Goal: Task Accomplishment & Management: Complete application form

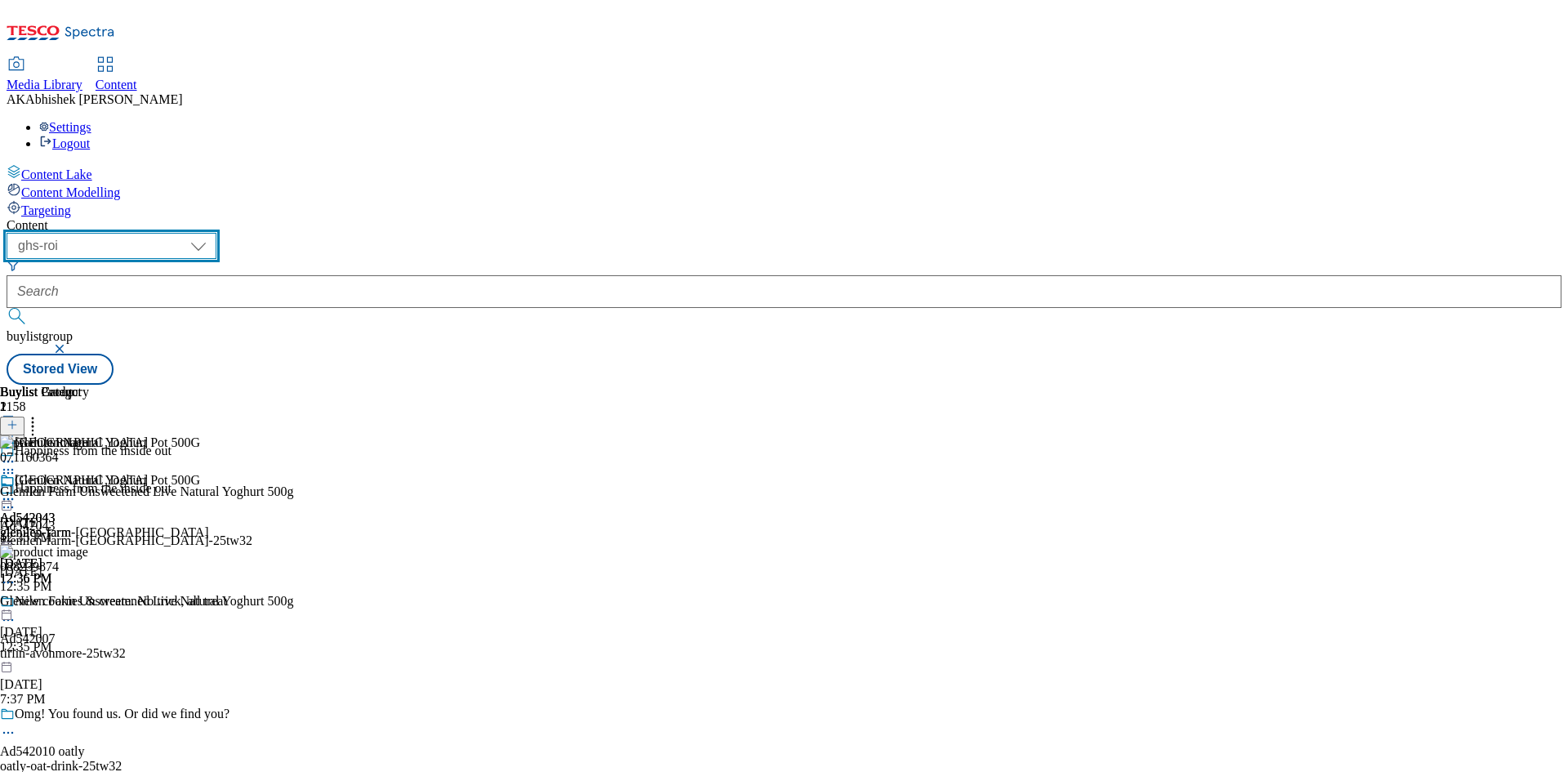
click at [216, 232] on select "ghs-roi ghs-[GEOGRAPHIC_DATA]" at bounding box center [112, 246] width 210 height 26
select select "ghs-[GEOGRAPHIC_DATA]"
click at [213, 232] on select "ghs-roi ghs-[GEOGRAPHIC_DATA]" at bounding box center [112, 246] width 210 height 26
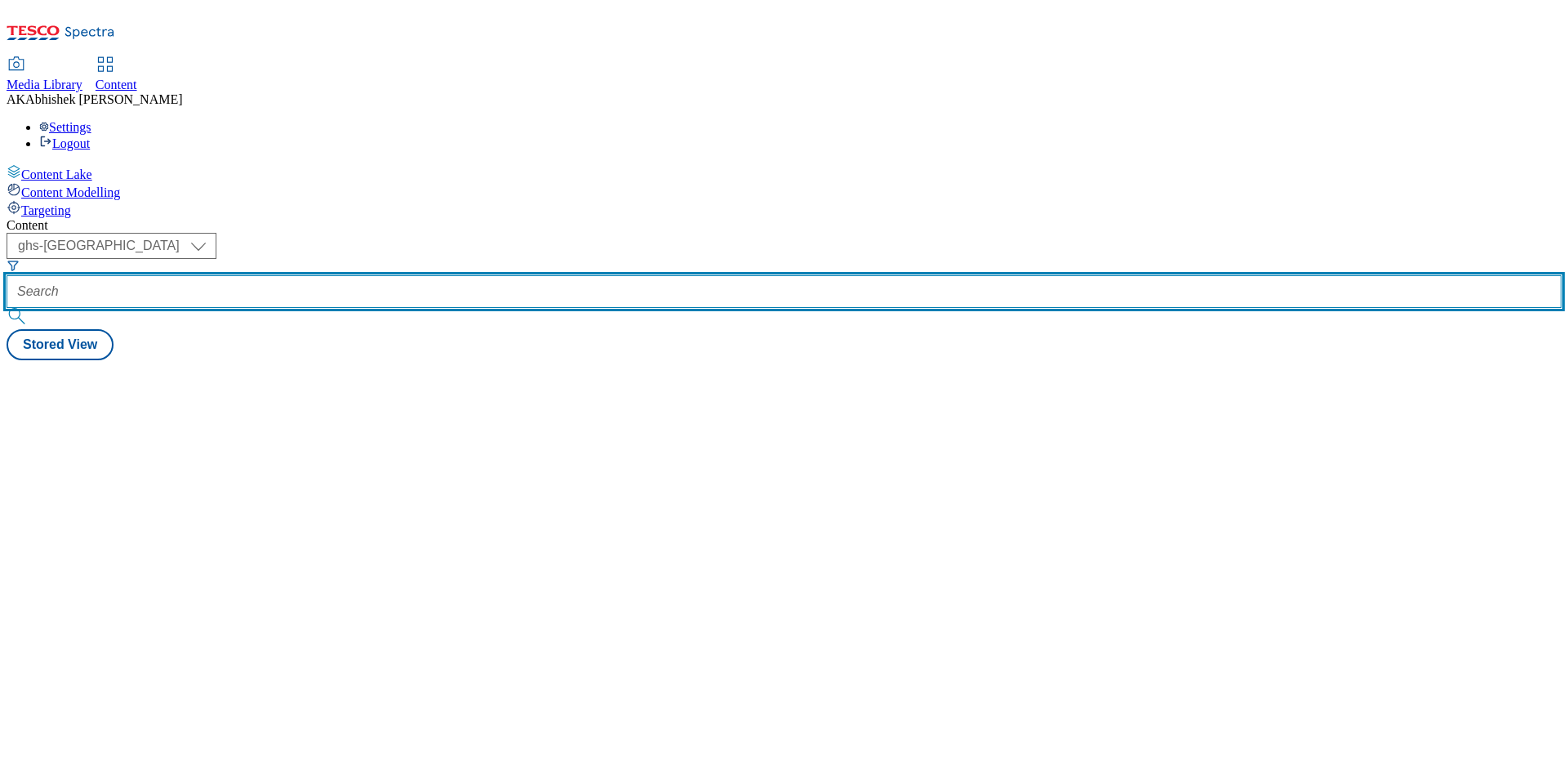
click at [382, 275] on input "text" at bounding box center [784, 291] width 1556 height 33
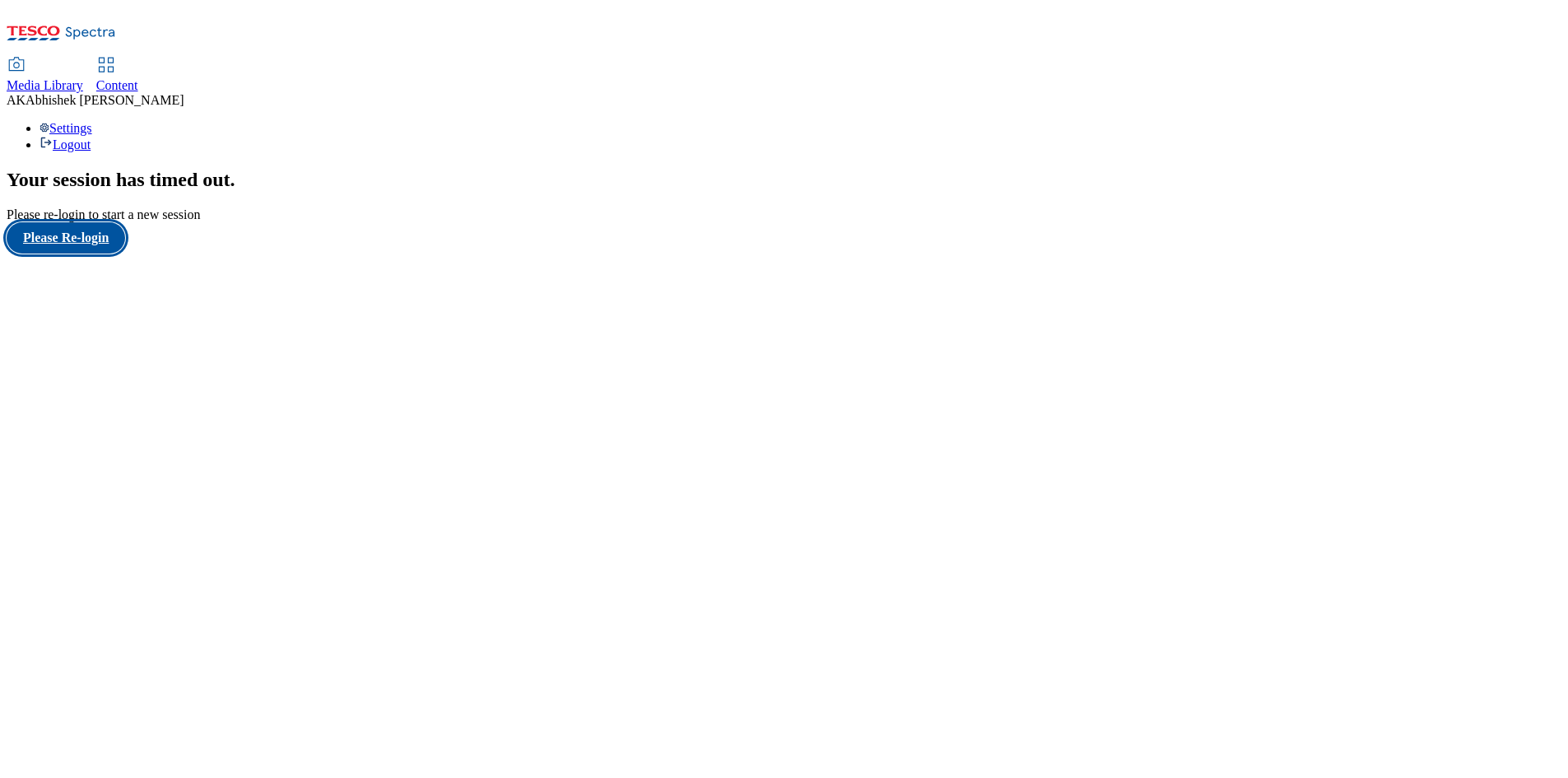
click at [103, 253] on button "Please Re-login" at bounding box center [66, 237] width 118 height 31
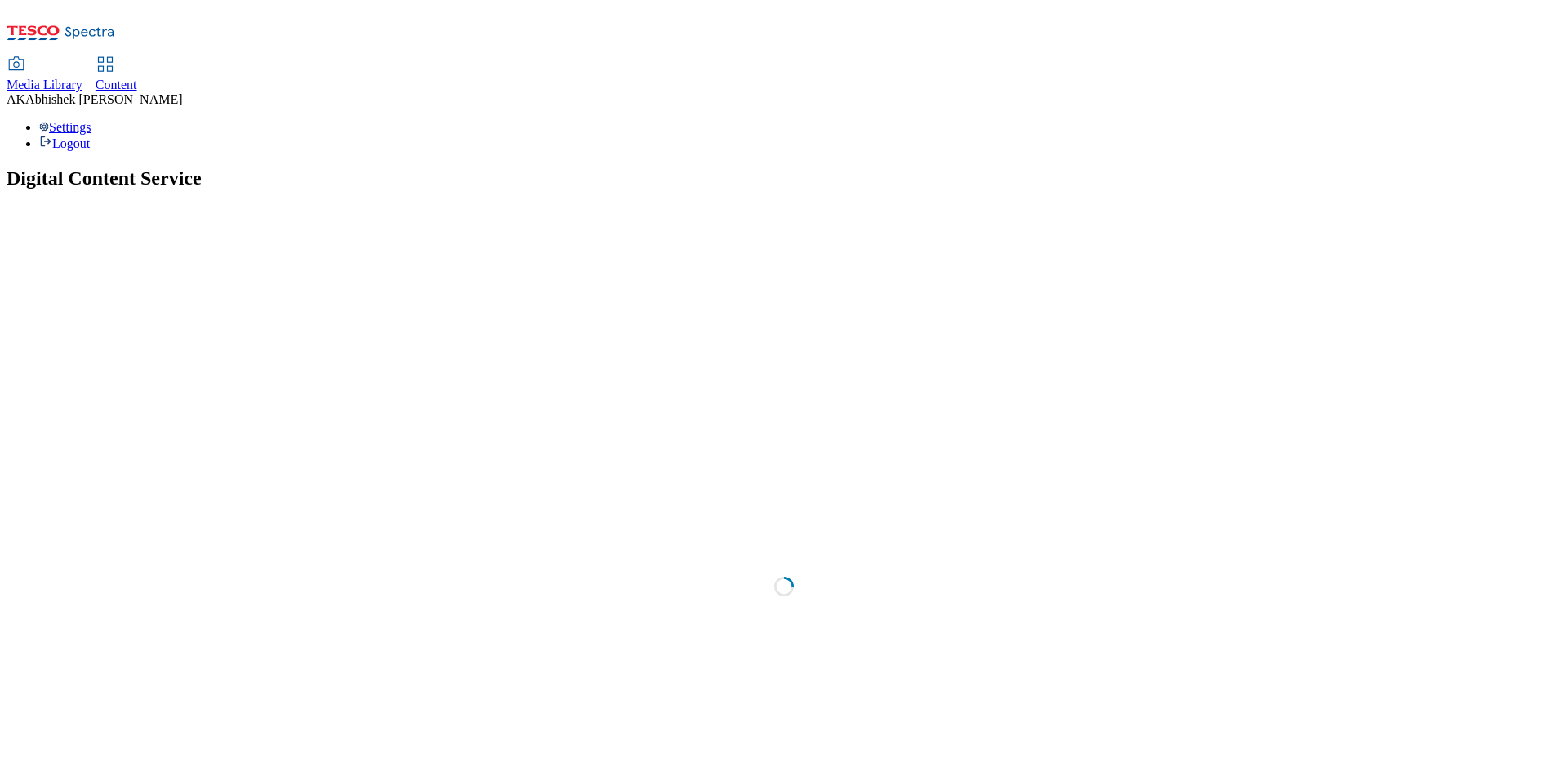
click at [137, 77] on span "Content" at bounding box center [116, 84] width 42 height 14
select select "ghs-[GEOGRAPHIC_DATA]"
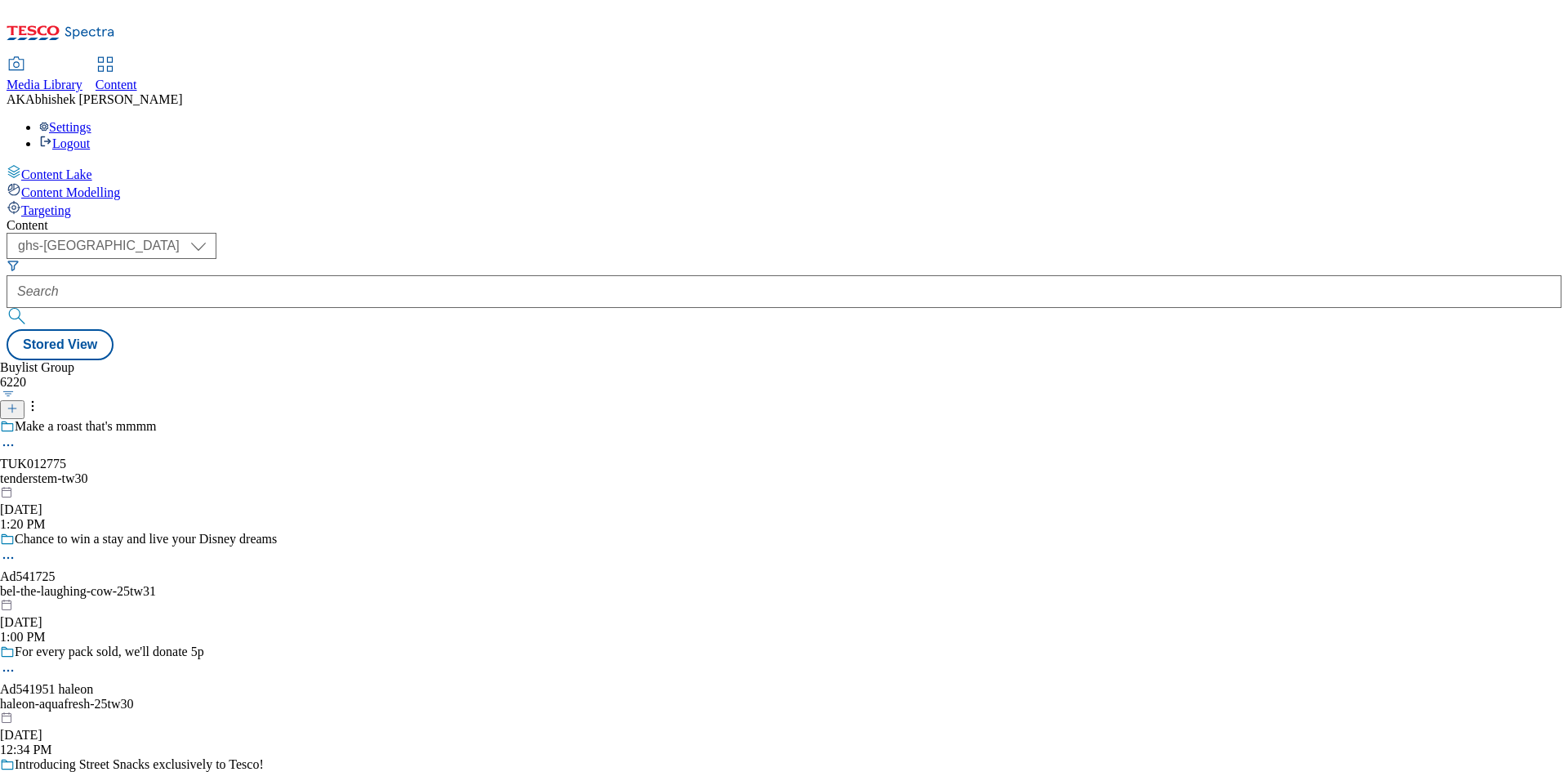
click at [18, 403] on icon at bounding box center [12, 408] width 11 height 11
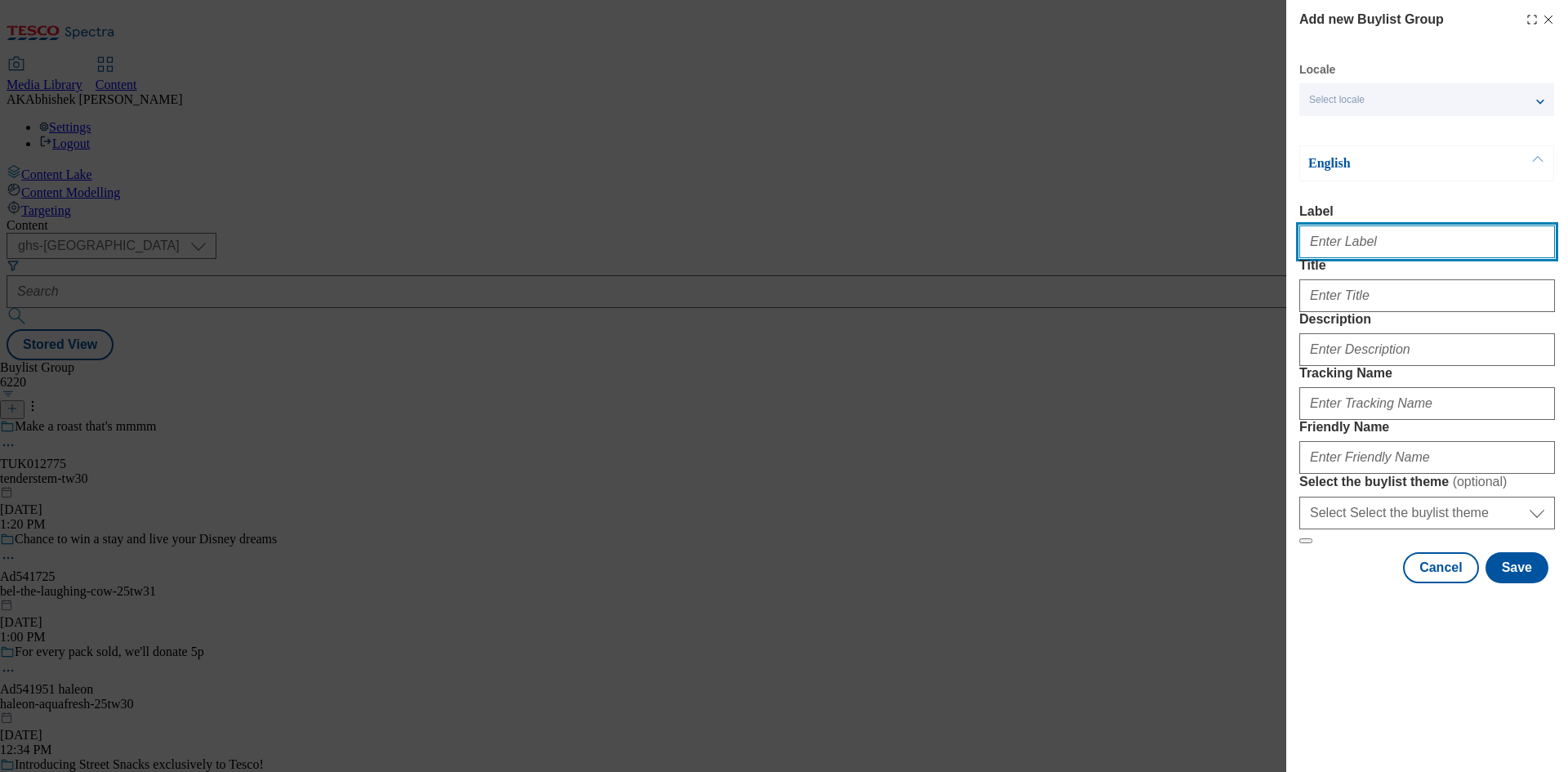
click at [1388, 246] on input "Label" at bounding box center [1427, 242] width 256 height 33
paste input "541719"
type input "Ad541719"
click at [1374, 420] on div "Modal" at bounding box center [1427, 400] width 256 height 39
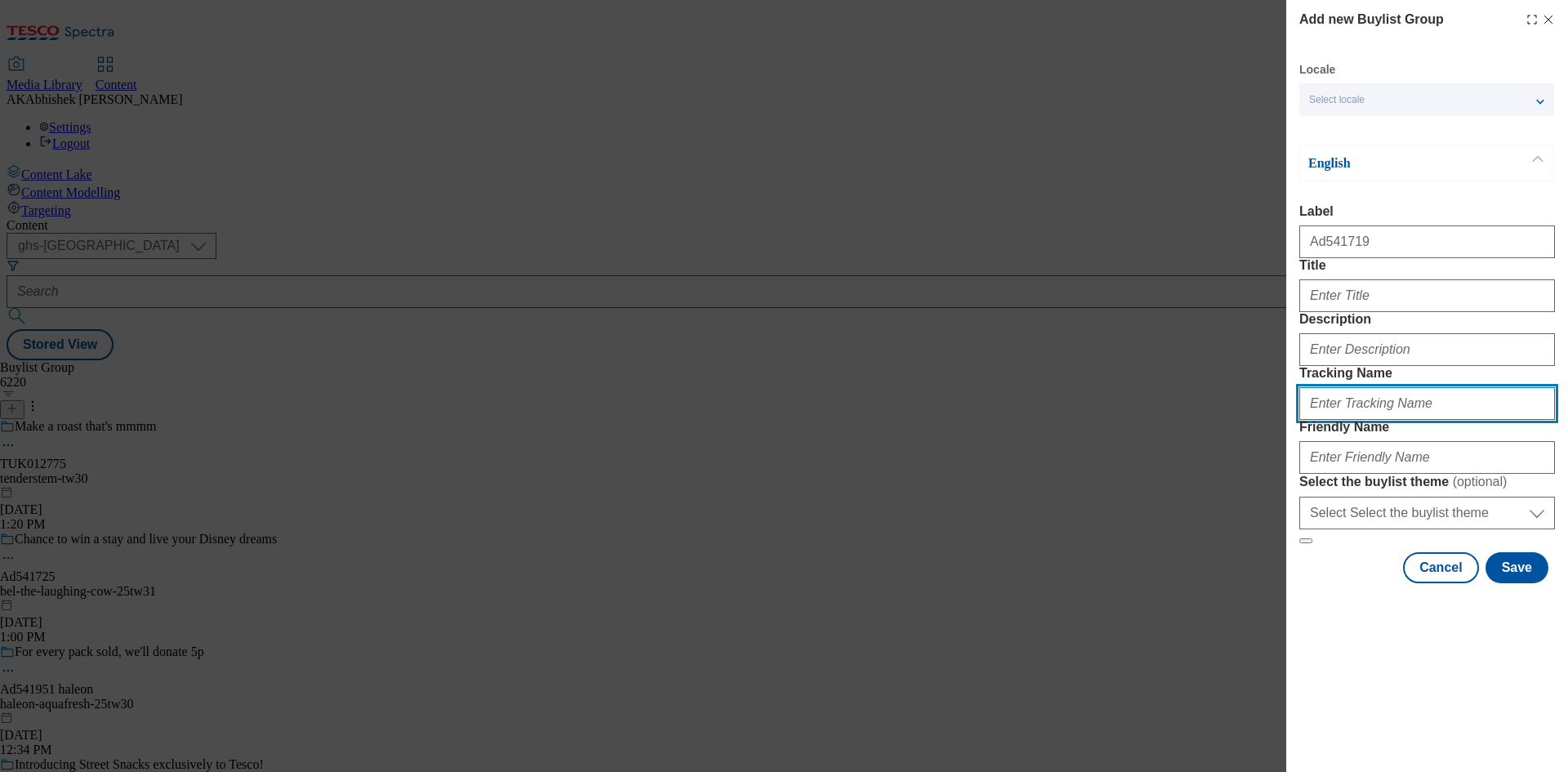
click at [1390, 420] on input "Tracking Name" at bounding box center [1427, 403] width 256 height 33
paste input "541719"
type input "DH_AD541719"
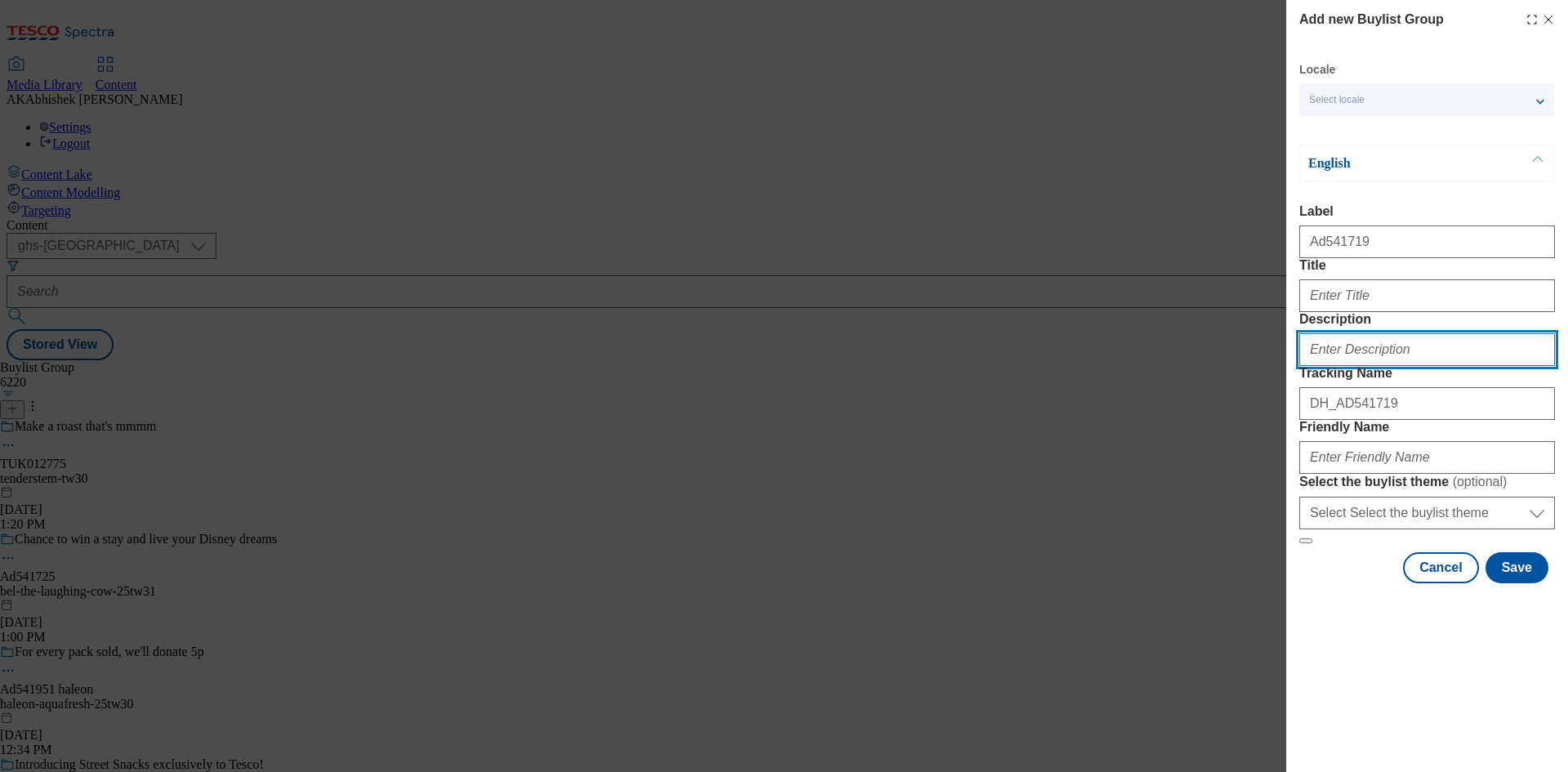
click at [1379, 366] on input "Description" at bounding box center [1427, 350] width 256 height 33
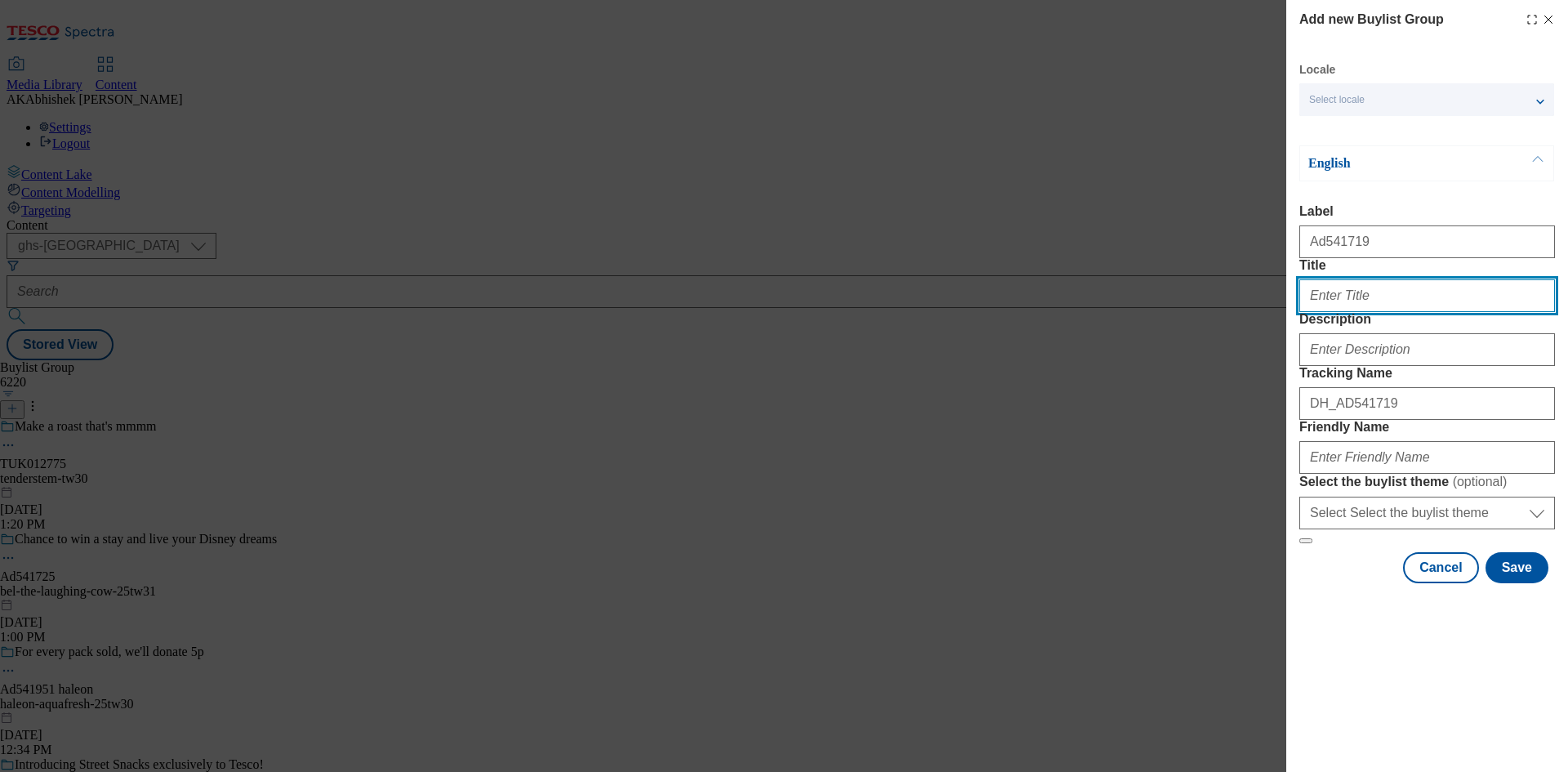
click at [1334, 312] on input "Title" at bounding box center [1427, 296] width 256 height 33
type input "Make every dish shine"
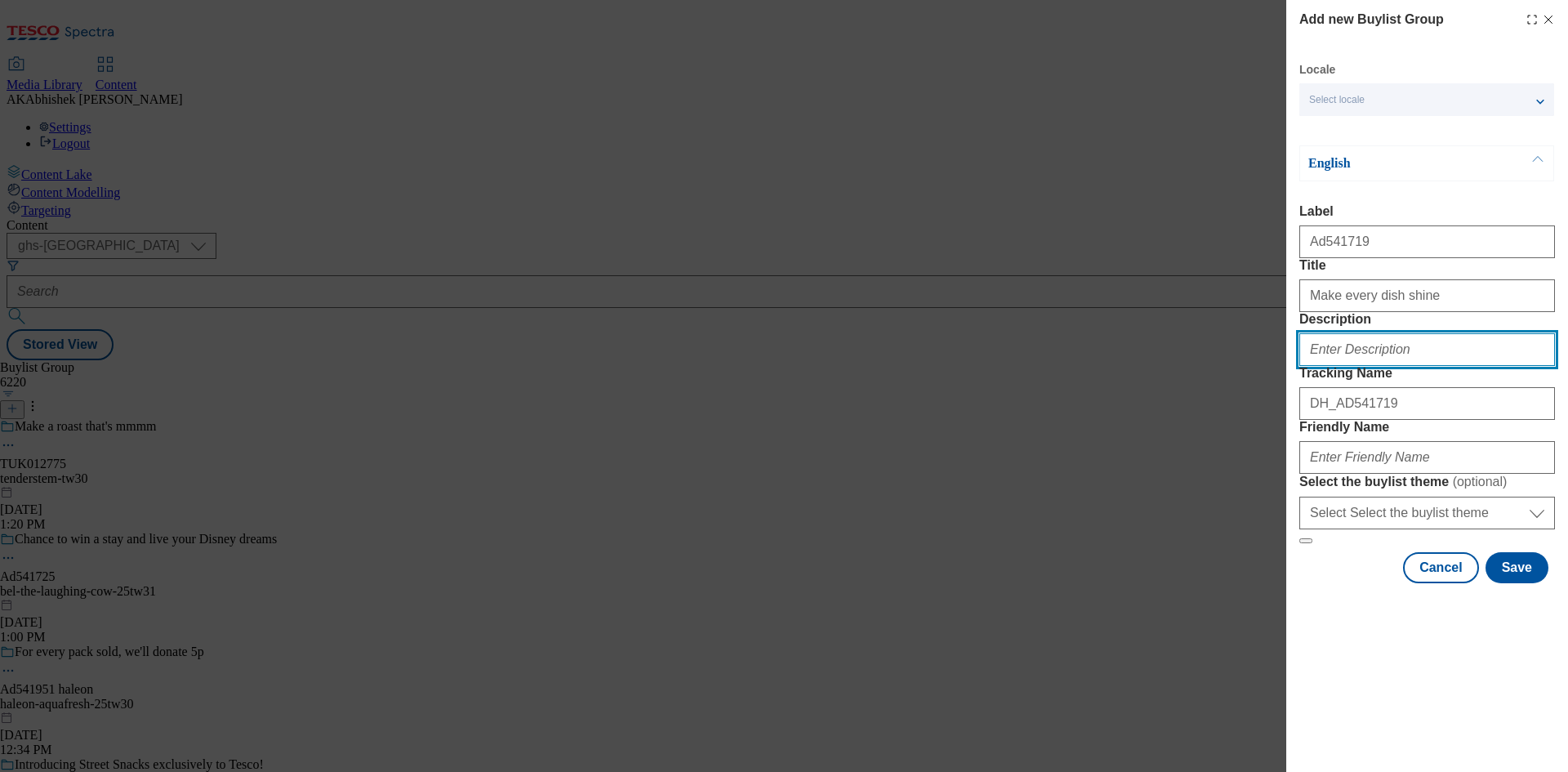
click at [1402, 366] on input "Description" at bounding box center [1427, 350] width 256 height 33
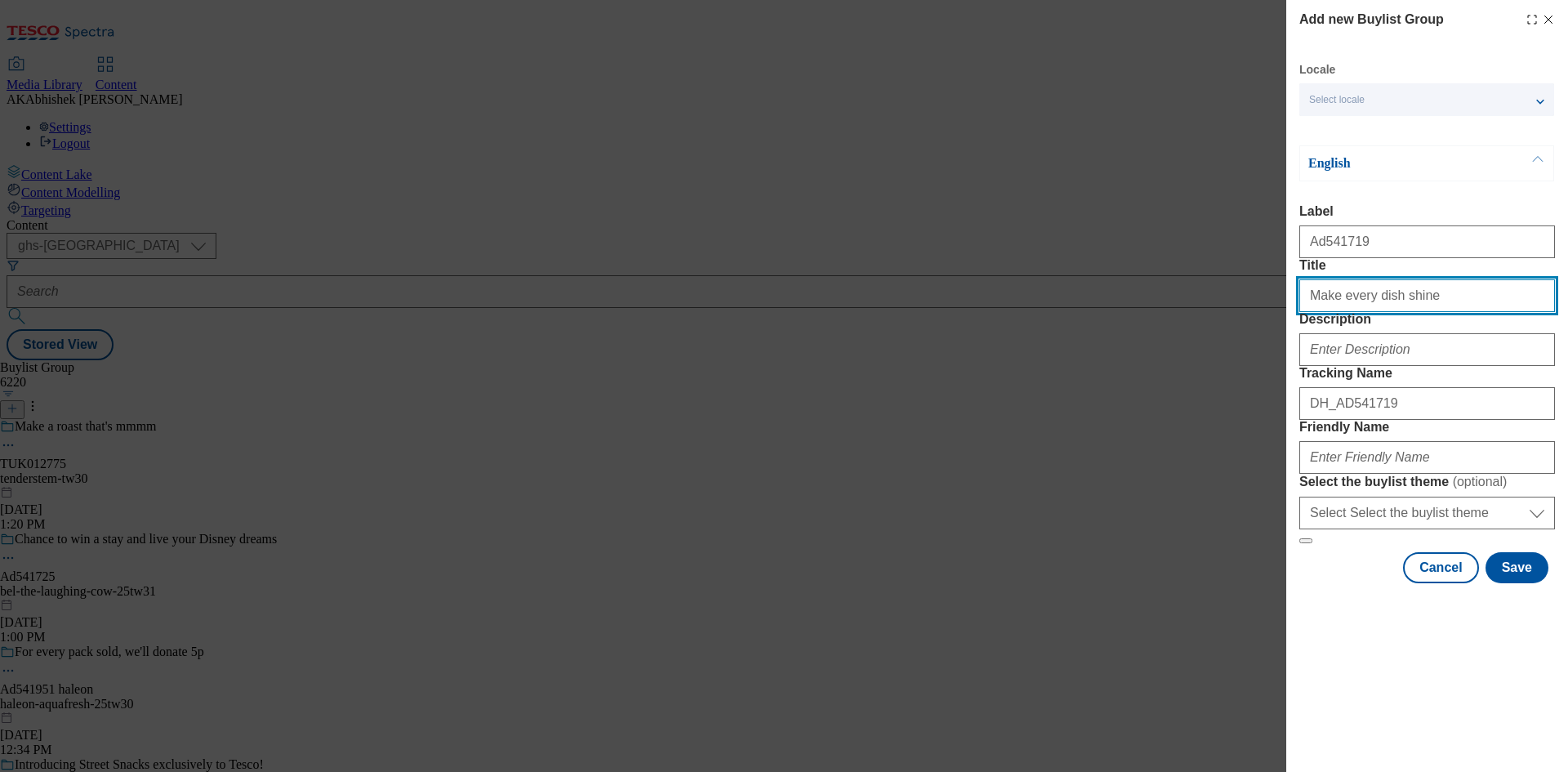
drag, startPoint x: 1471, startPoint y: 335, endPoint x: 1084, endPoint y: 340, distance: 387.0
click at [1084, 340] on div "Add new Buylist Group Locale Select locale English Welsh English Label Ad541719…" at bounding box center [784, 386] width 1568 height 772
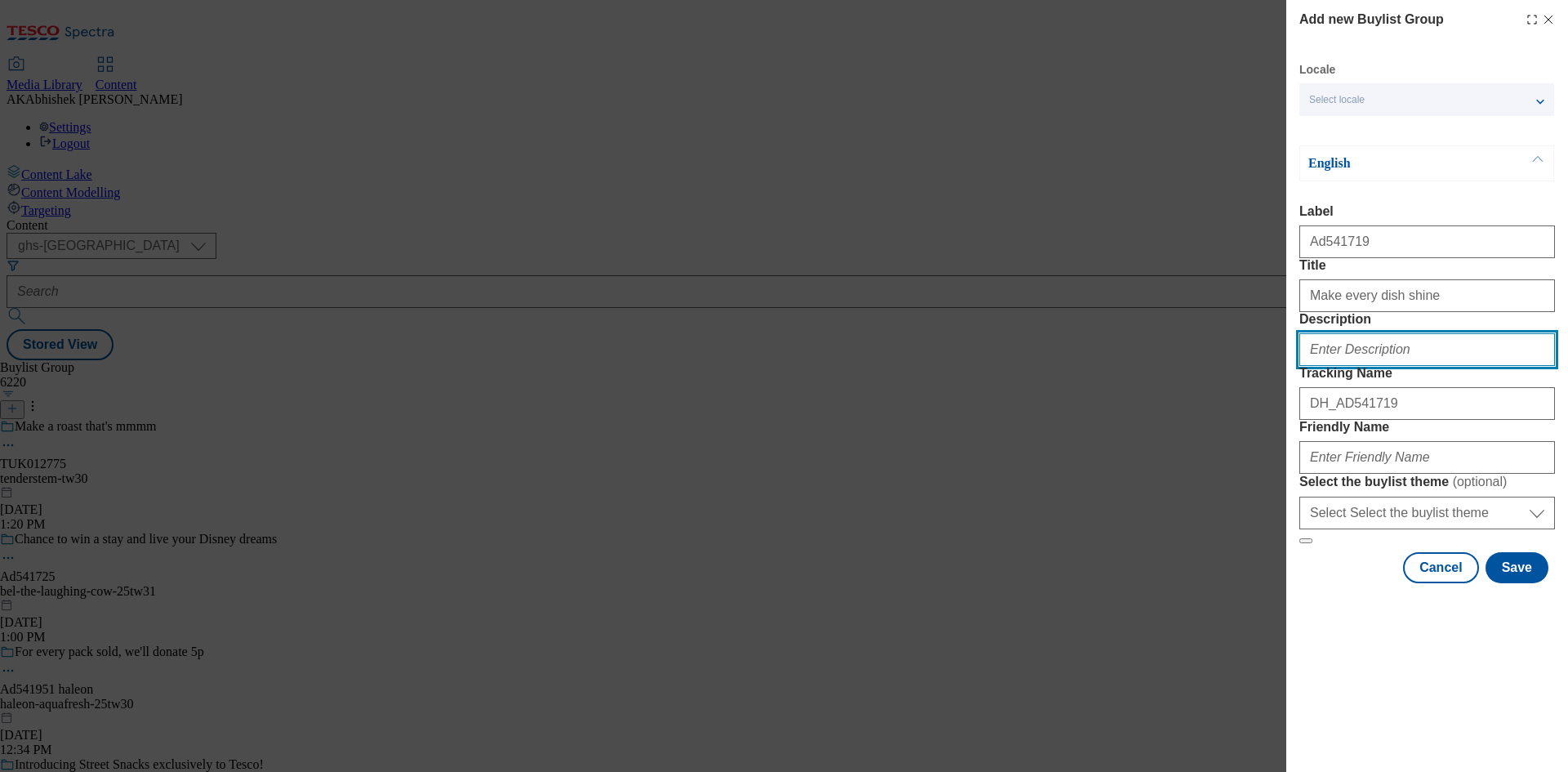
click at [1375, 366] on input "Description" at bounding box center [1427, 350] width 256 height 33
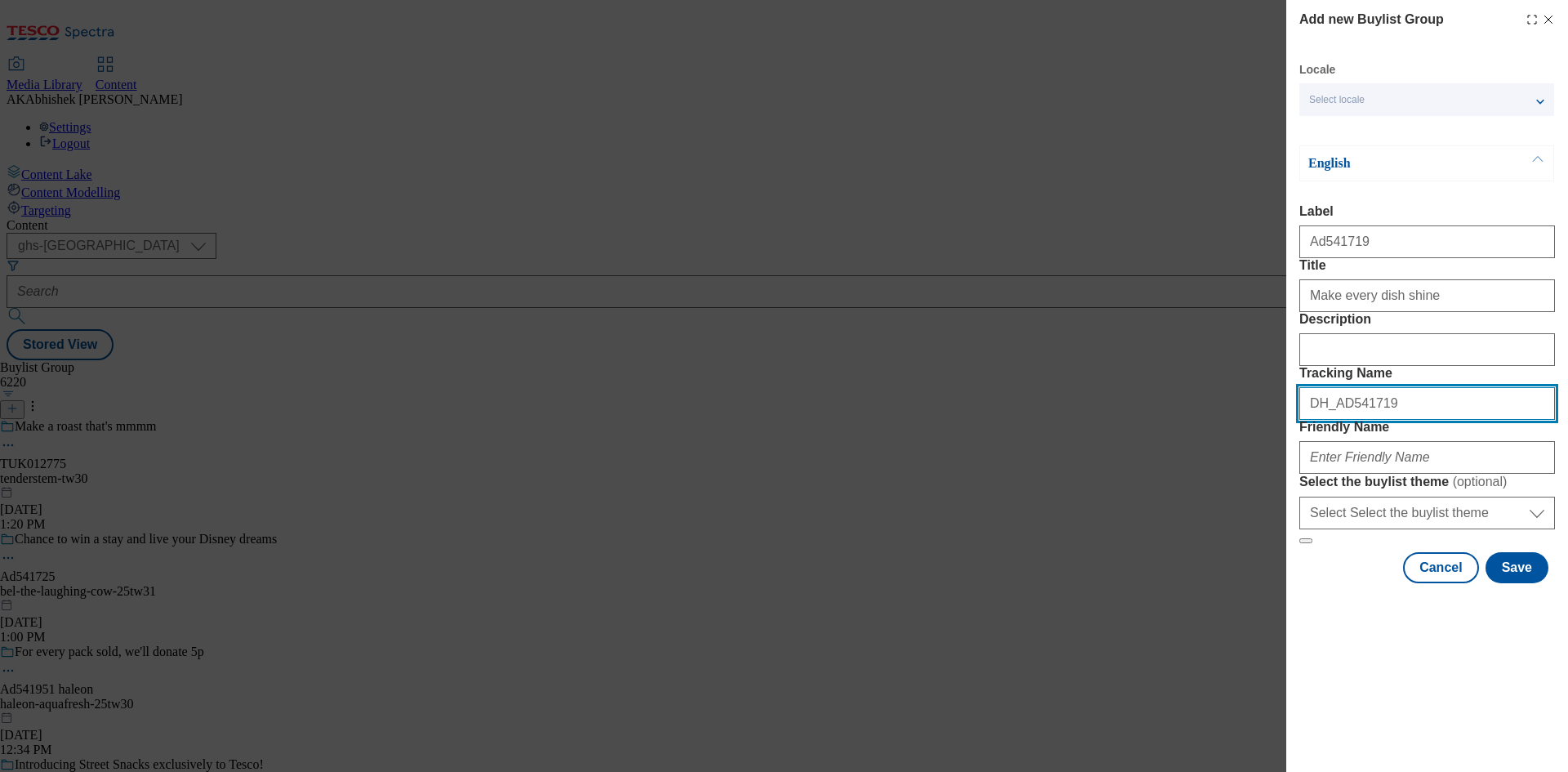
click at [1392, 420] on input "DH_AD541719" at bounding box center [1427, 403] width 256 height 33
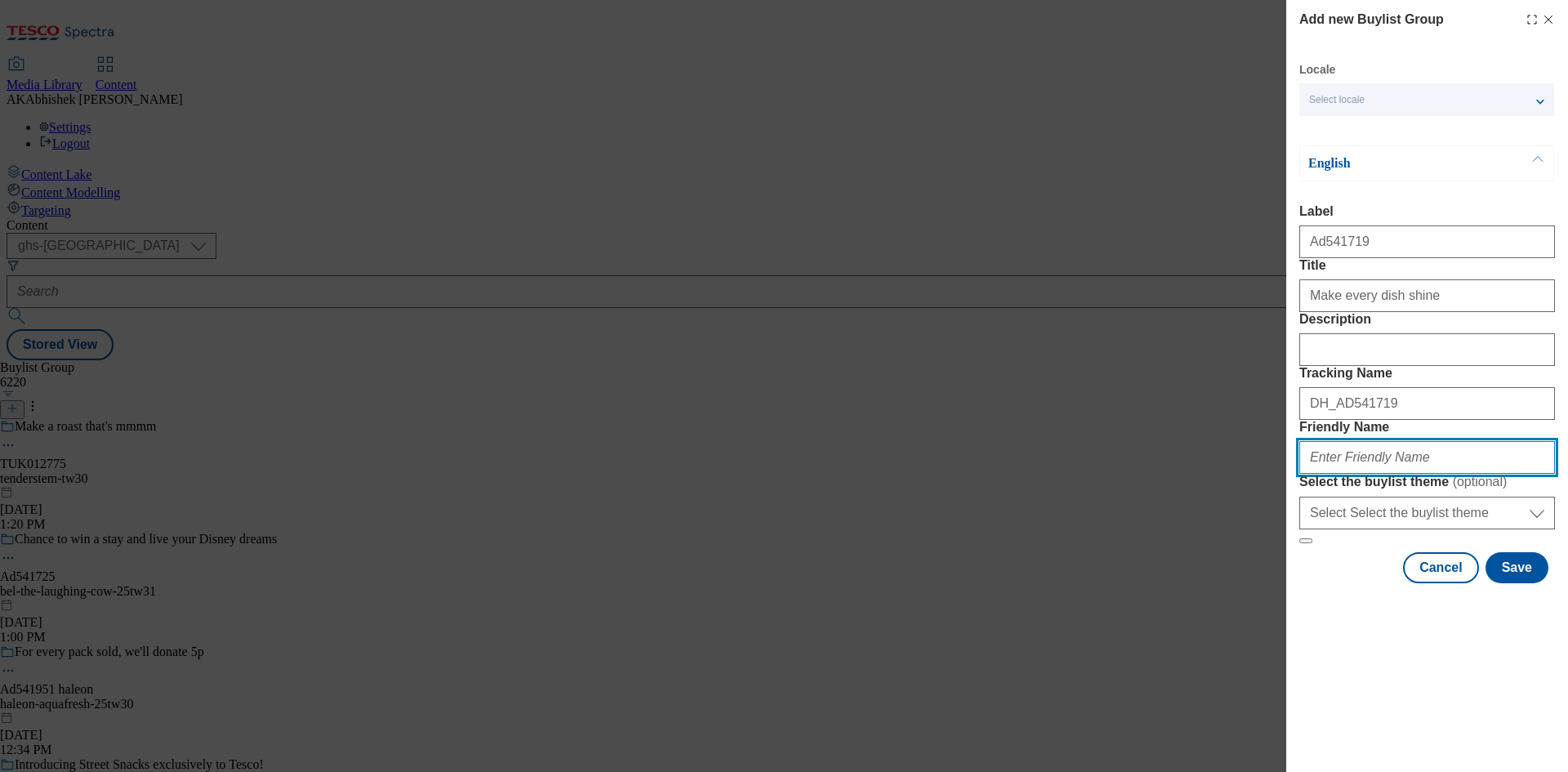
click at [1382, 473] on input "Friendly Name" at bounding box center [1427, 457] width 256 height 33
click at [1377, 473] on input "Friendly Name" at bounding box center [1427, 457] width 256 height 33
paste input "Noble Foods"
click at [1309, 473] on input "Noble Foods" at bounding box center [1427, 457] width 256 height 33
paste input "Golden_Yolker"
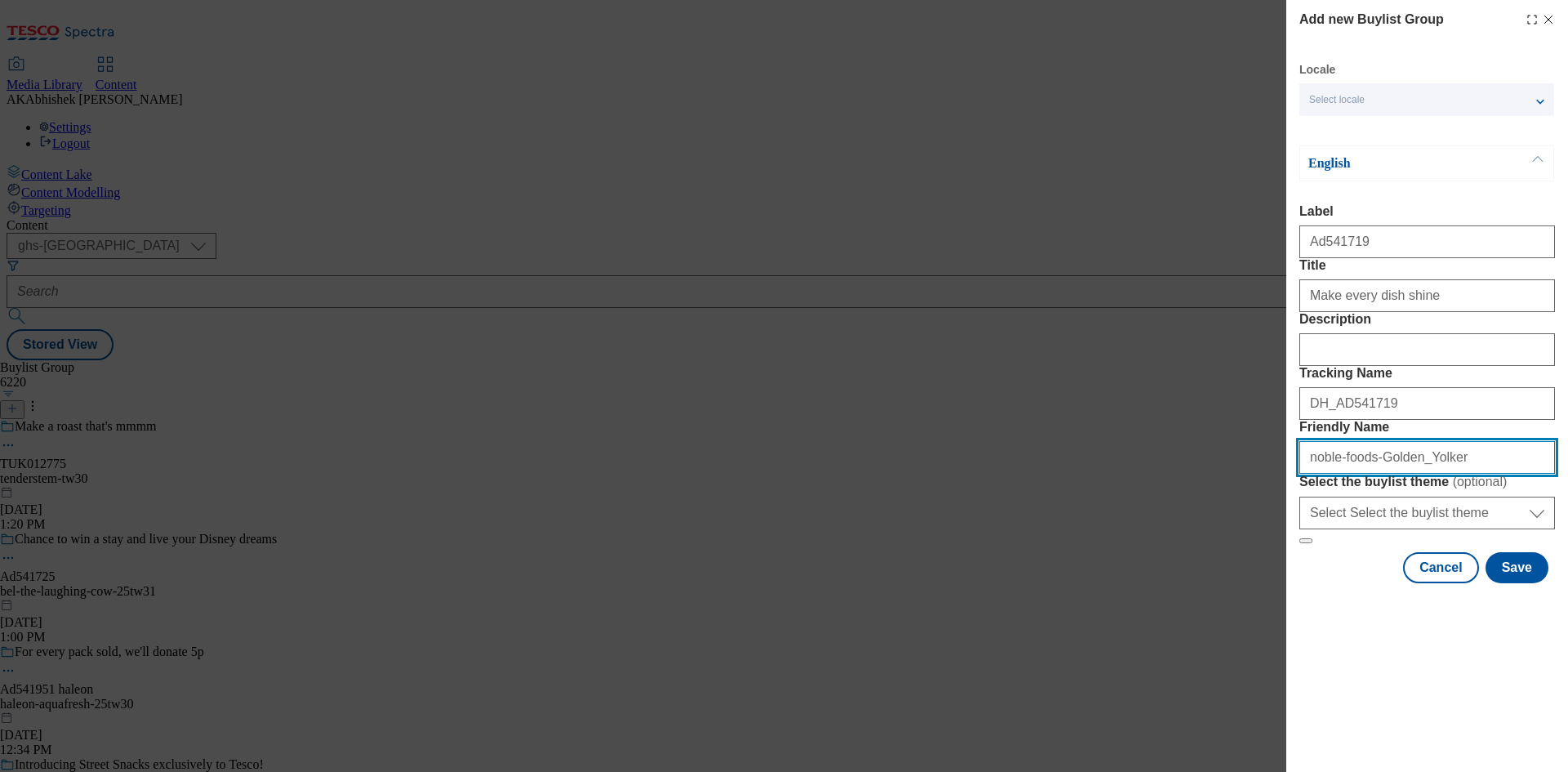
click at [1371, 473] on input "noble-foods-Golden_Yolker" at bounding box center [1427, 457] width 256 height 33
type input "noble-foods-golden-yolker-25tw31"
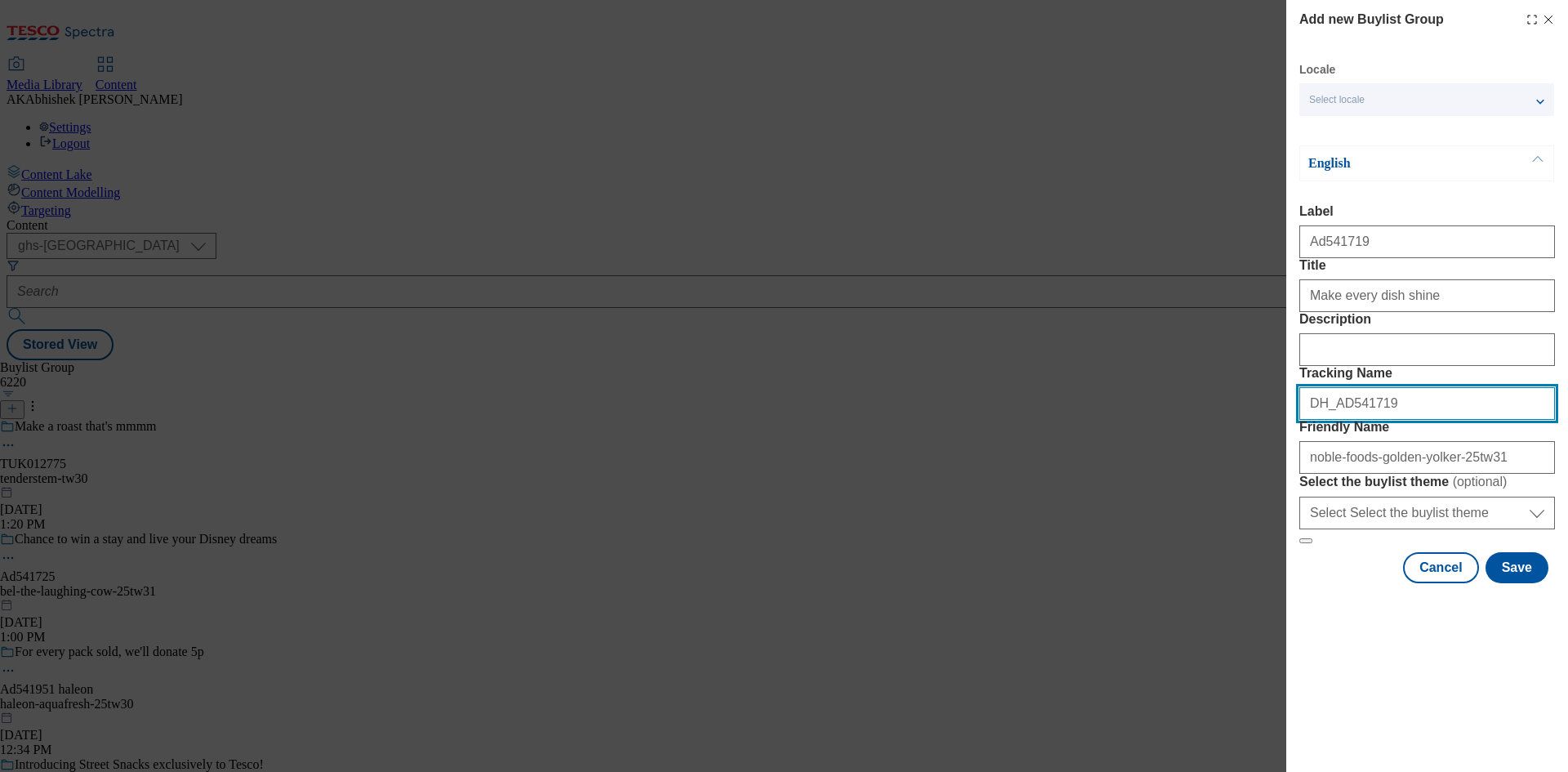
click at [1400, 420] on input "DH_AD541719" at bounding box center [1427, 403] width 256 height 33
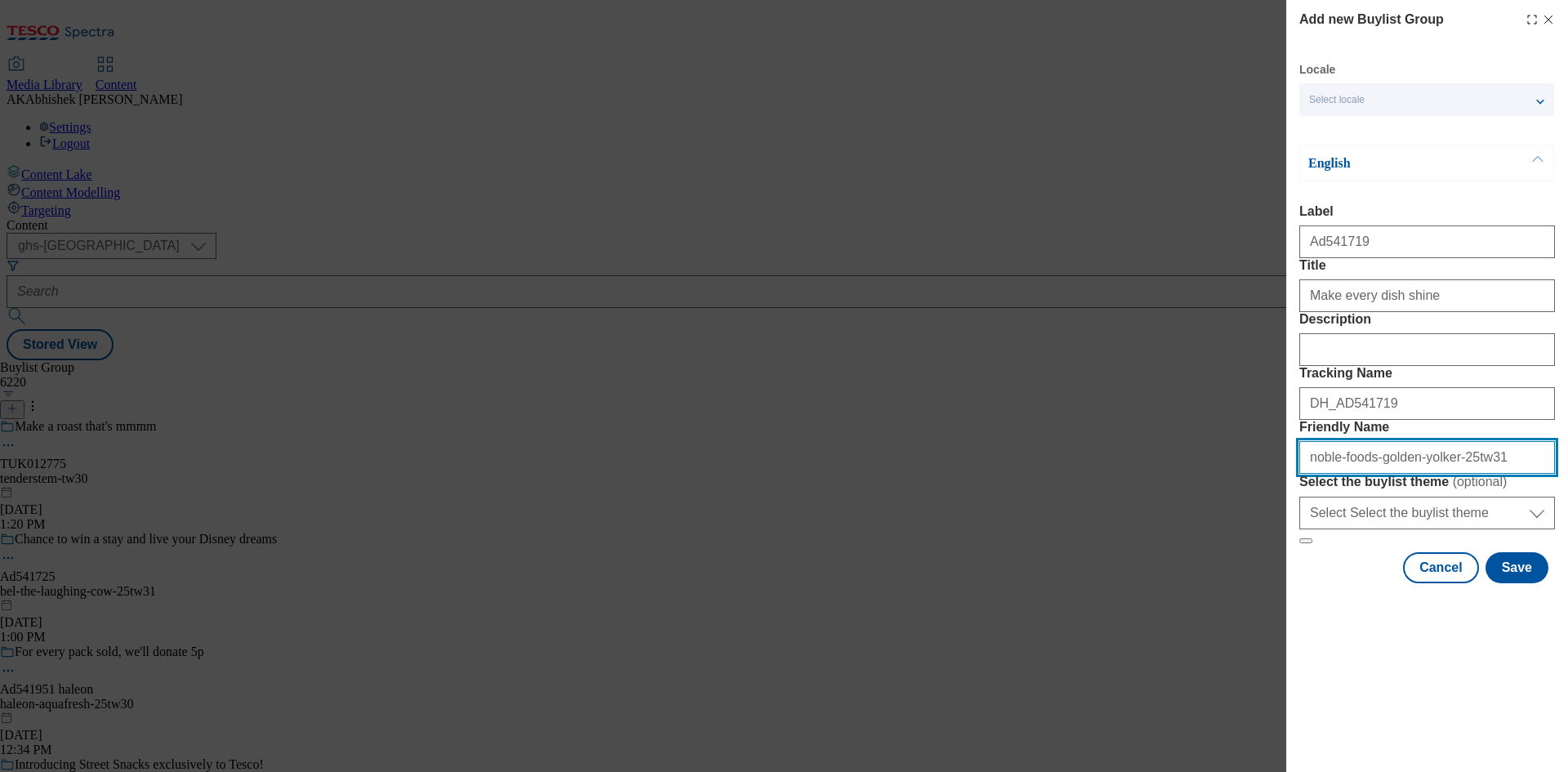
drag, startPoint x: 1495, startPoint y: 569, endPoint x: 1059, endPoint y: 597, distance: 436.9
click at [1074, 593] on div "Add new Buylist Group Locale Select locale English Welsh English Label Ad541719…" at bounding box center [784, 386] width 1568 height 772
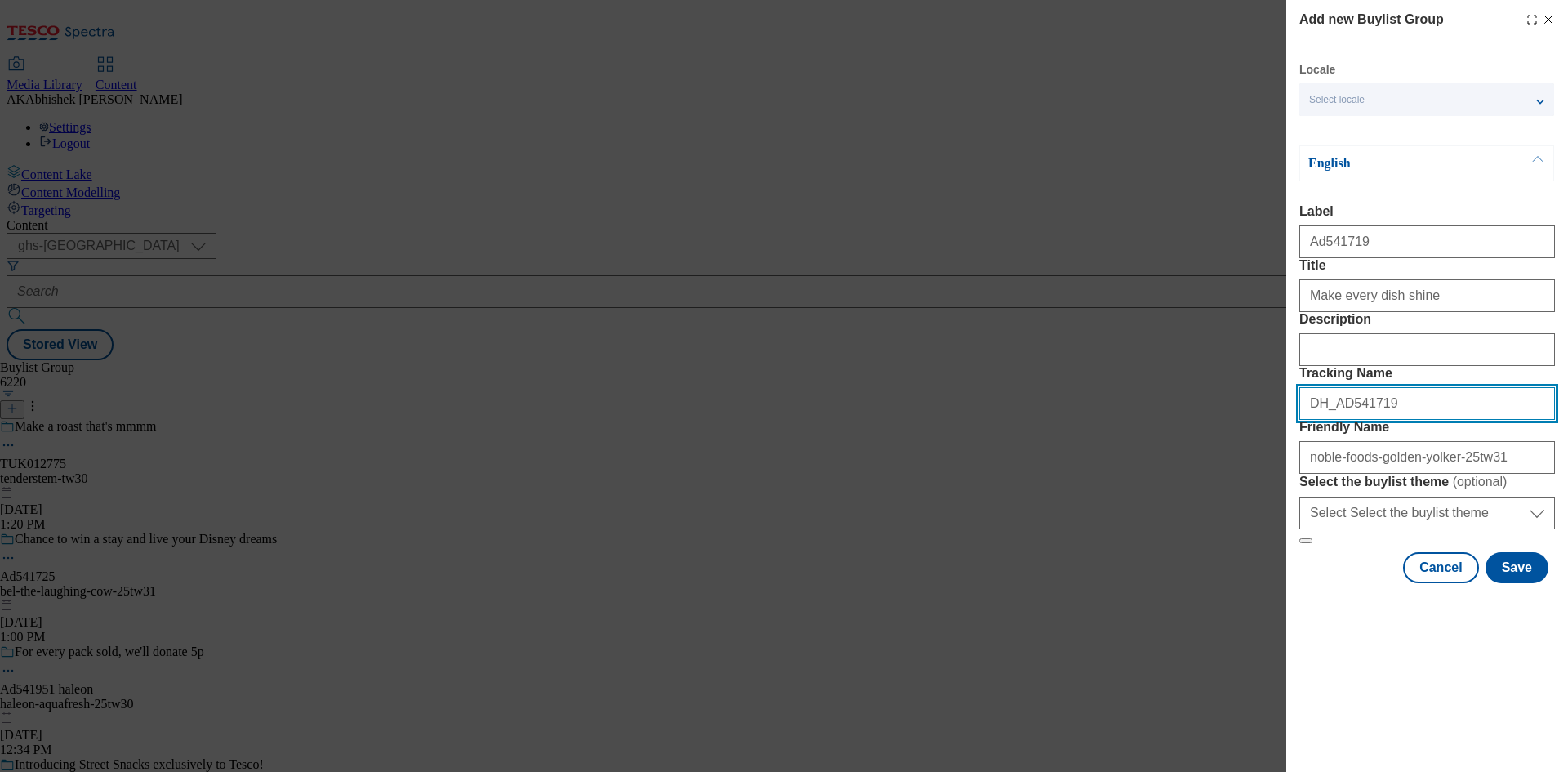
drag, startPoint x: 1401, startPoint y: 491, endPoint x: 1248, endPoint y: 498, distance: 153.2
click at [1249, 498] on div "Add new Buylist Group Locale Select locale English Welsh English Label Ad541719…" at bounding box center [784, 386] width 1568 height 772
click at [1528, 583] on button "Save" at bounding box center [1517, 567] width 63 height 31
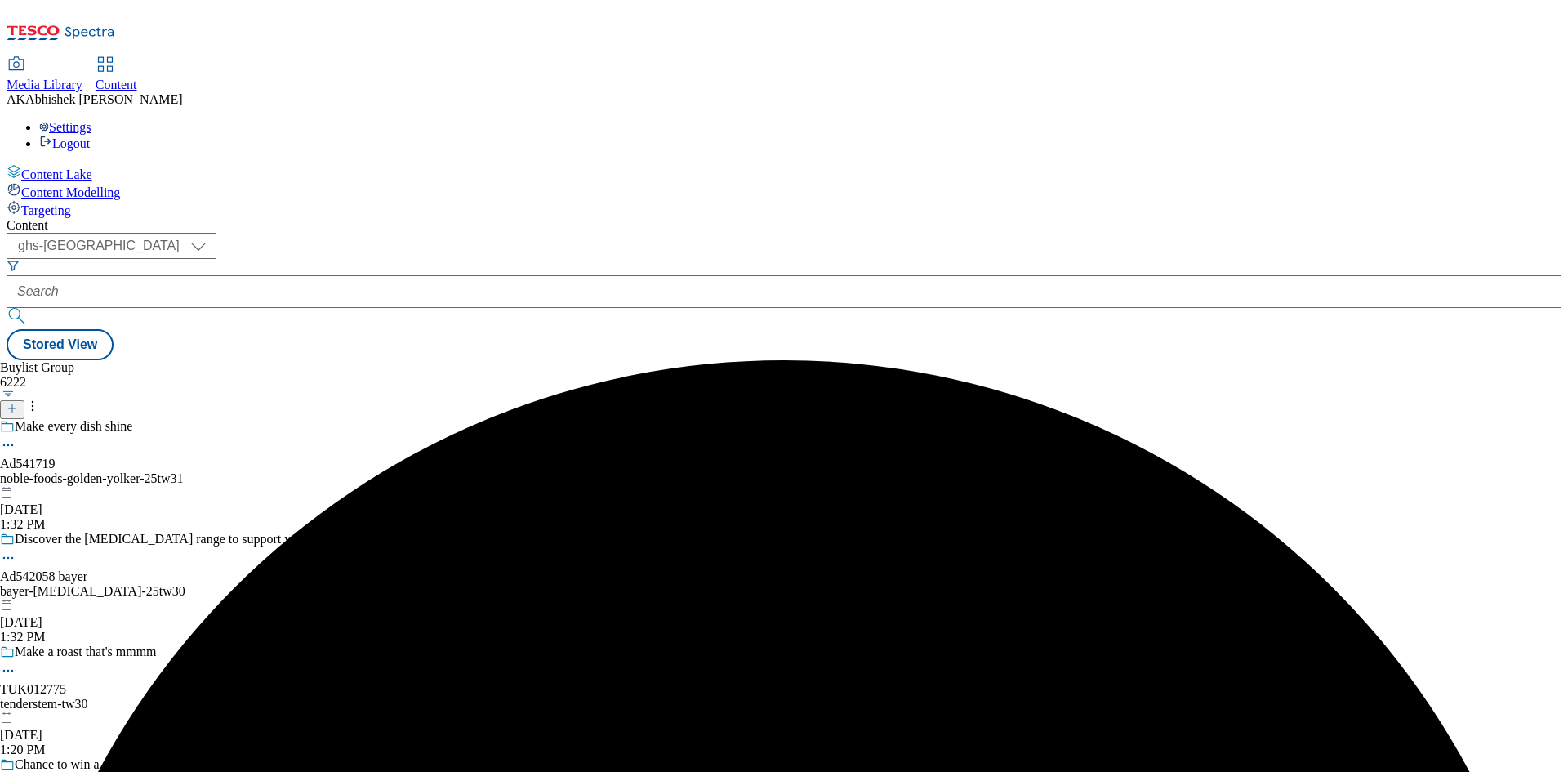
click at [389, 472] on div "noble-foods-golden-yolker-25tw31" at bounding box center [195, 479] width 389 height 15
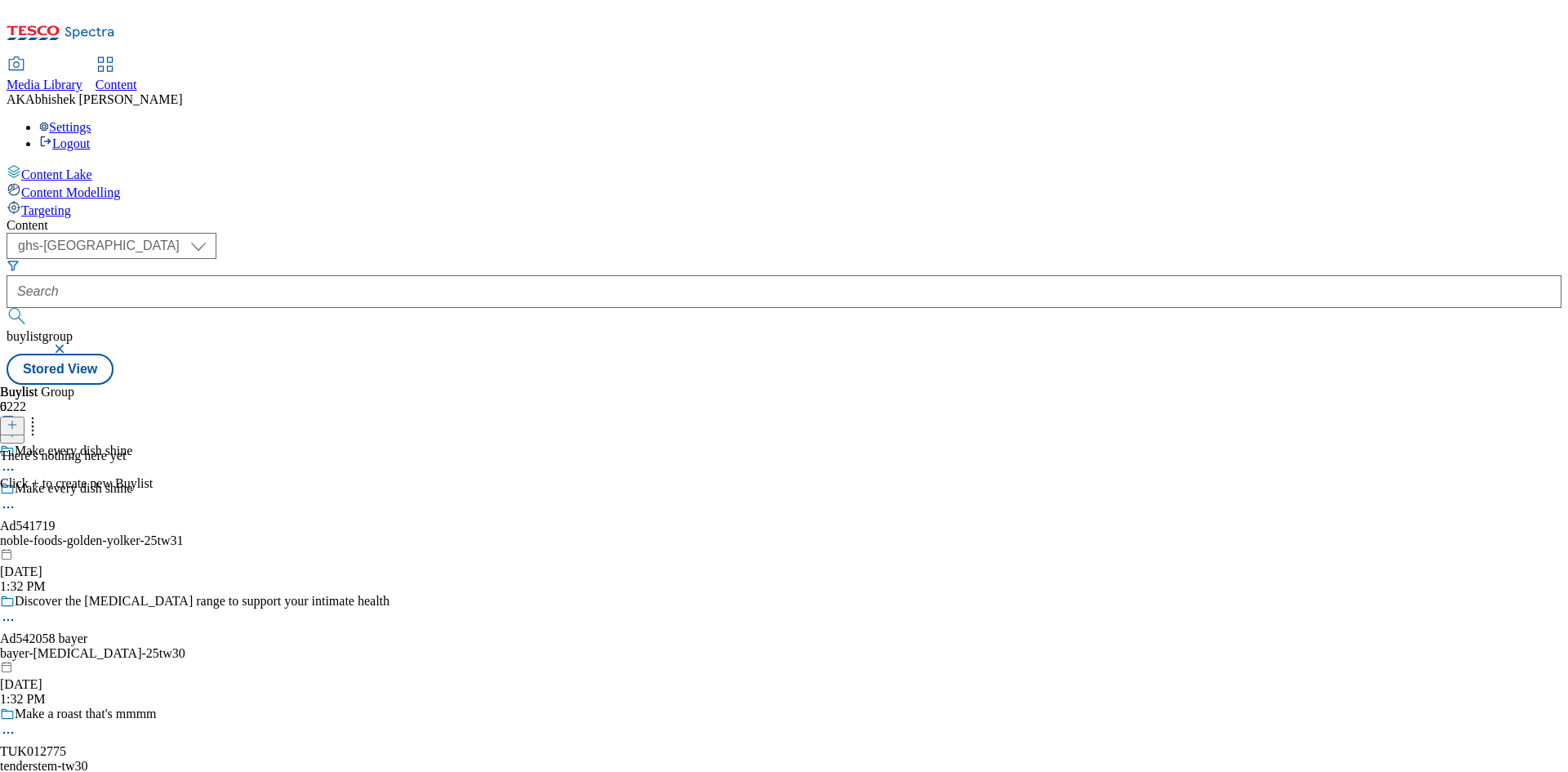
click at [18, 419] on icon at bounding box center [12, 424] width 11 height 11
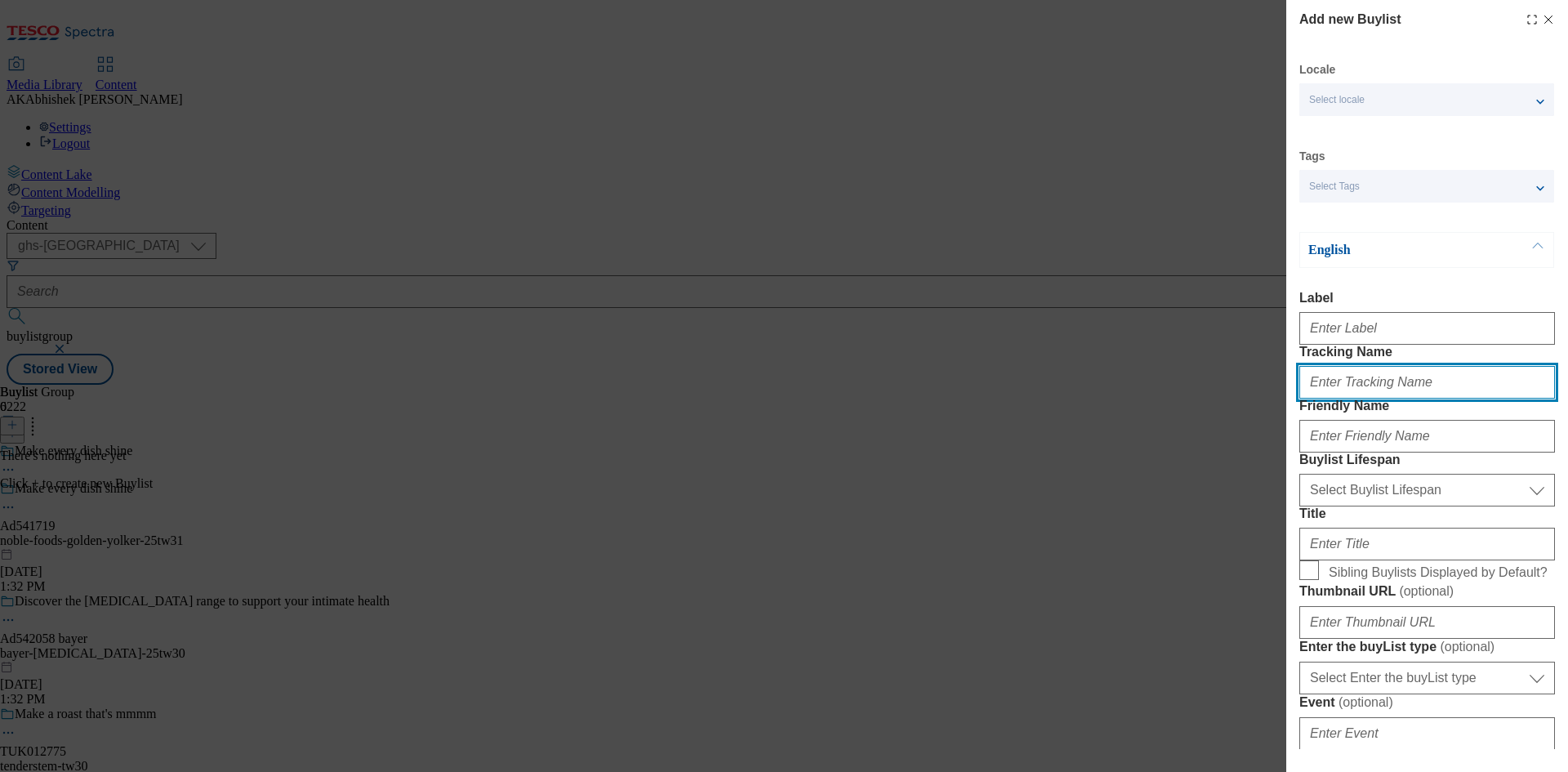
click at [1388, 399] on input "Tracking Name" at bounding box center [1427, 382] width 256 height 33
paste input "DH_AD541719"
click at [1338, 399] on input "DH_AD541719" at bounding box center [1427, 382] width 256 height 33
type input "DH_AD541719"
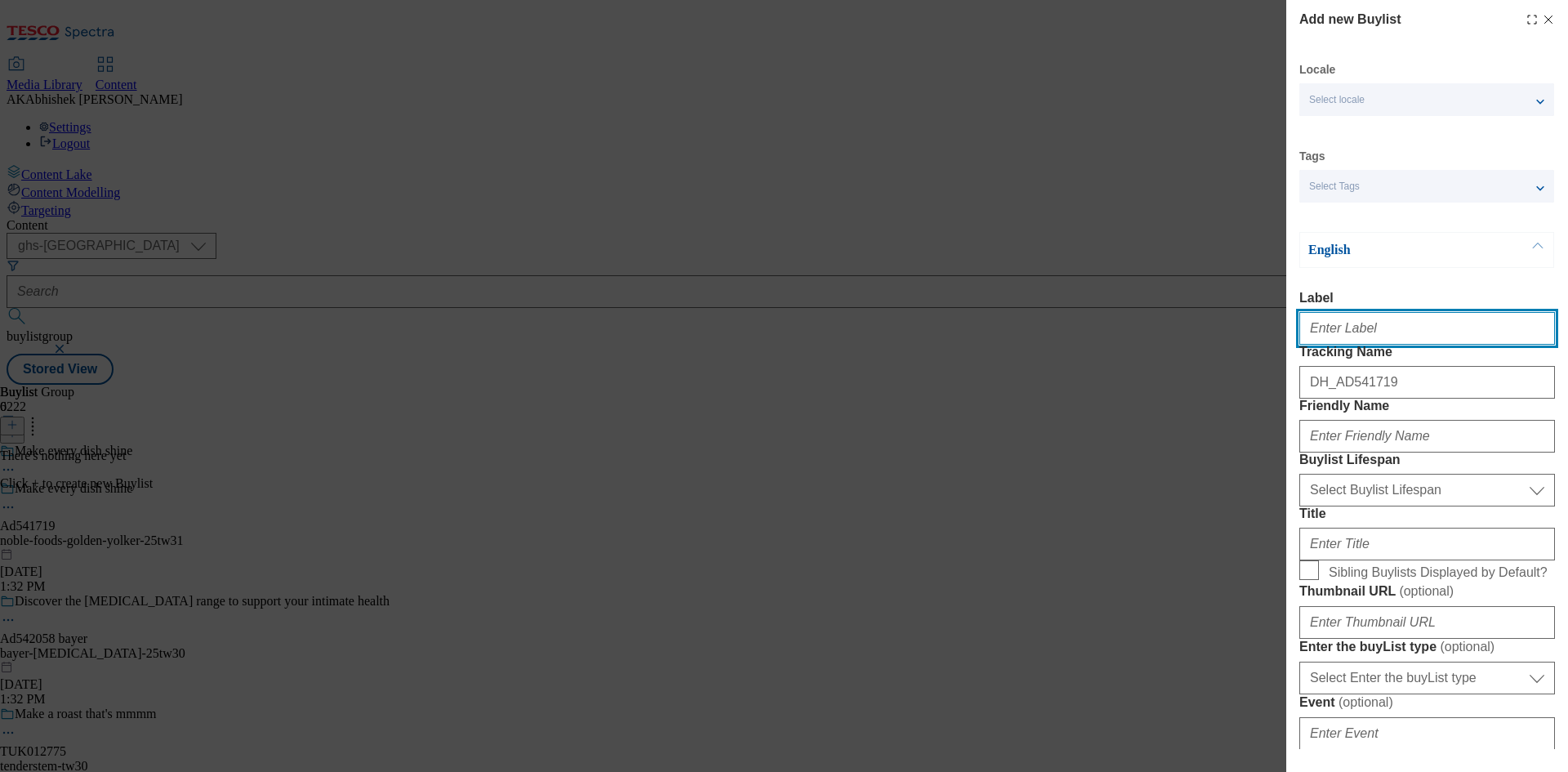
click at [1353, 336] on input "Label" at bounding box center [1427, 328] width 256 height 33
paste input "541719"
type input "Ad541719"
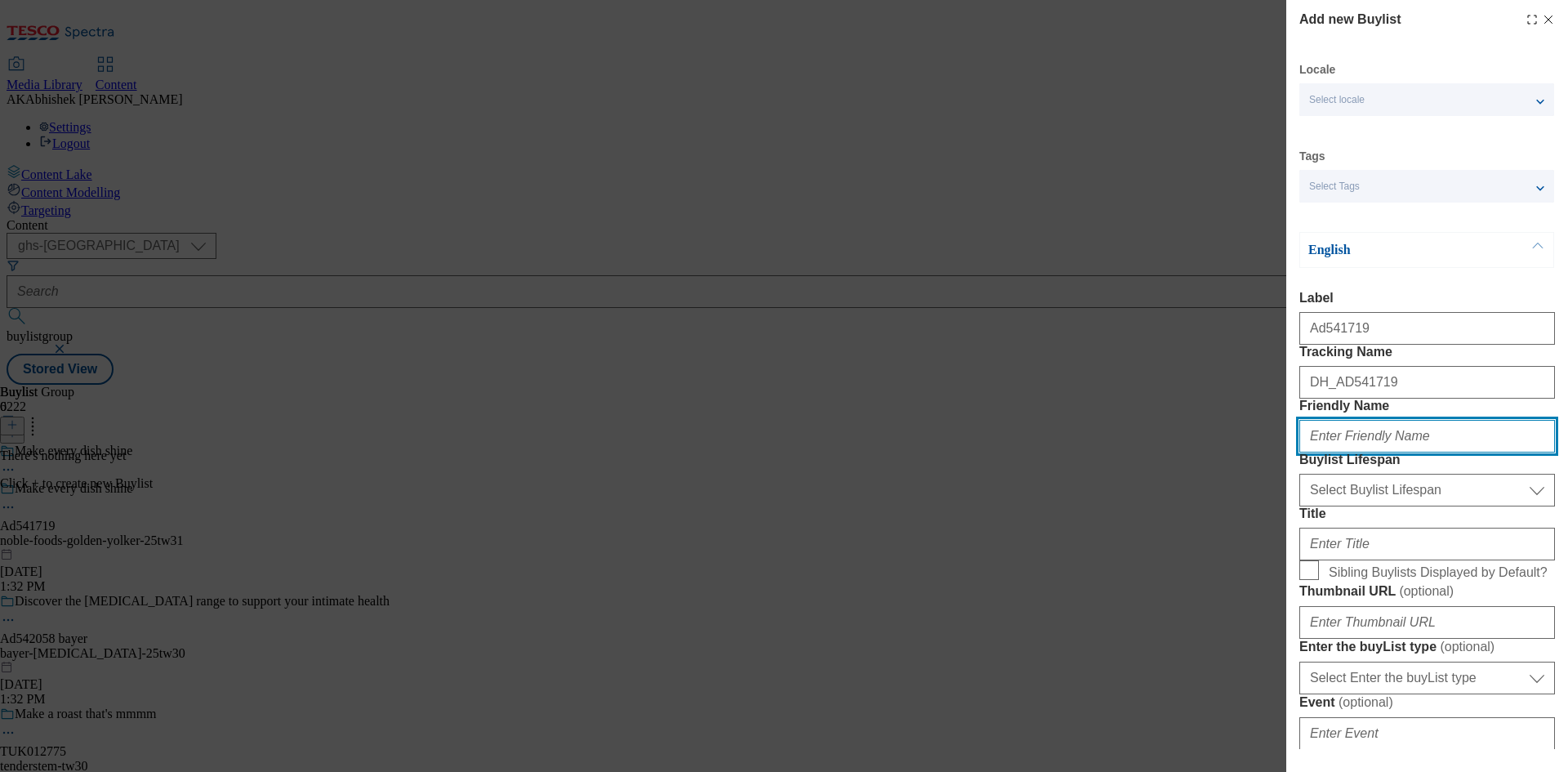
click at [1345, 453] on input "Friendly Name" at bounding box center [1427, 436] width 256 height 33
paste input "noble-foods"
type input "noble-foods"
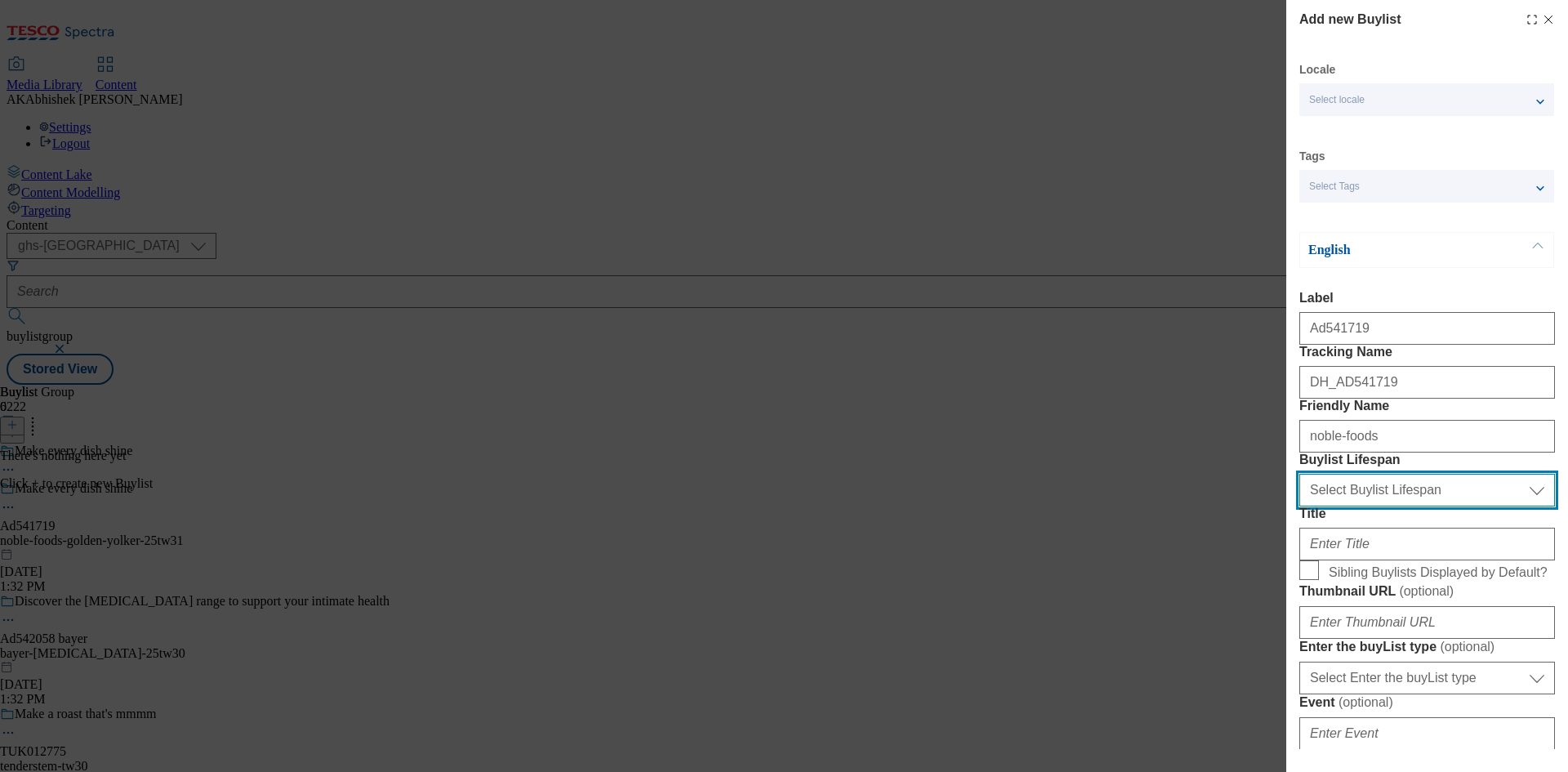
click at [1386, 506] on select "Select Buylist Lifespan evergreen seasonal tactical" at bounding box center [1427, 489] width 256 height 33
select select "tactical"
click at [1300, 506] on select "Select Buylist Lifespan evergreen seasonal tactical" at bounding box center [1427, 489] width 256 height 33
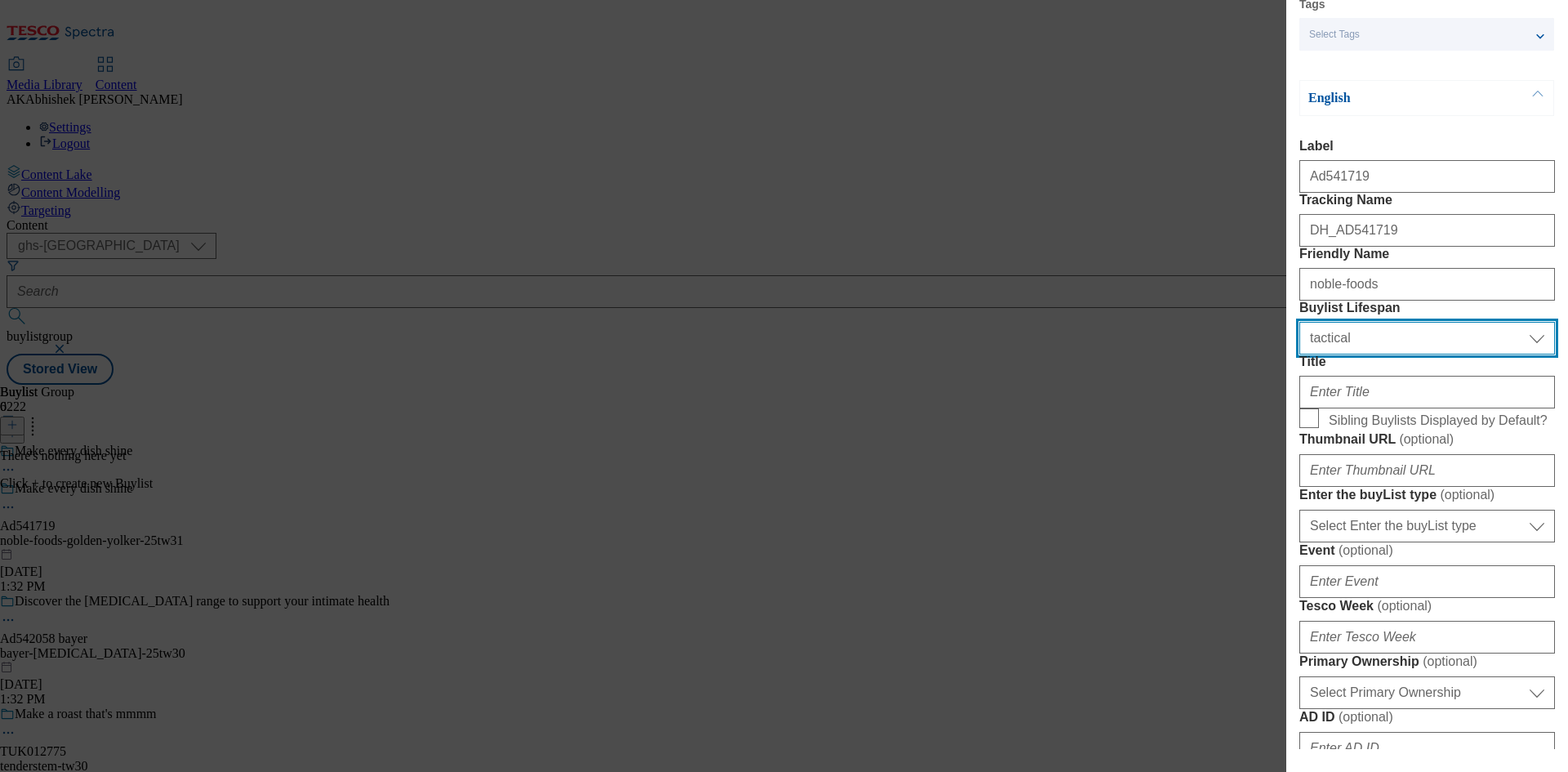
scroll to position [163, 0]
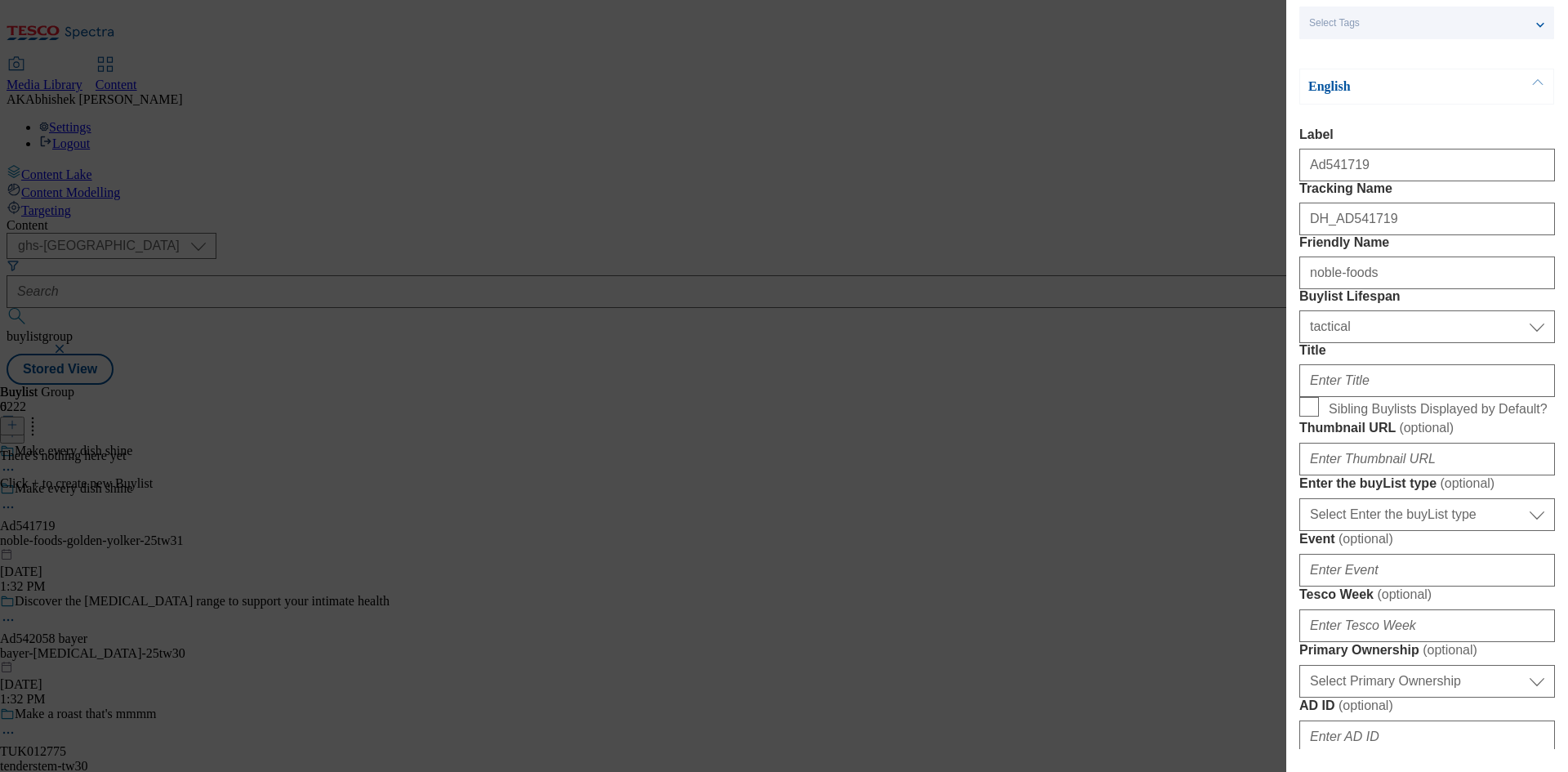
click at [1384, 397] on div "Modal" at bounding box center [1427, 377] width 256 height 39
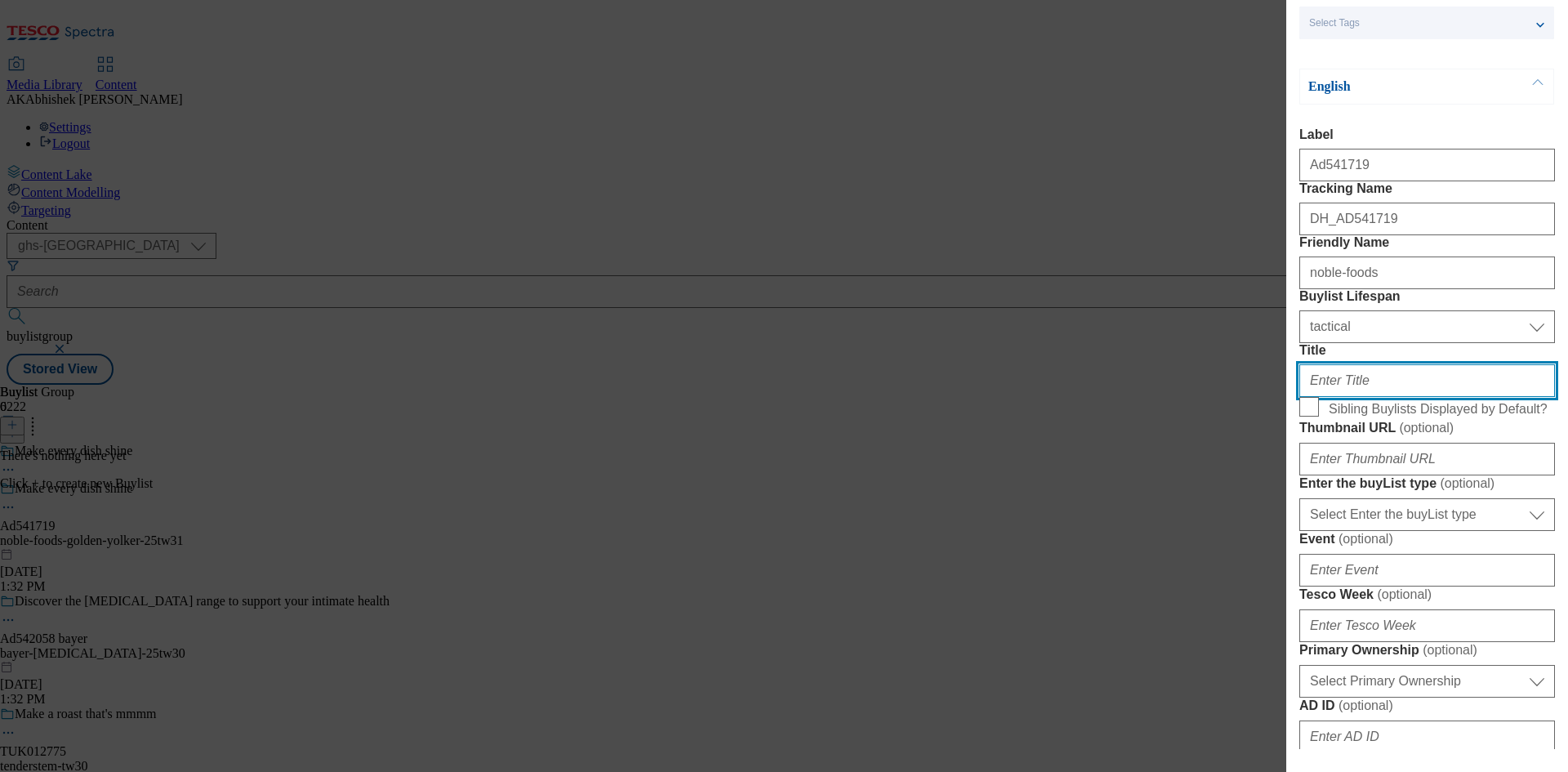
drag, startPoint x: 1370, startPoint y: 490, endPoint x: 1386, endPoint y: 490, distance: 16.0
click at [1369, 397] on input "Title" at bounding box center [1427, 380] width 256 height 33
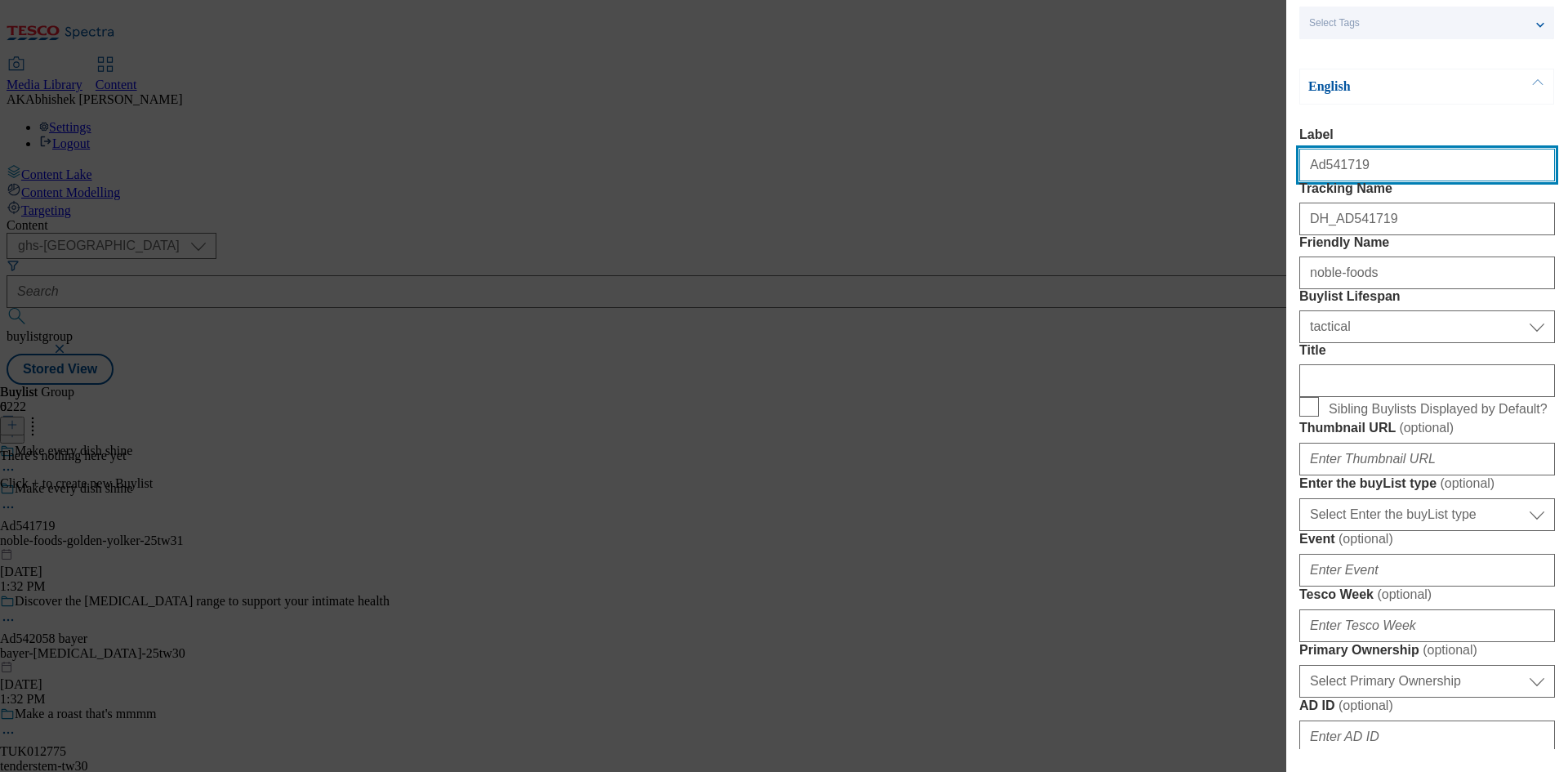
drag, startPoint x: 1323, startPoint y: 167, endPoint x: 1471, endPoint y: 209, distance: 153.8
click at [1437, 174] on input "Ad541719" at bounding box center [1427, 164] width 256 height 33
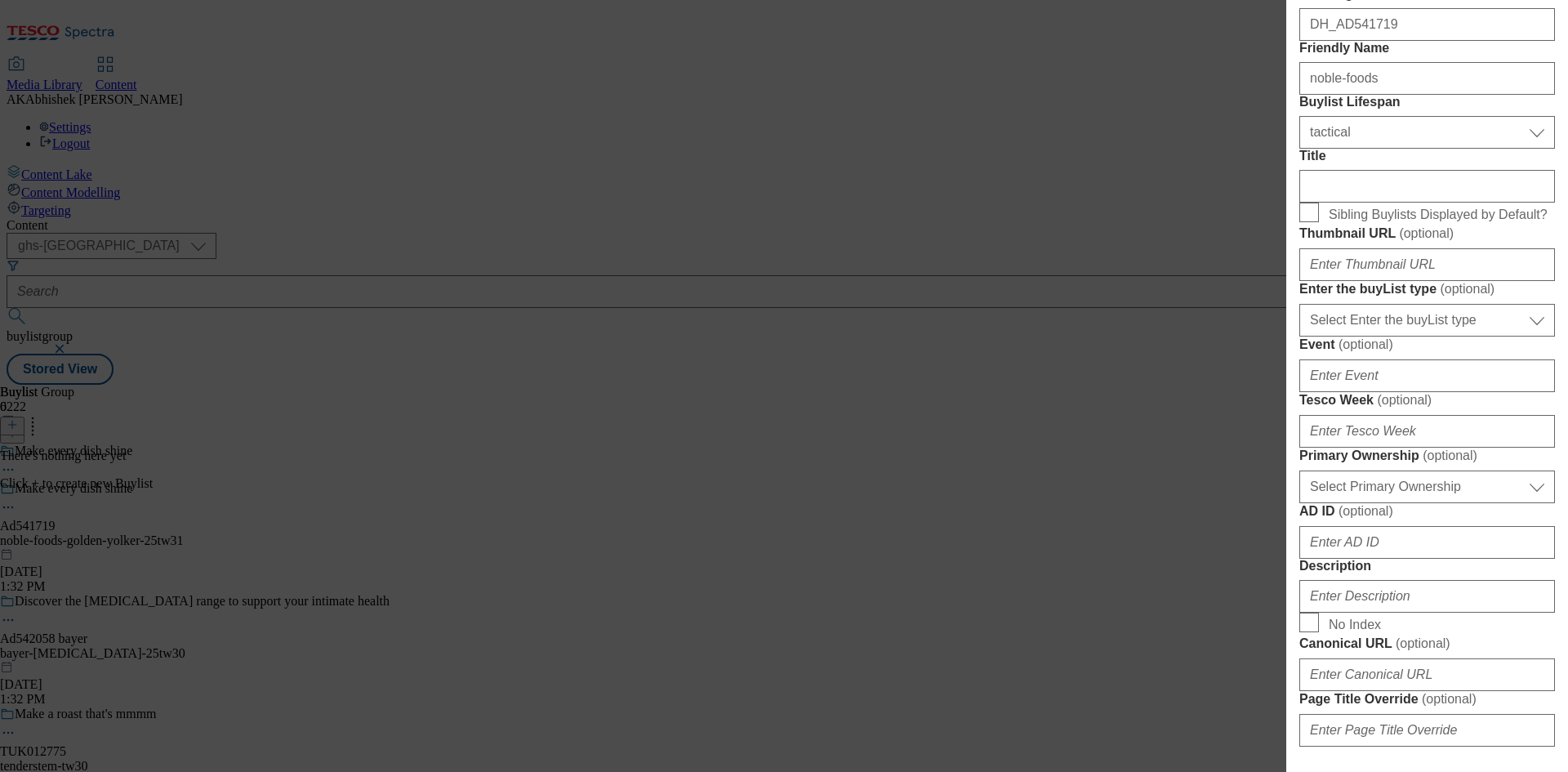
scroll to position [408, 0]
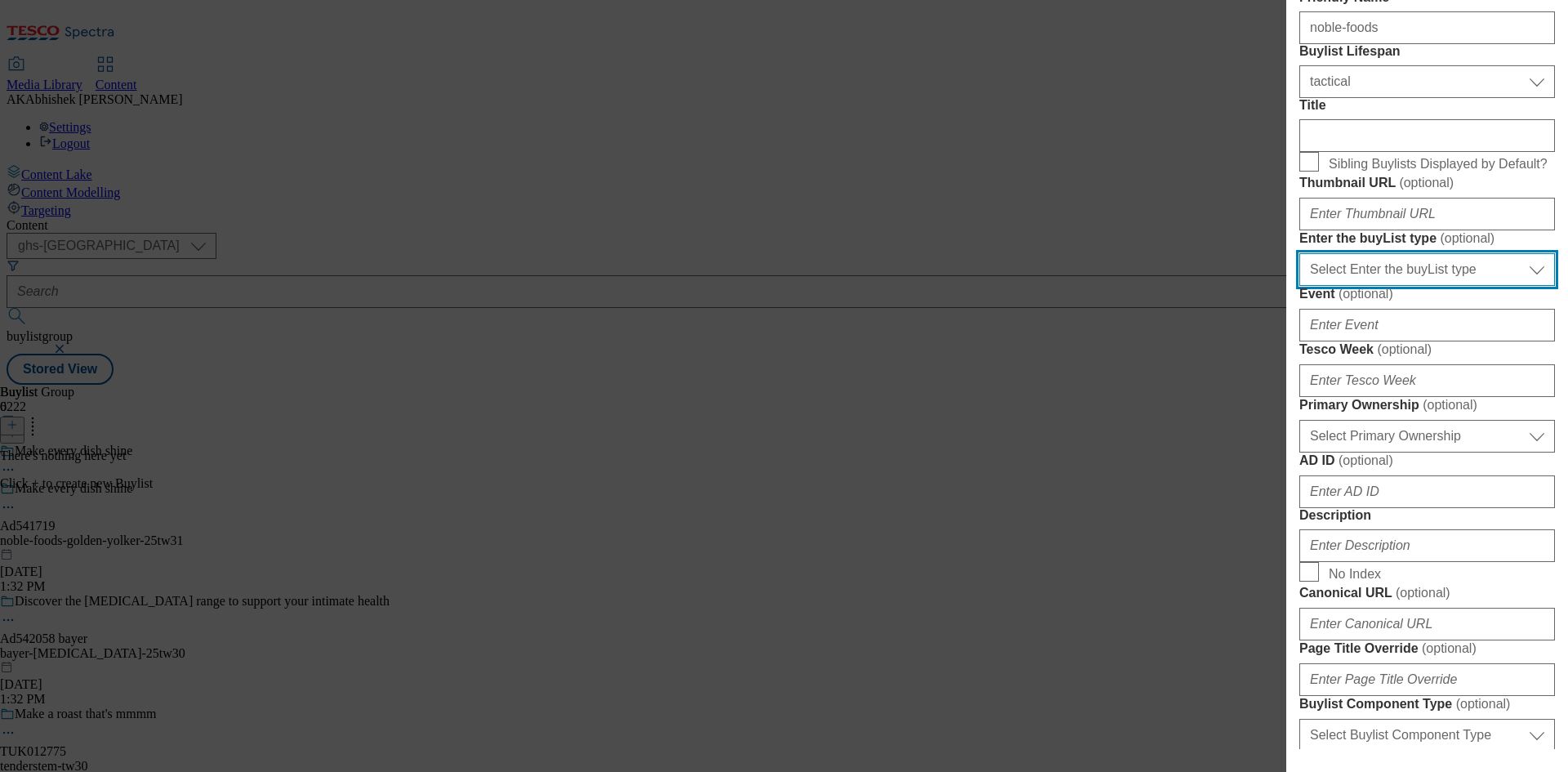
click at [1406, 285] on select "Select Enter the buyList type event supplier funded long term >4 weeks supplier…" at bounding box center [1427, 269] width 256 height 33
select select "supplier funded short term 1-3 weeks"
click at [1300, 285] on select "Select Enter the buyList type event supplier funded long term >4 weeks supplier…" at bounding box center [1427, 269] width 256 height 33
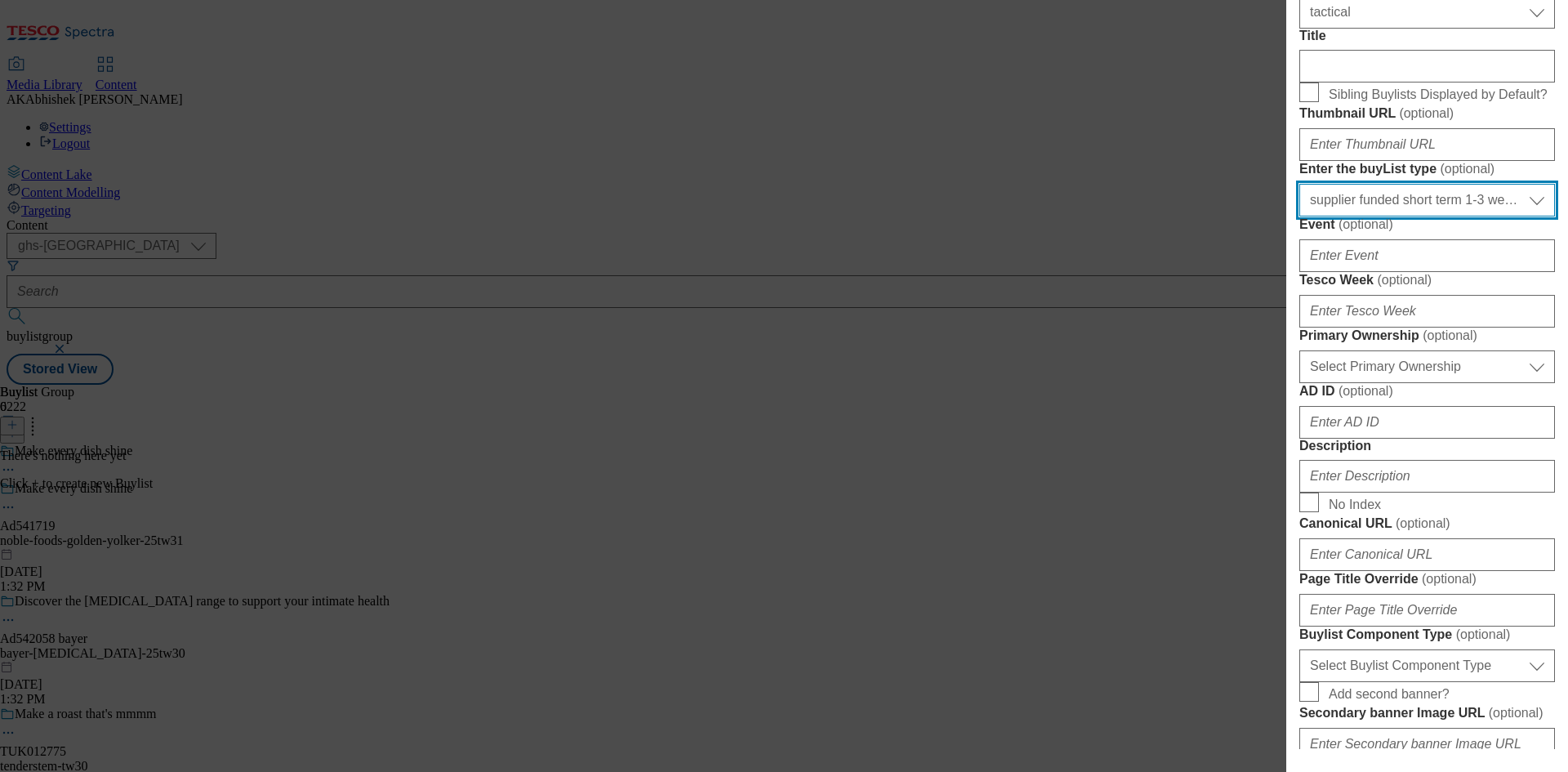
scroll to position [572, 0]
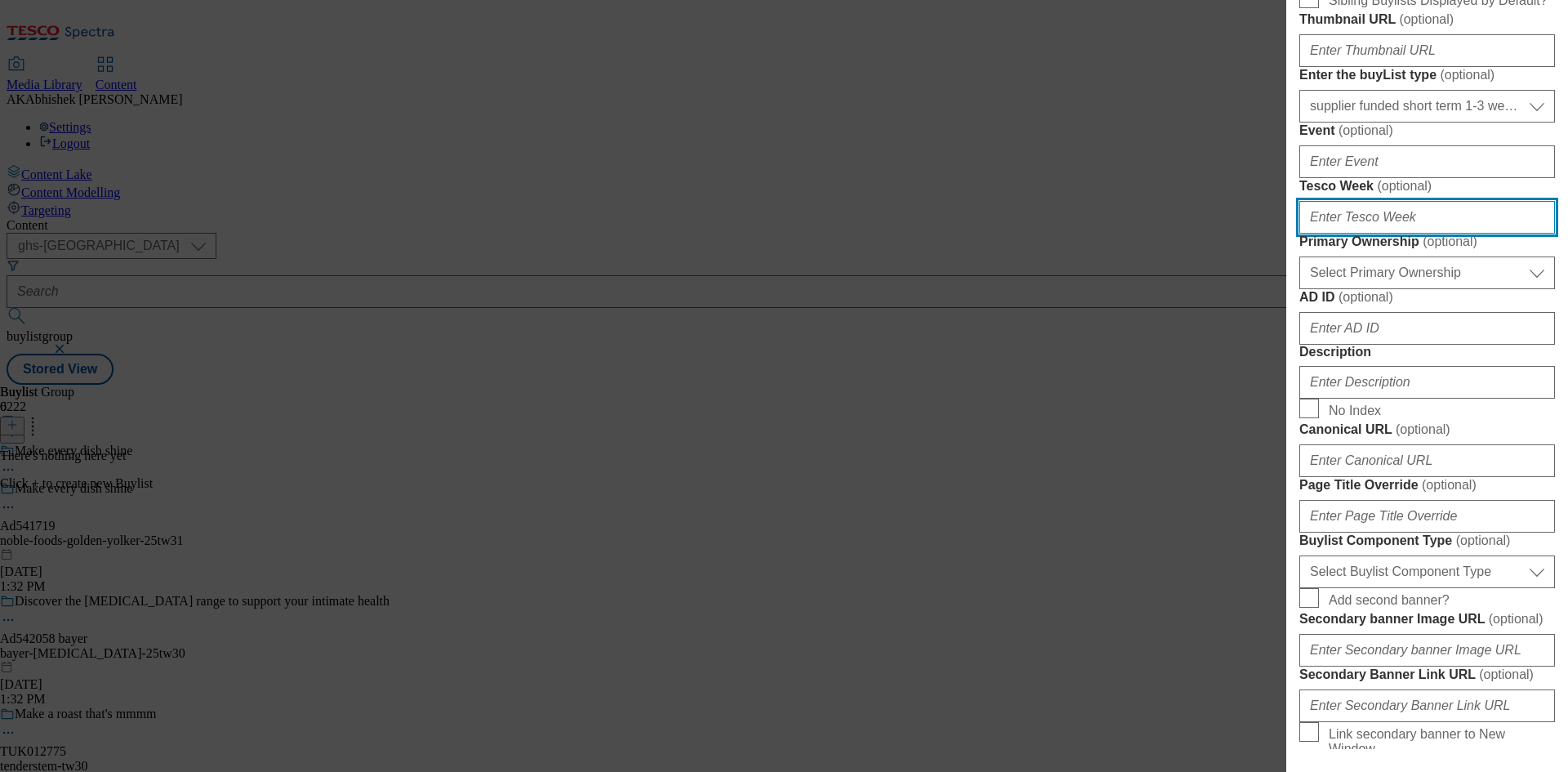
click at [1384, 233] on input "Tesco Week ( optional )" at bounding box center [1427, 217] width 256 height 33
type input "31"
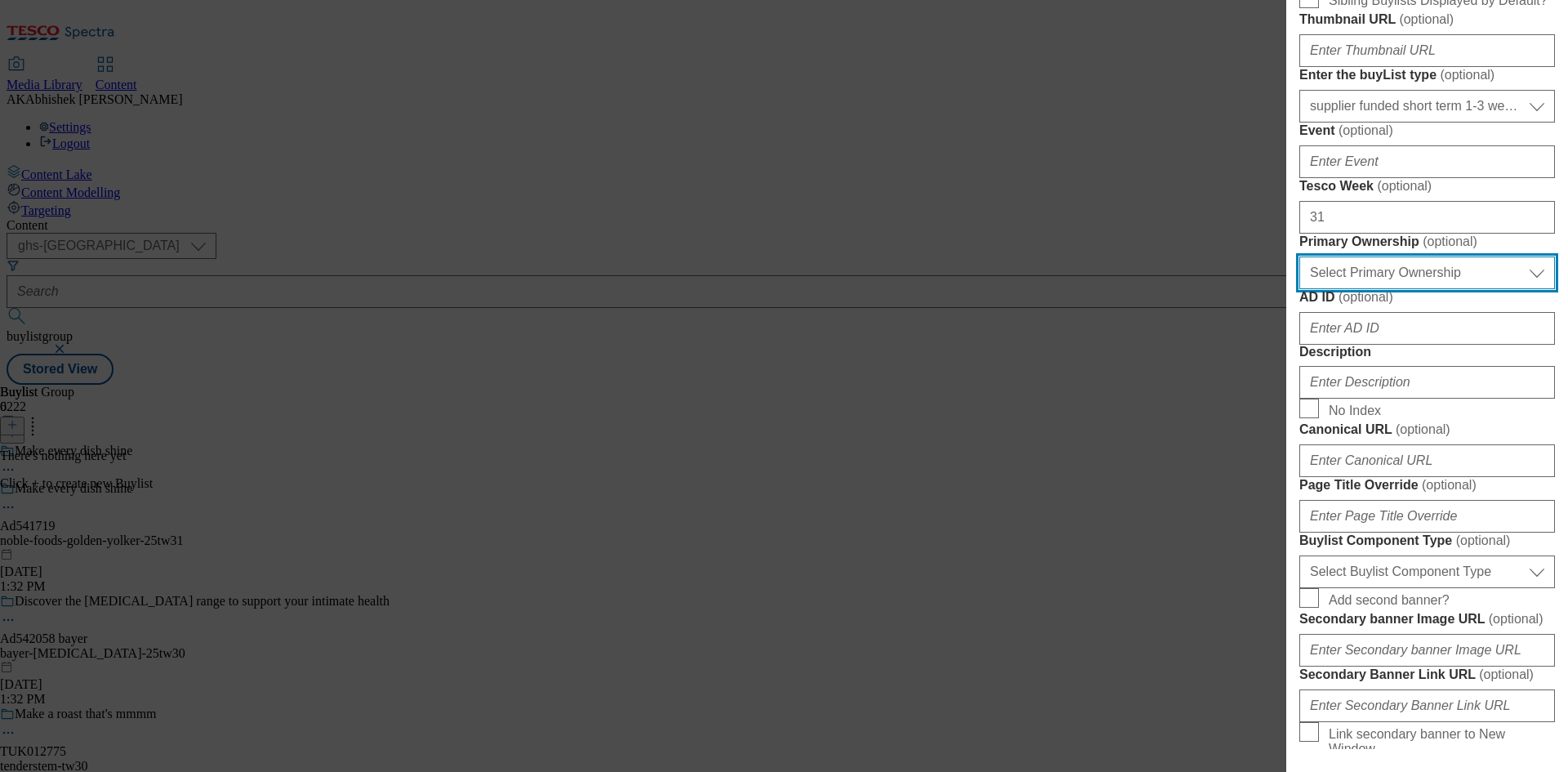
drag, startPoint x: 1384, startPoint y: 551, endPoint x: 1395, endPoint y: 550, distance: 11.0
click at [1384, 289] on select "Select Primary Ownership tesco dunnhumby" at bounding box center [1427, 272] width 256 height 33
select select "dunnhumby"
click at [1300, 289] on select "Select Primary Ownership tesco dunnhumby" at bounding box center [1427, 272] width 256 height 33
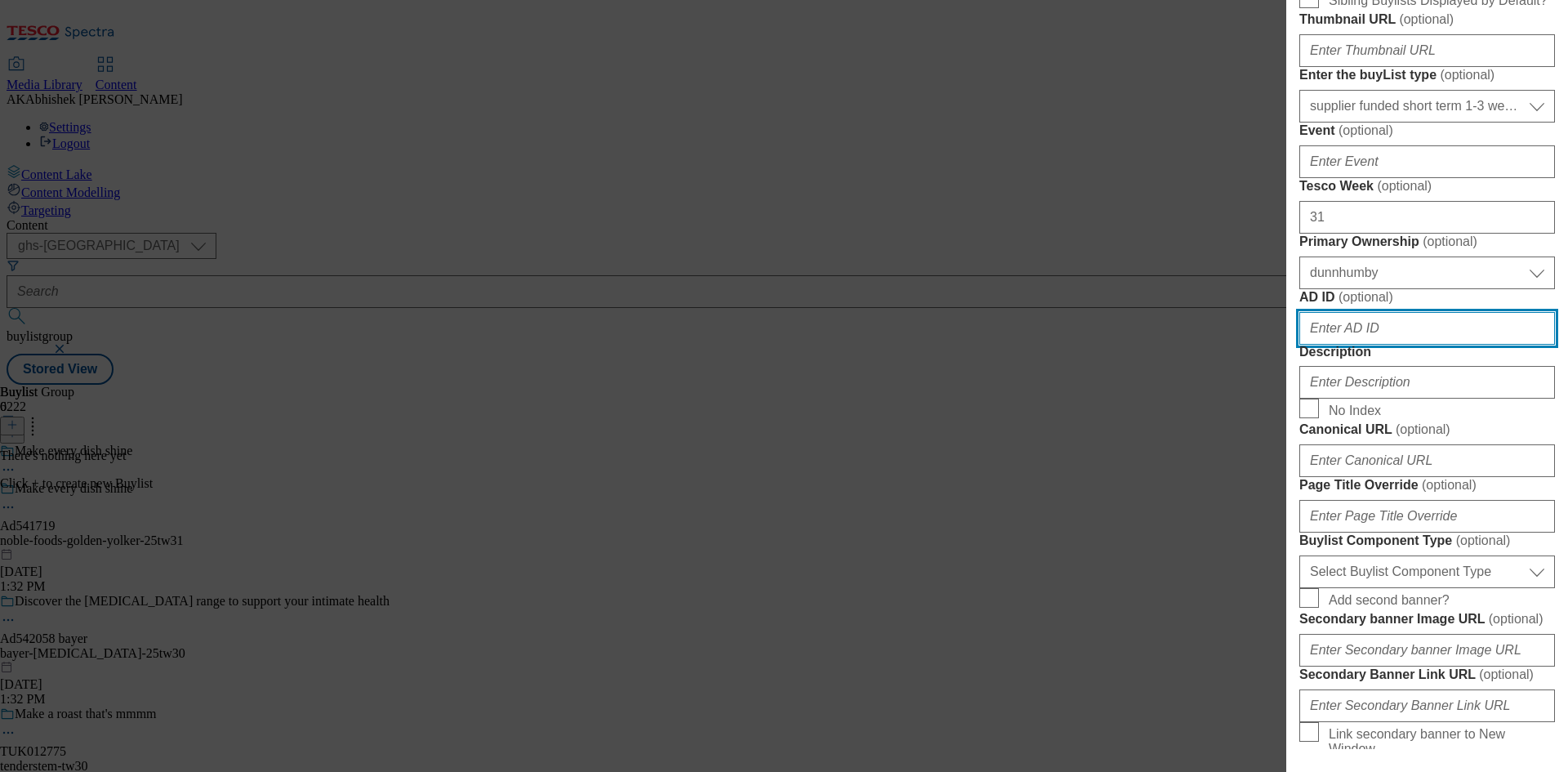
click at [1390, 345] on input "AD ID ( optional )" at bounding box center [1427, 328] width 256 height 33
paste input "541719"
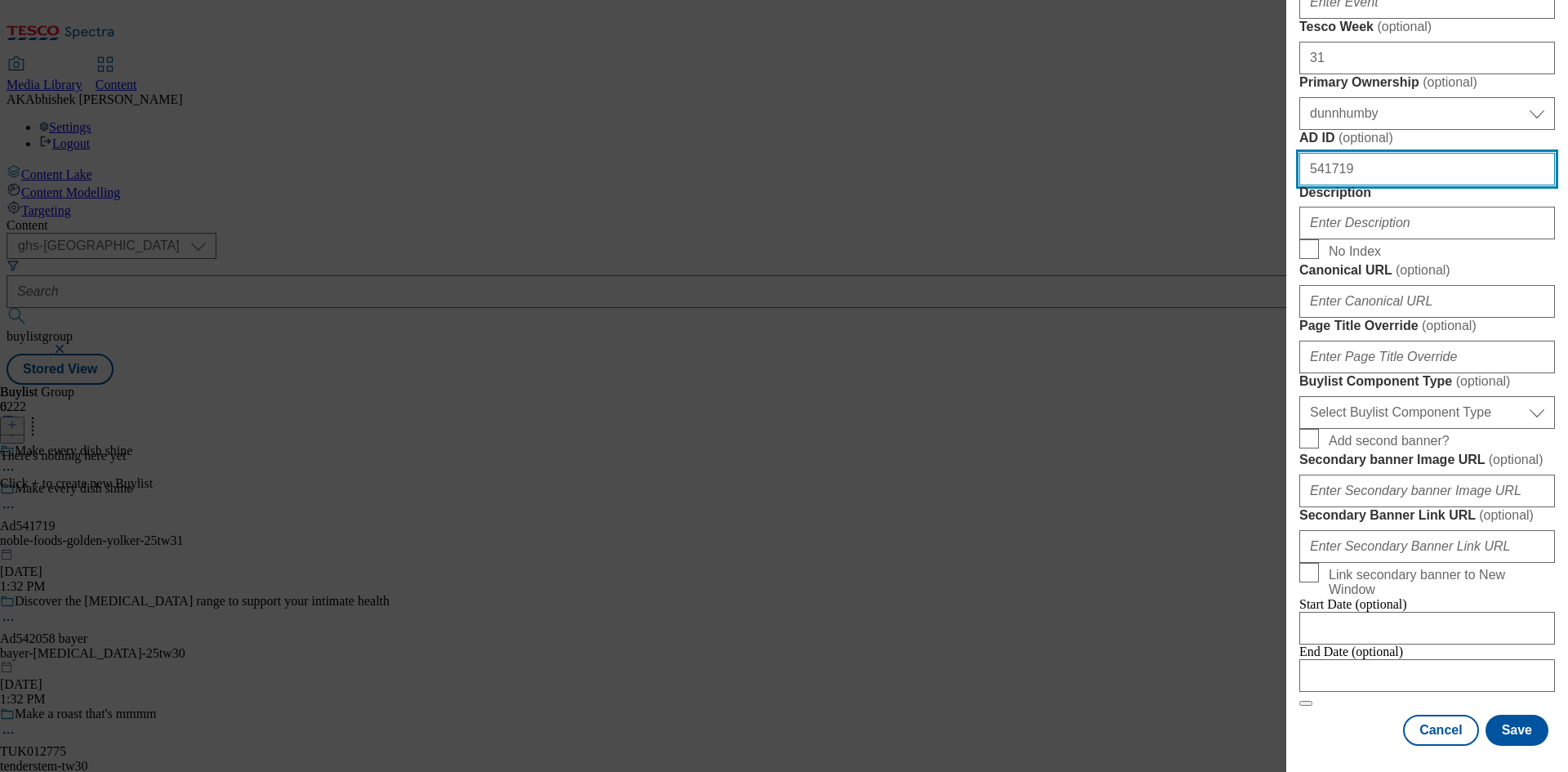
scroll to position [899, 0]
type input "541719"
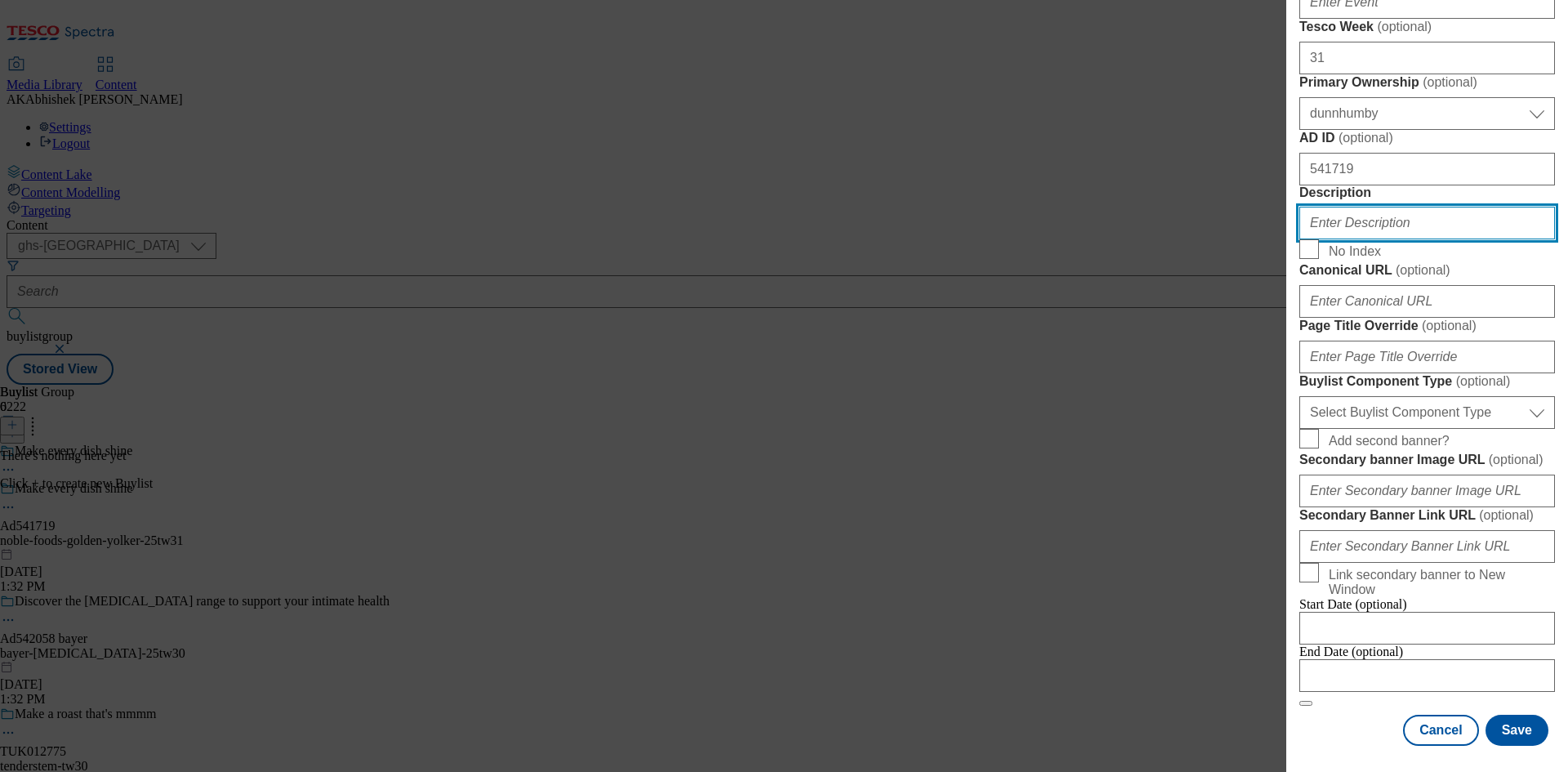
click at [1380, 239] on input "Description" at bounding box center [1427, 223] width 256 height 33
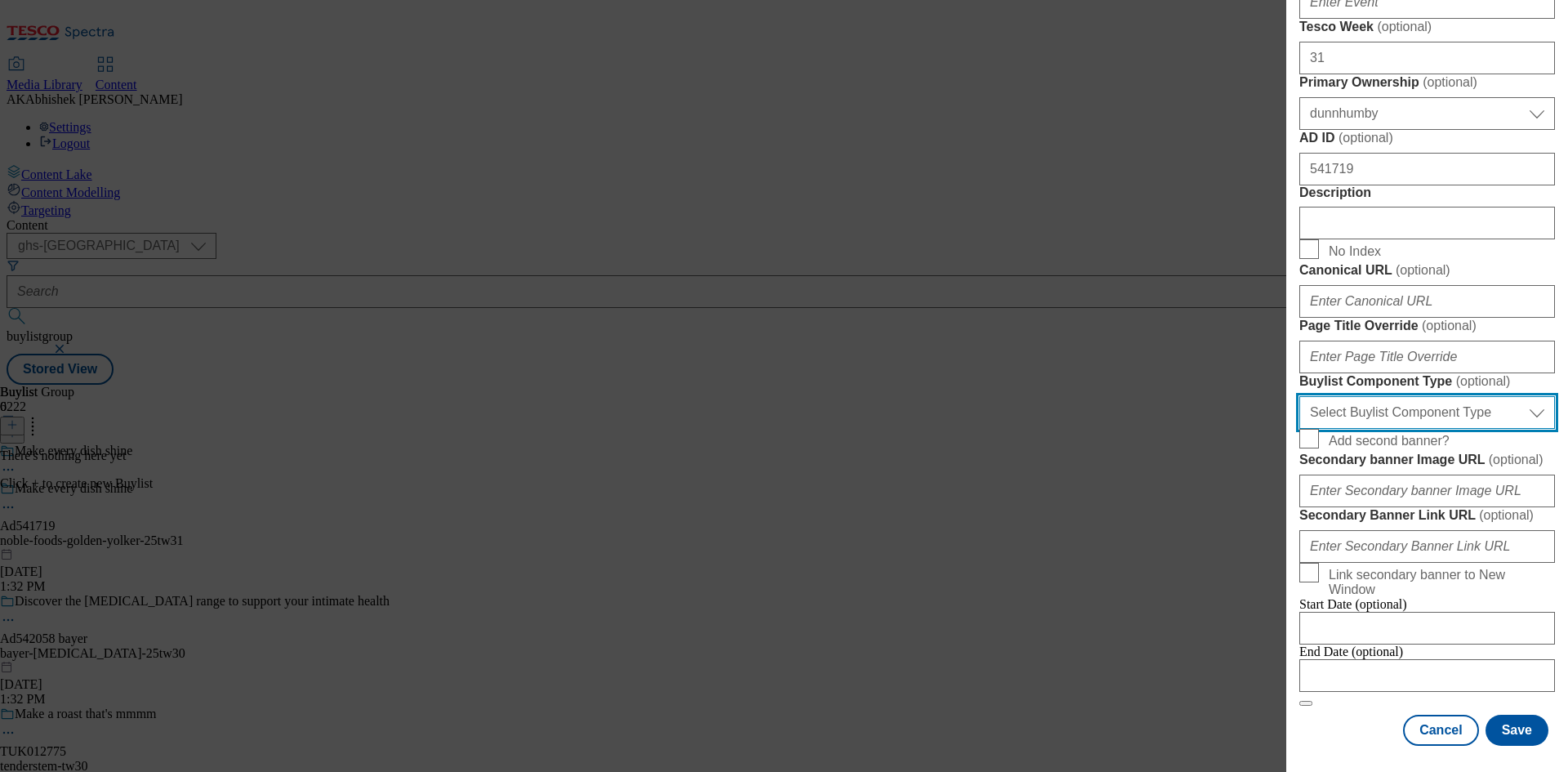
click at [1390, 396] on select "Select Buylist Component Type Banner Competition Header Meal" at bounding box center [1427, 412] width 256 height 33
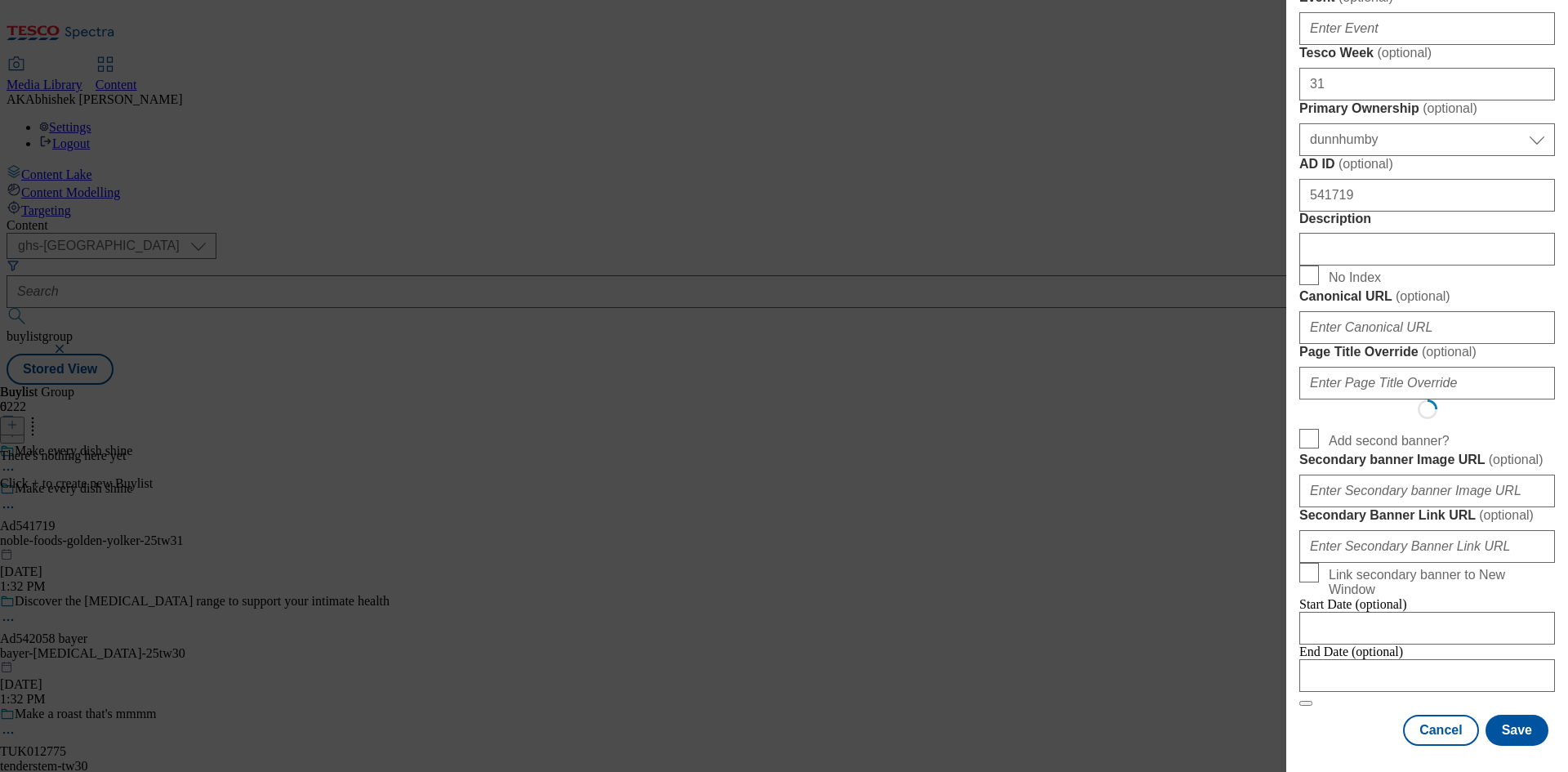
select select "Banner"
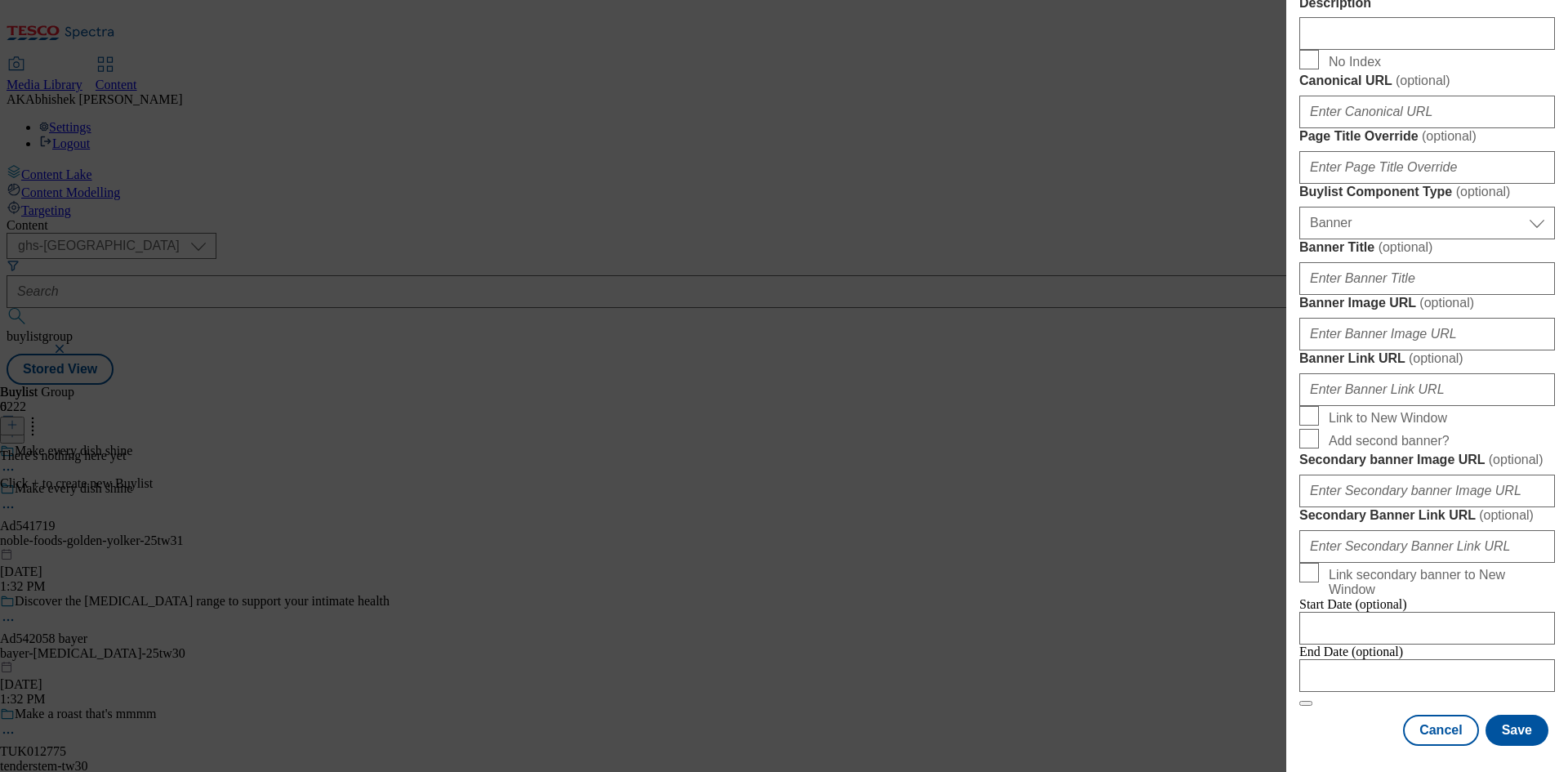
scroll to position [1619, 0]
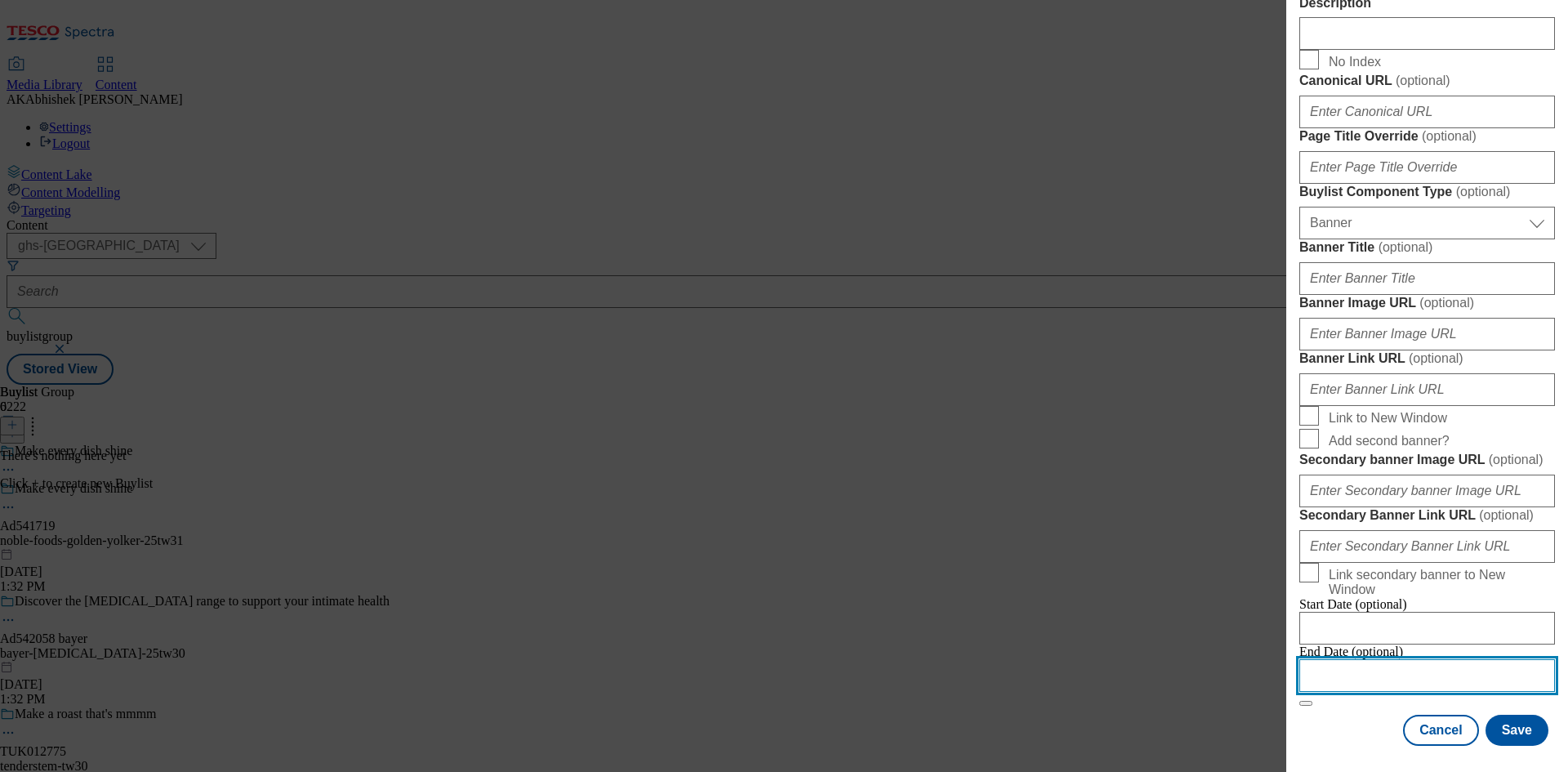
click at [1423, 659] on input "Modal" at bounding box center [1427, 675] width 256 height 33
select select "2025"
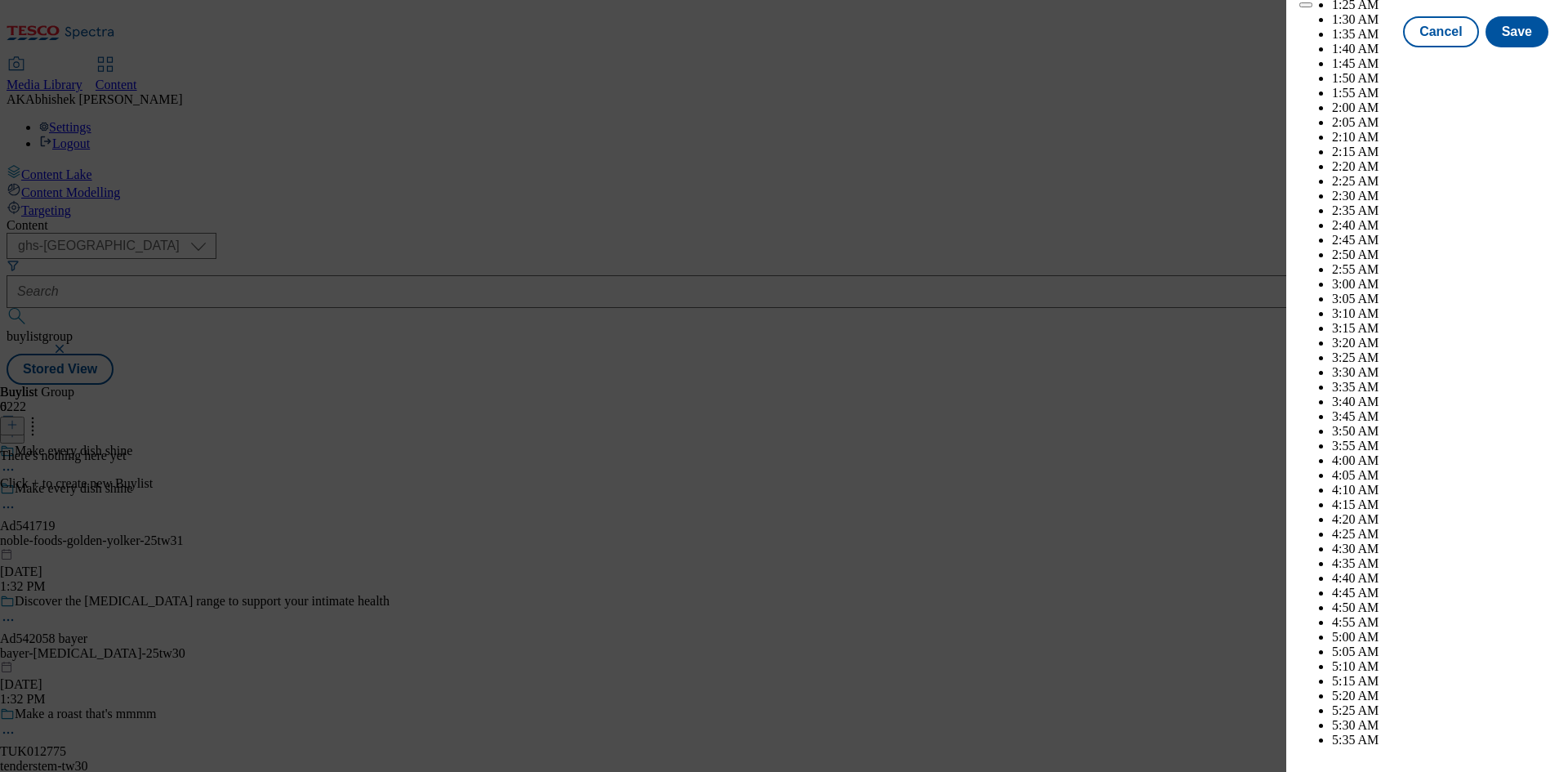
scroll to position [4881, 0]
select select "December"
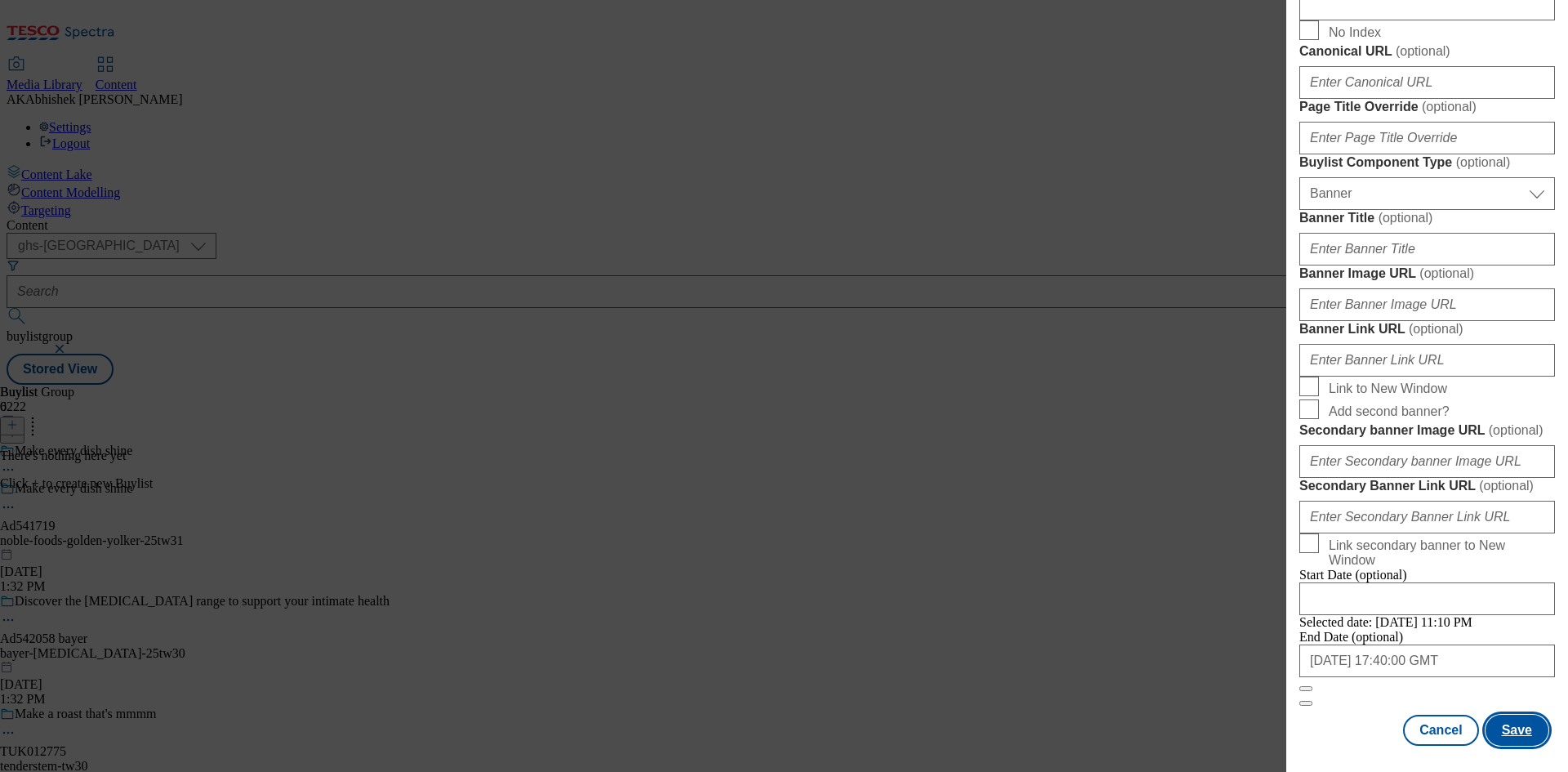
click at [1509, 721] on button "Save" at bounding box center [1517, 729] width 63 height 31
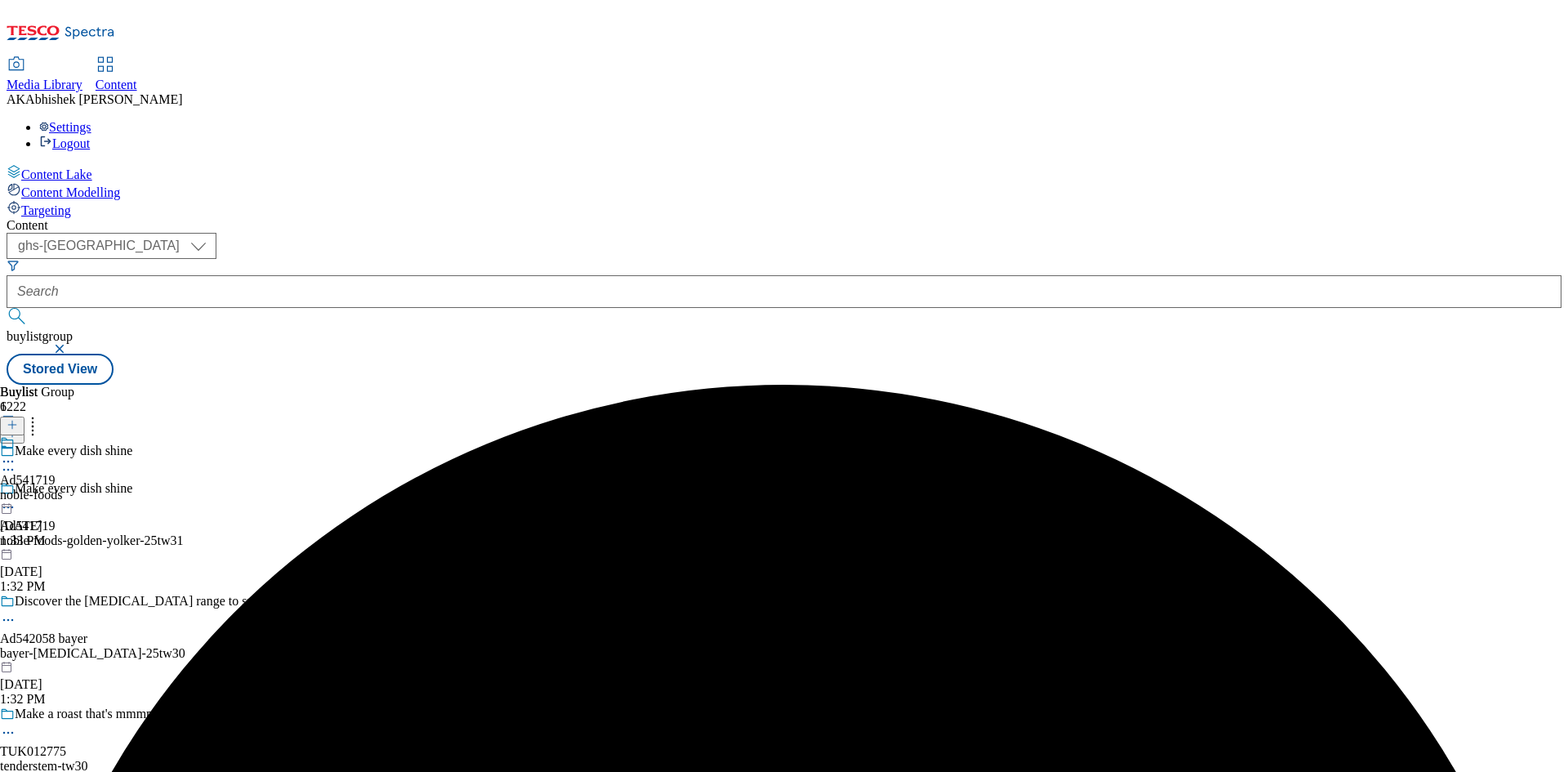
click at [62, 488] on div "noble-foods" at bounding box center [31, 495] width 62 height 15
click at [18, 419] on icon at bounding box center [12, 424] width 11 height 11
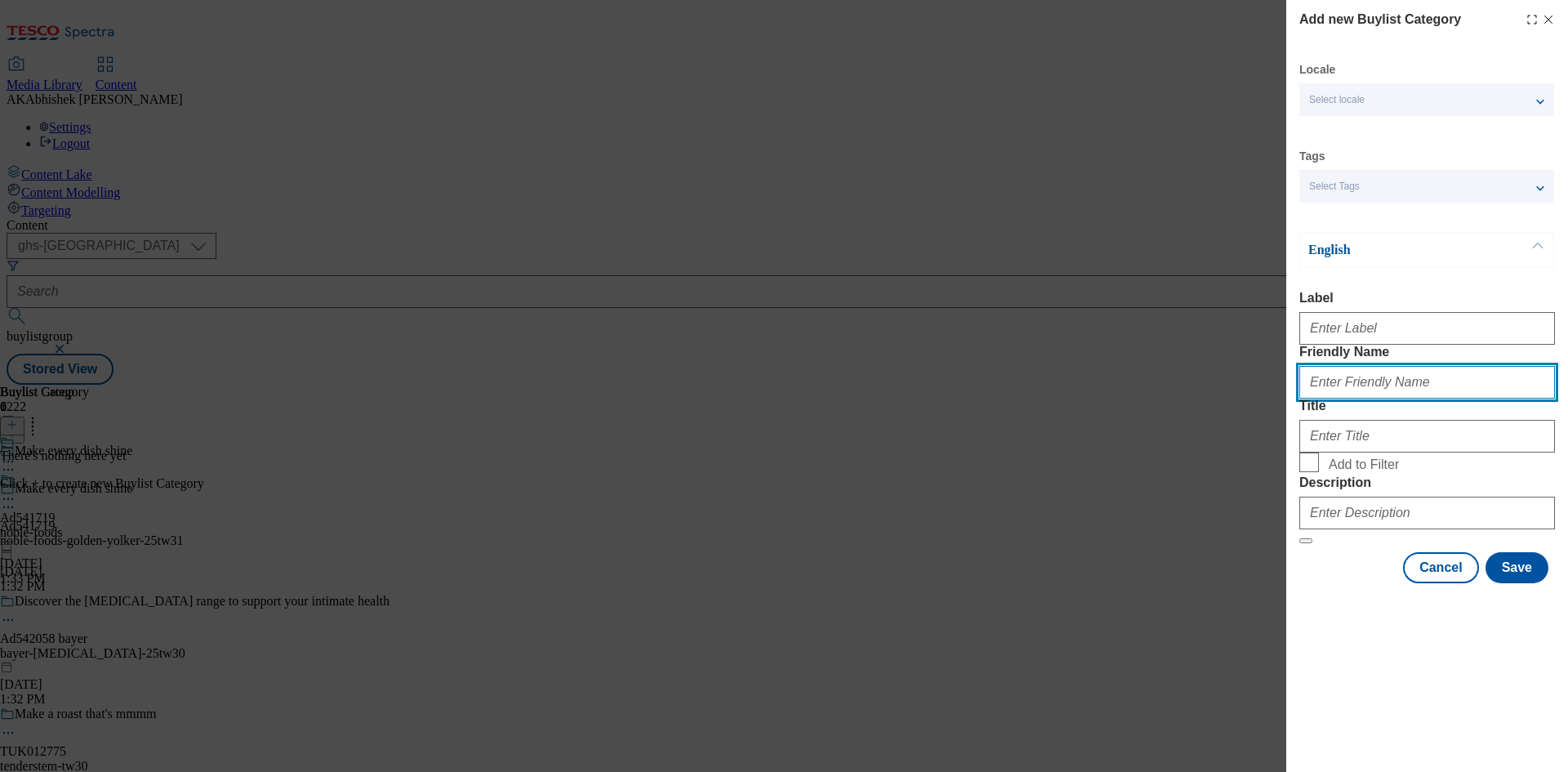
click at [1398, 399] on input "Friendly Name" at bounding box center [1427, 382] width 256 height 33
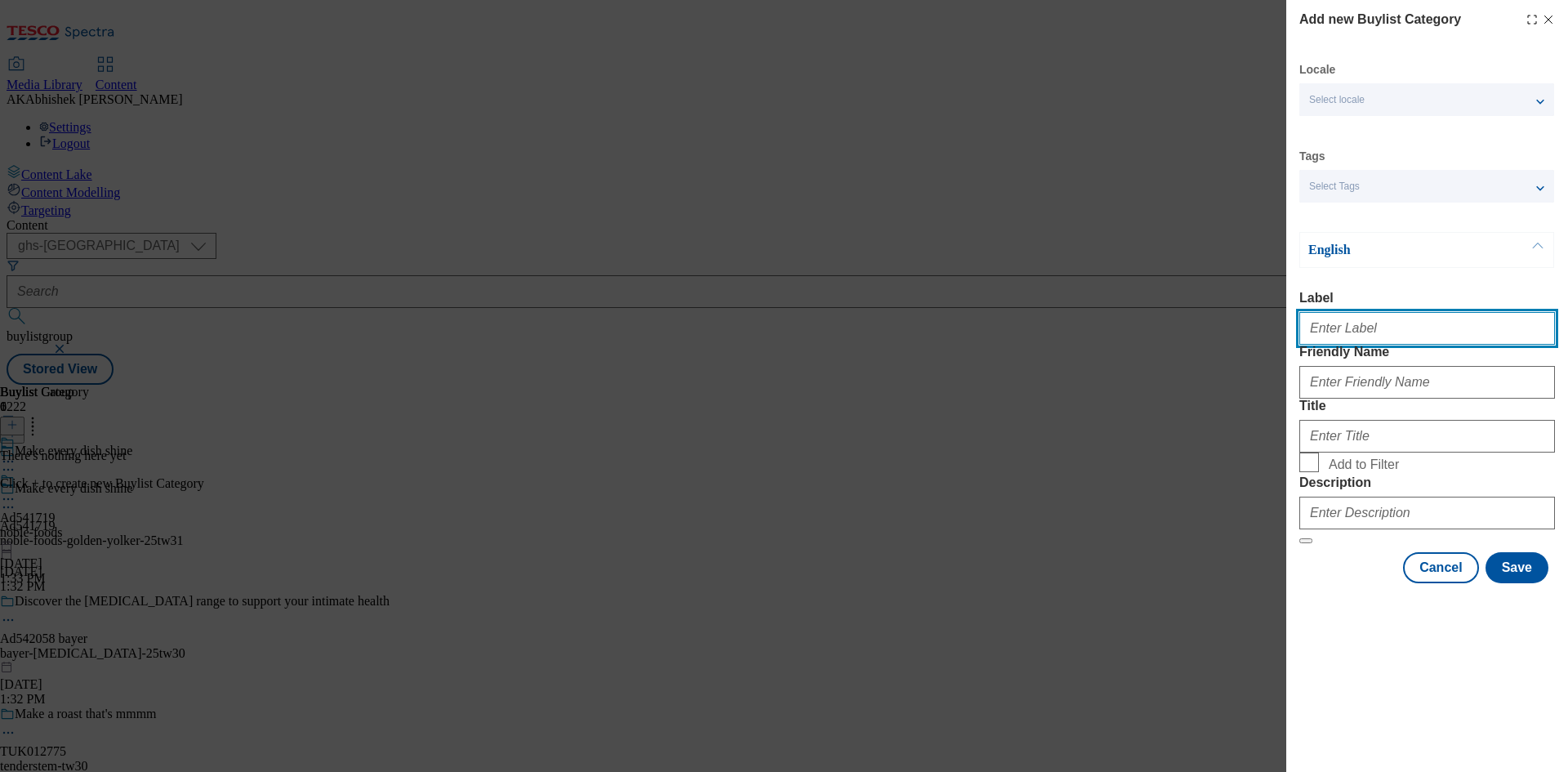
click at [1350, 328] on input "Label" at bounding box center [1427, 328] width 256 height 33
paste input "541719"
type input "Ad541719"
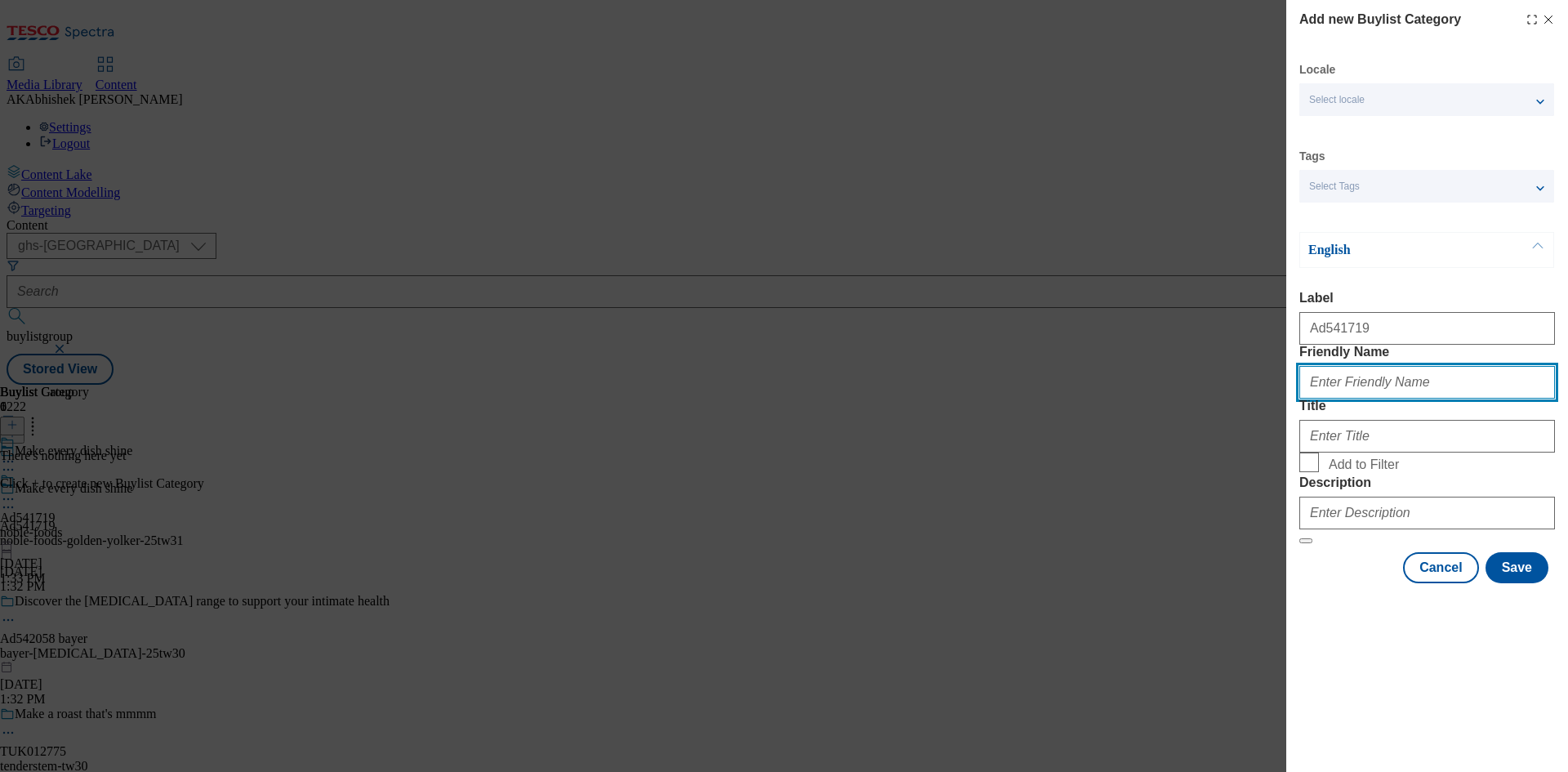
click at [1388, 399] on input "Friendly Name" at bounding box center [1427, 382] width 256 height 33
click at [1419, 399] on input "Friendly Name" at bounding box center [1427, 382] width 256 height 33
paste input "noble-foods-golden-yolker"
type input "noble-foods-golden-yolker"
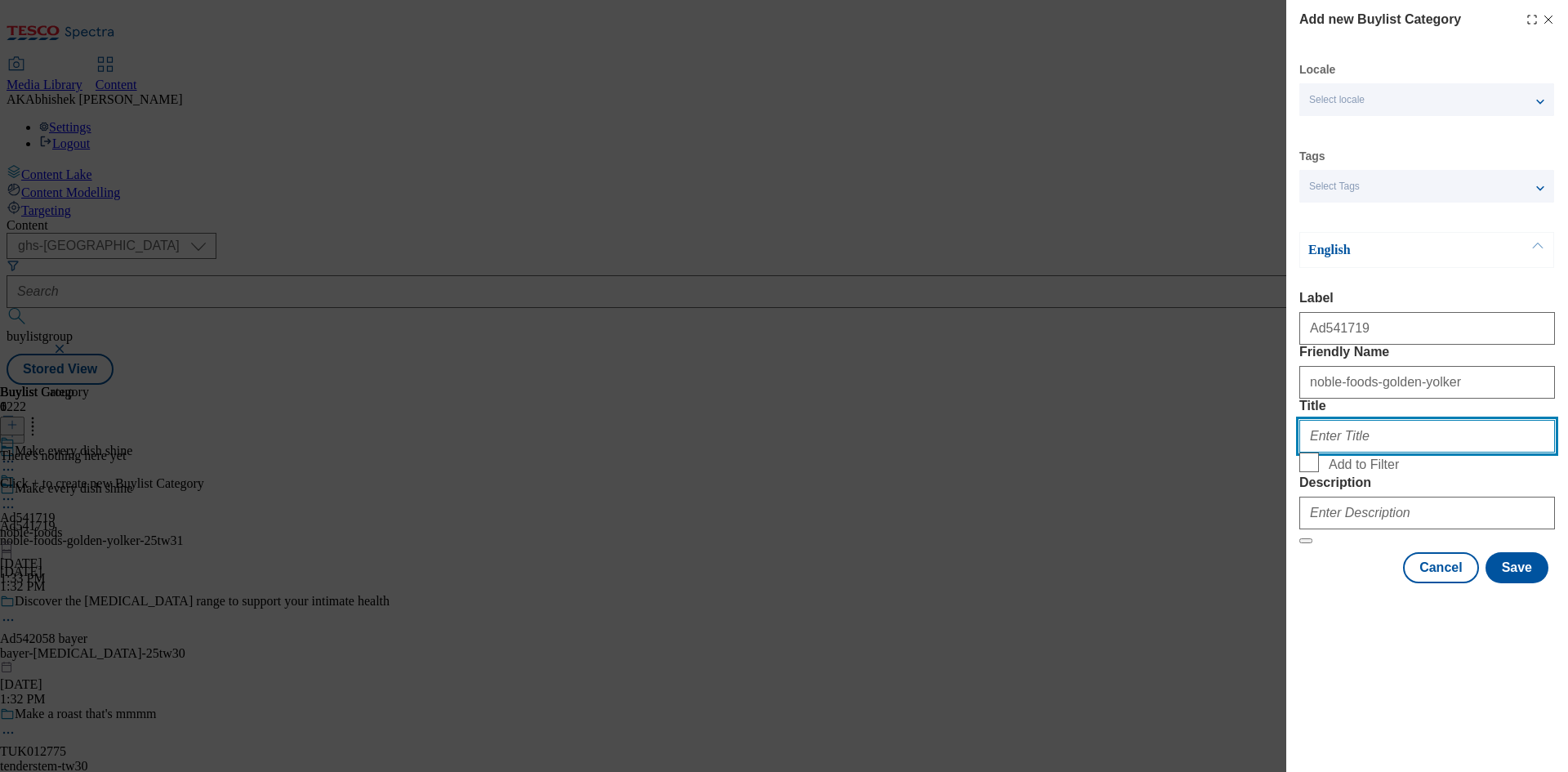
click at [1400, 453] on input "Title" at bounding box center [1427, 436] width 256 height 33
paste input "Noble Foods"
type input "Noble Foods"
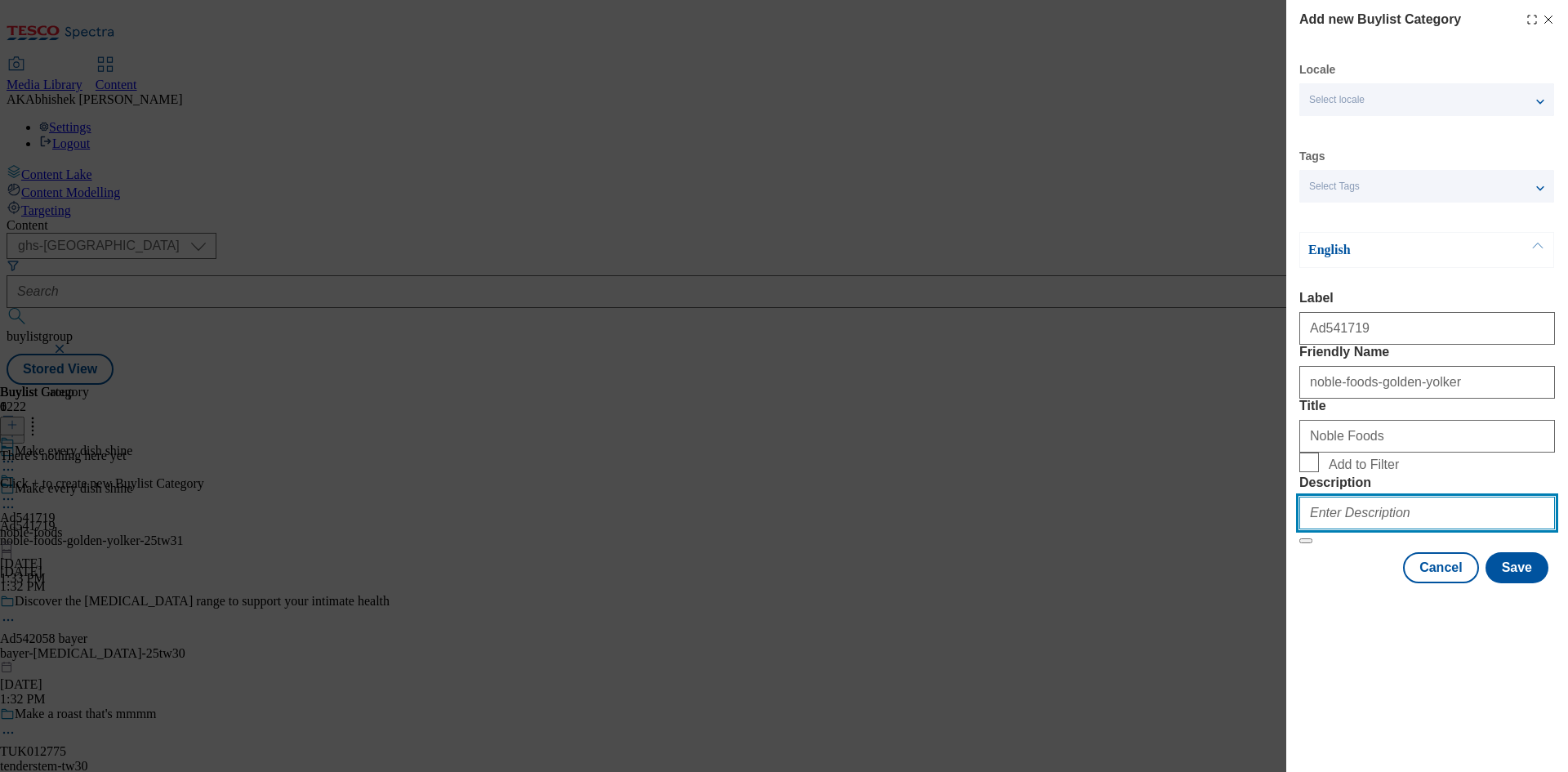
click at [1385, 529] on input "Description" at bounding box center [1427, 512] width 256 height 33
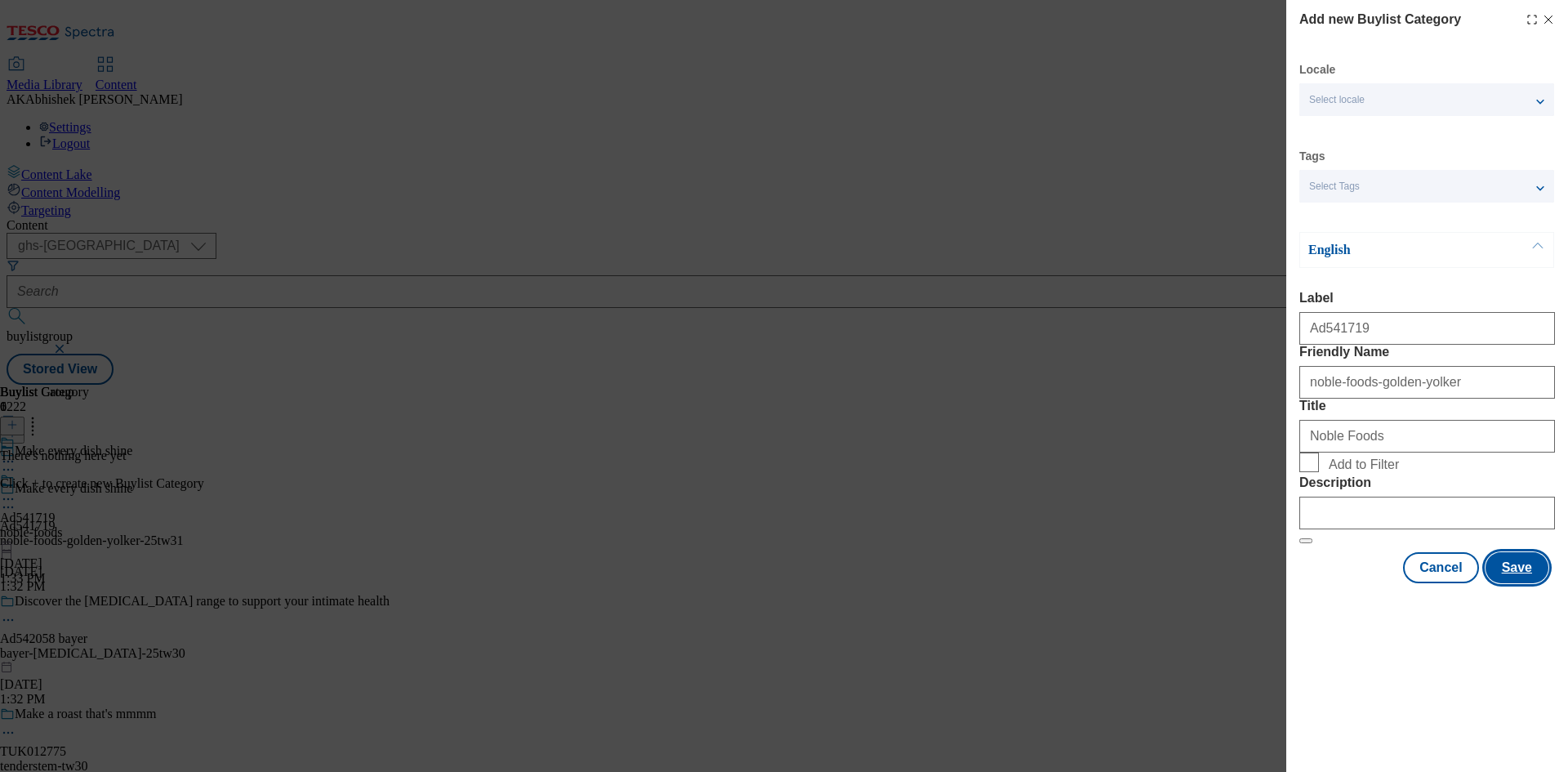
click at [1537, 583] on button "Save" at bounding box center [1517, 567] width 63 height 31
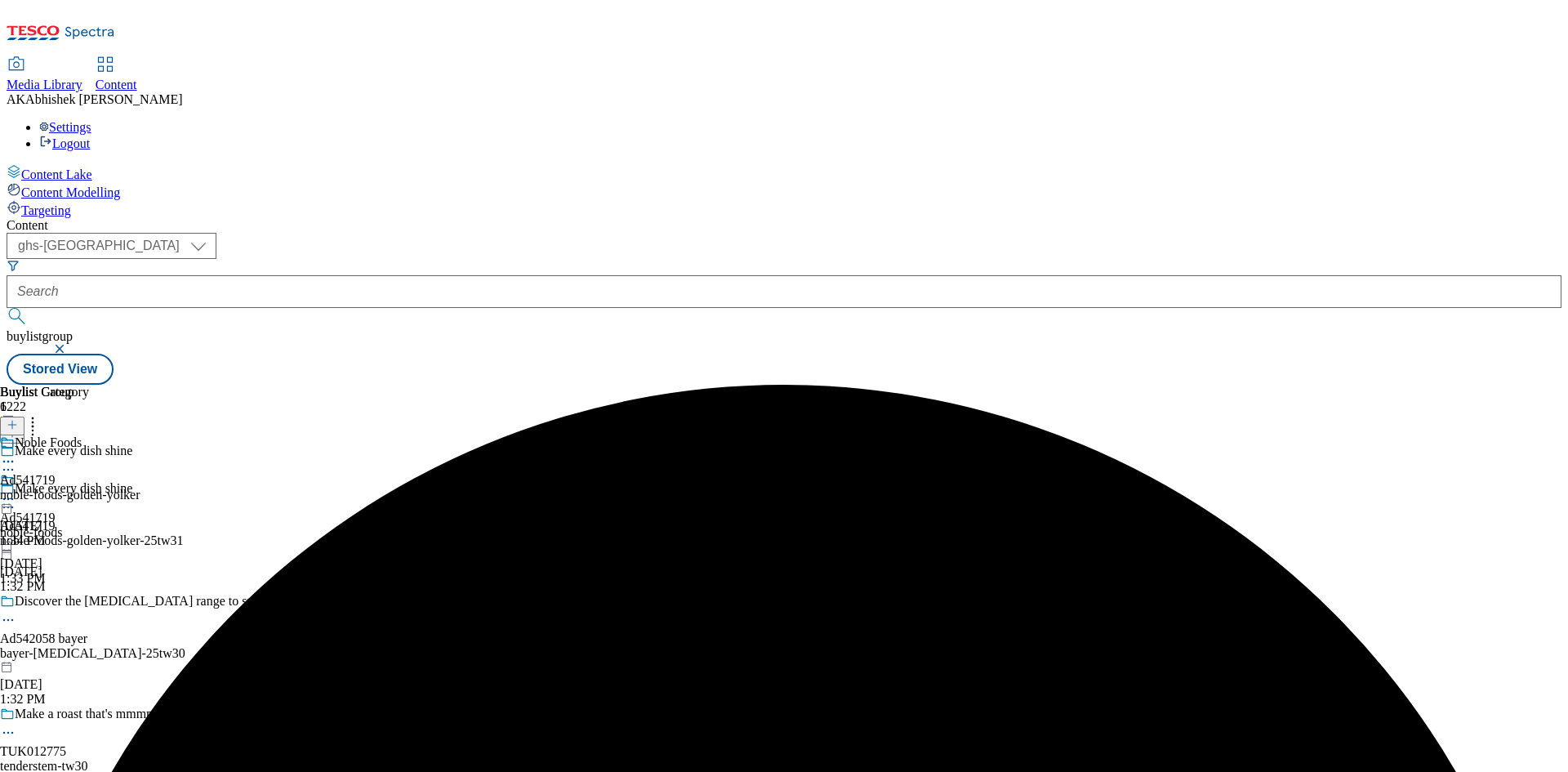
click at [141, 488] on div "noble-foods-golden-yolker" at bounding box center [70, 495] width 141 height 15
click at [18, 419] on icon at bounding box center [12, 424] width 11 height 11
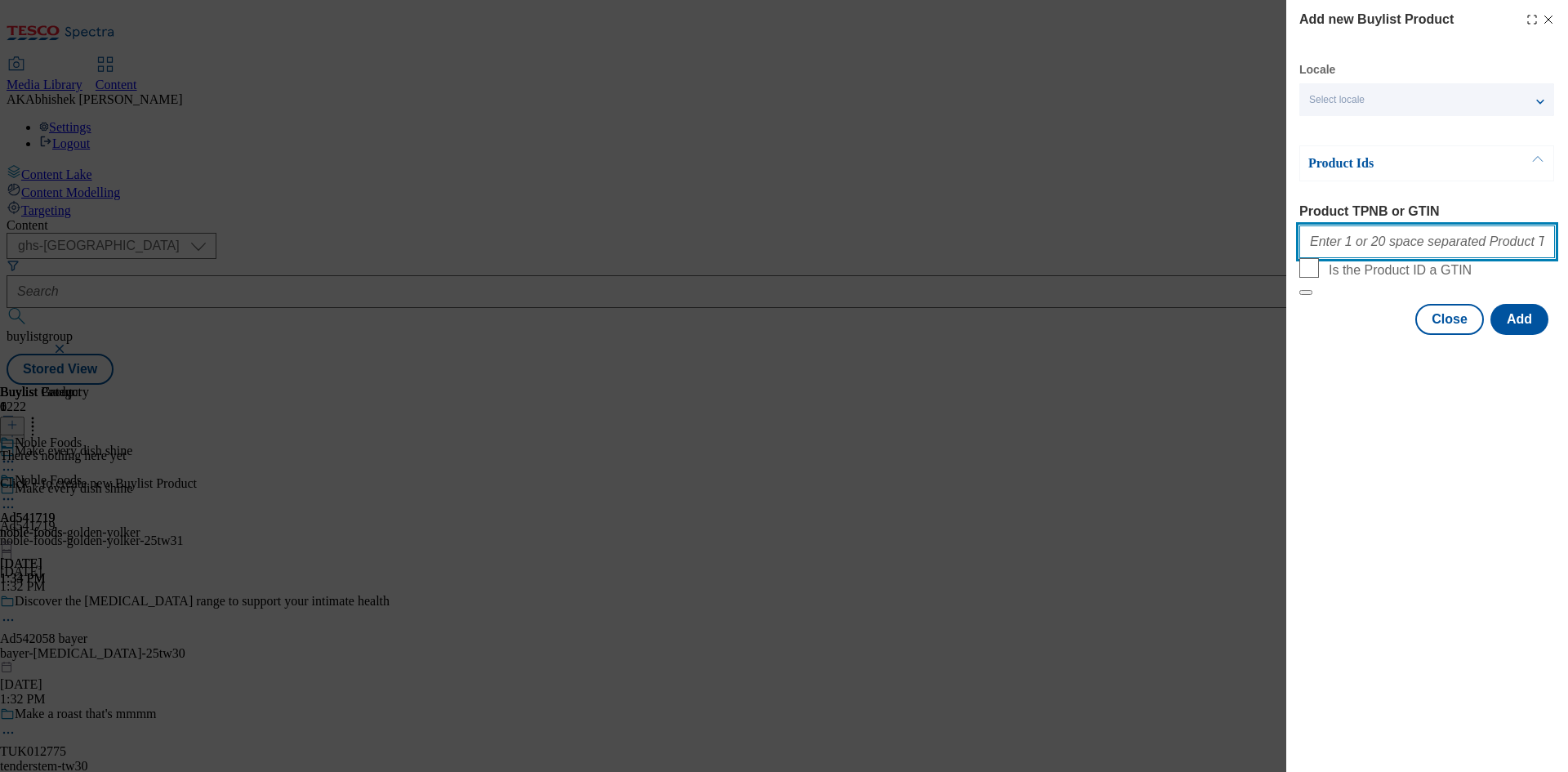
click at [1381, 250] on input "Product TPNB or GTIN" at bounding box center [1427, 242] width 256 height 33
paste input "92196330 92196330 89629463"
type input "92196330 92196330 89629463"
click at [1514, 335] on button "Add" at bounding box center [1519, 319] width 58 height 31
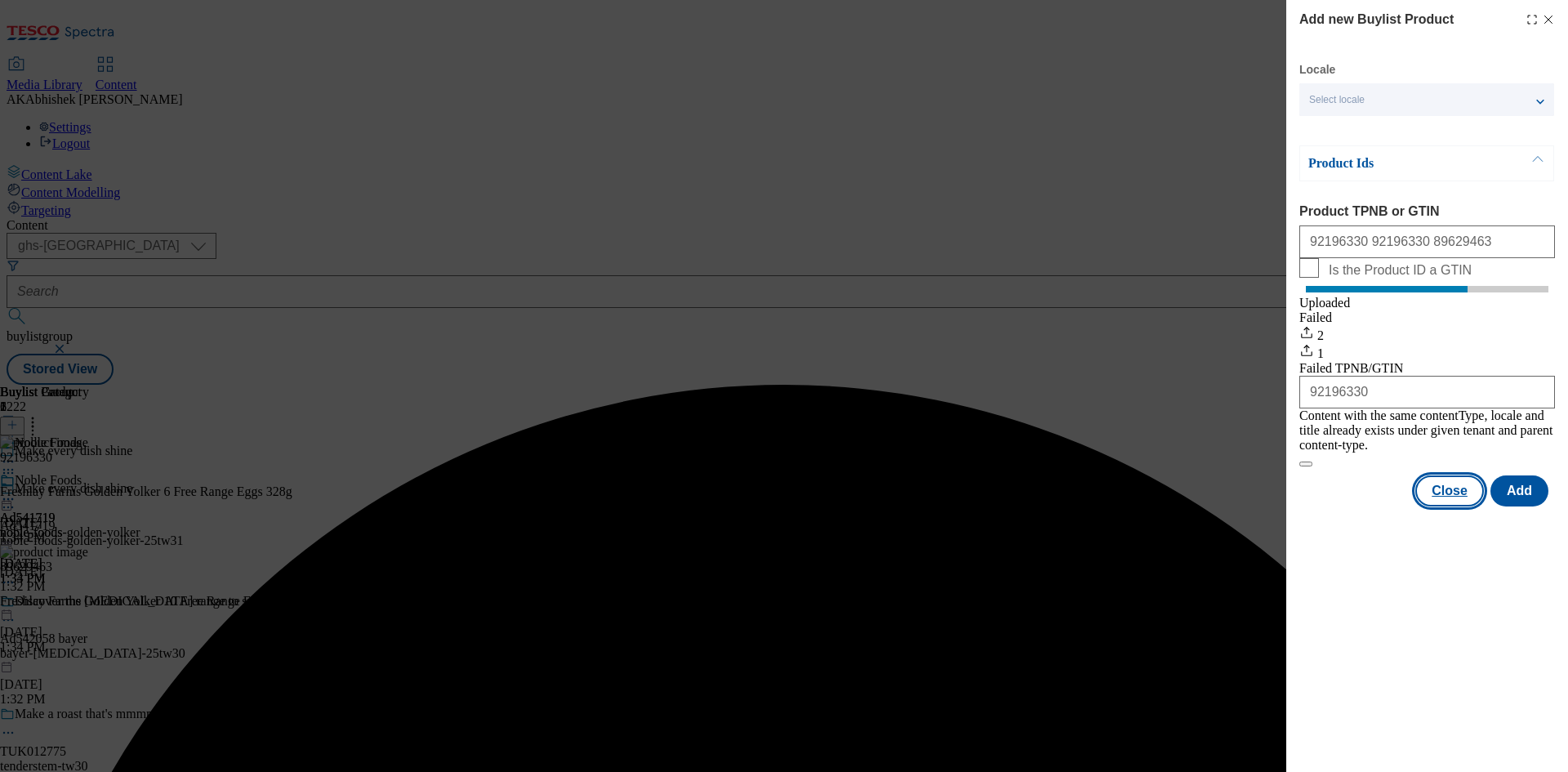
click at [1457, 494] on button "Close" at bounding box center [1450, 490] width 69 height 31
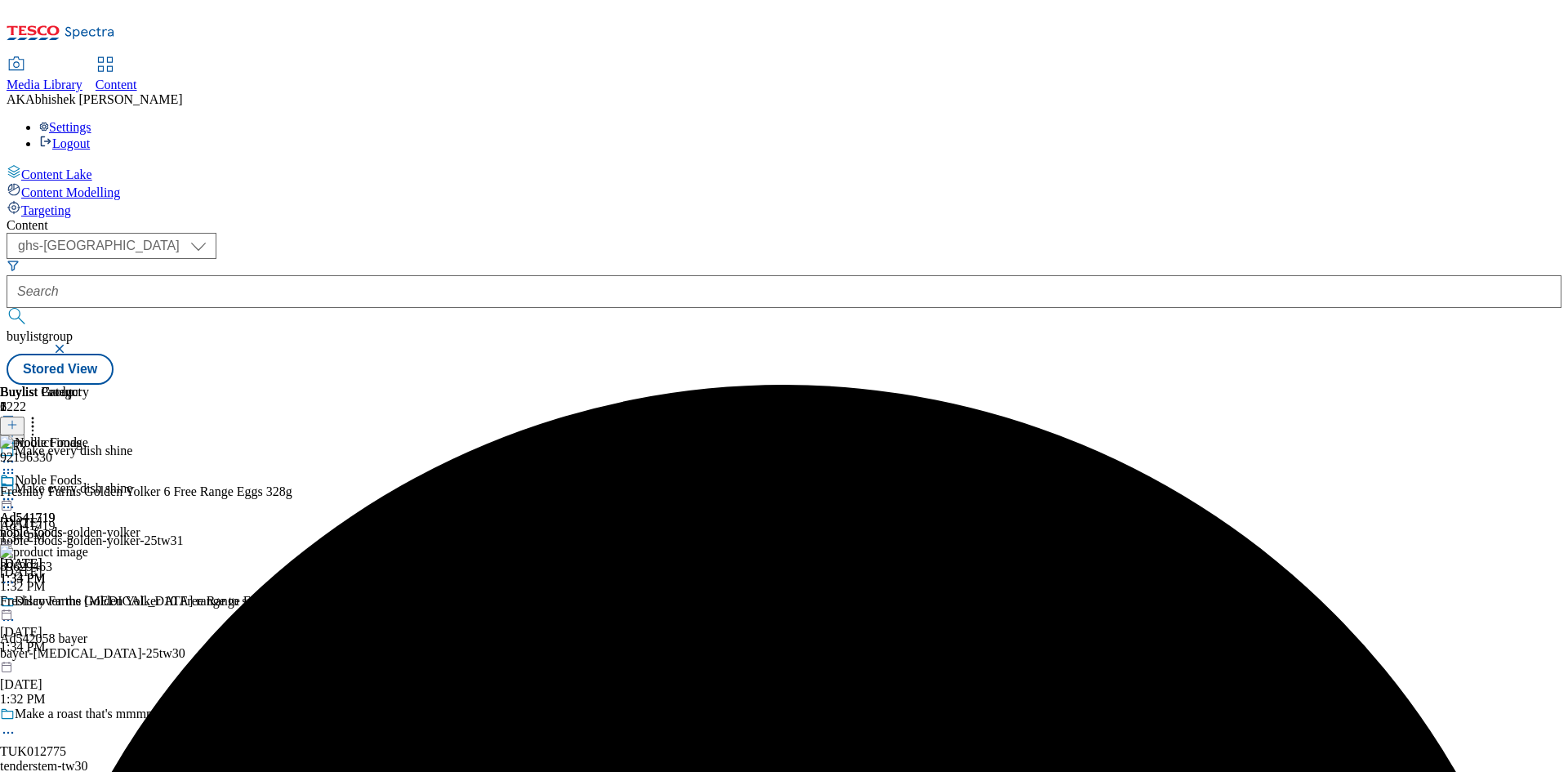
click at [16, 490] on icon at bounding box center [8, 498] width 16 height 16
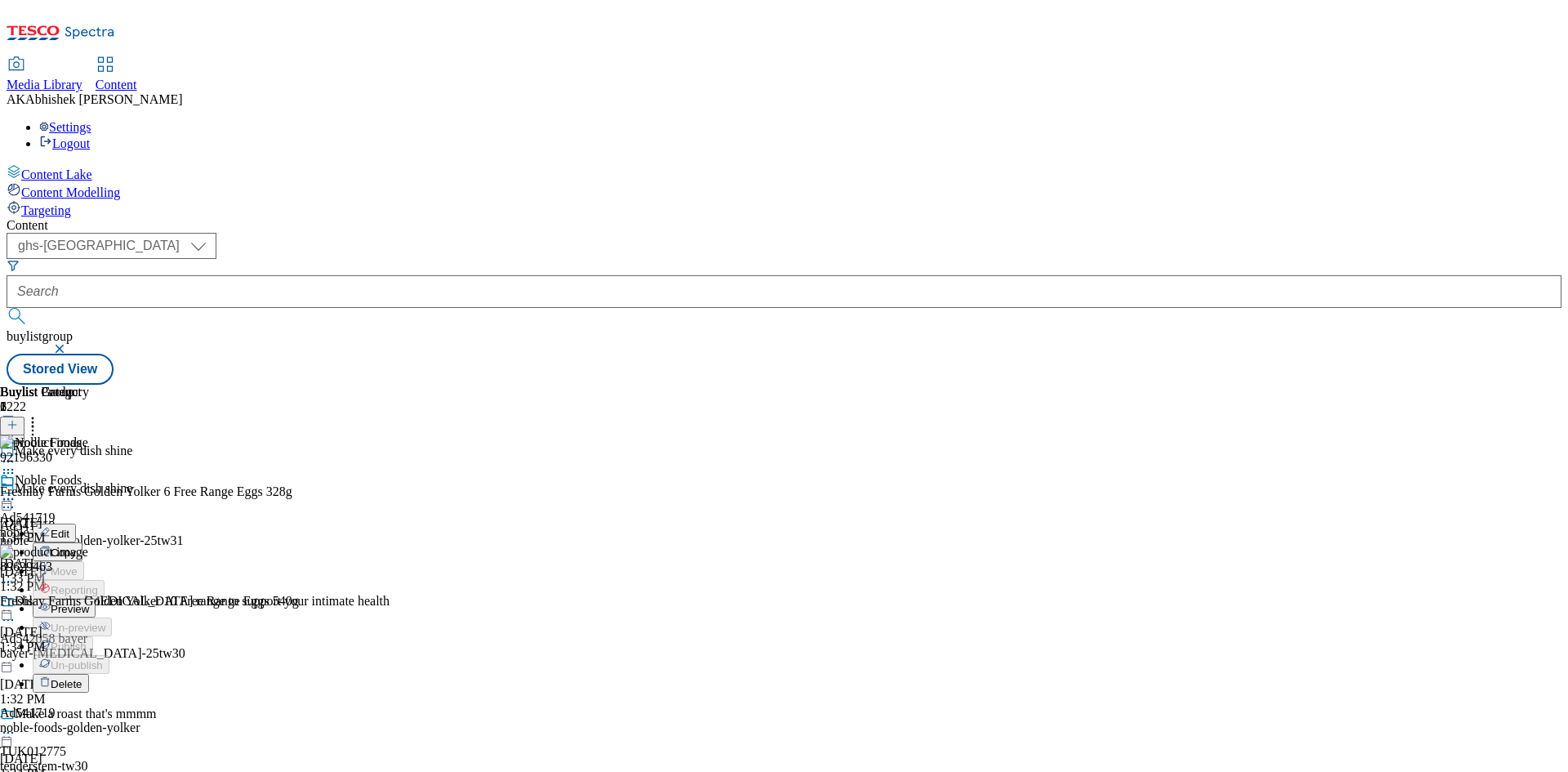
click at [89, 603] on span "Preview" at bounding box center [70, 609] width 39 height 12
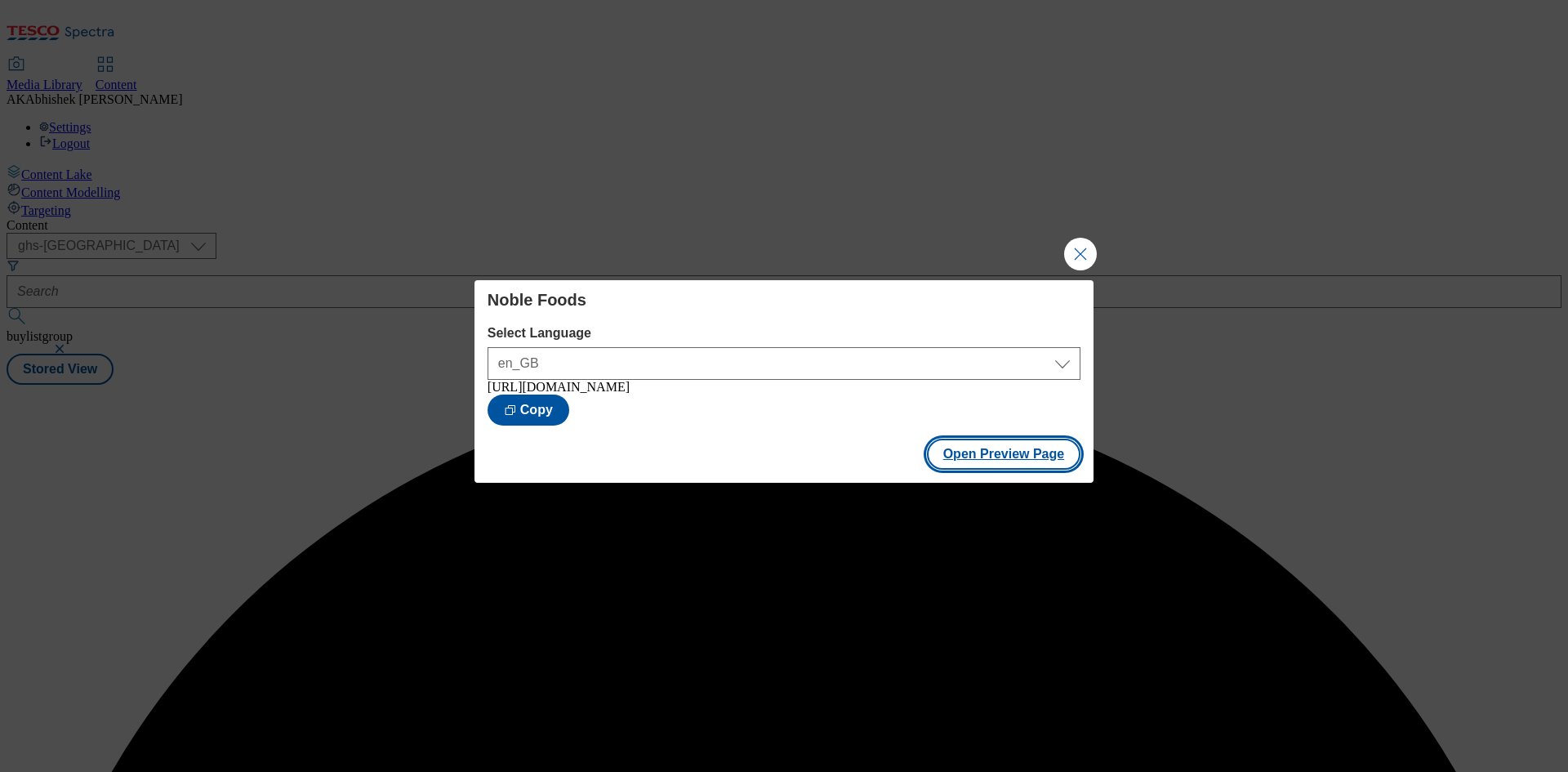
click at [1009, 467] on button "Open Preview Page" at bounding box center [1004, 454] width 154 height 31
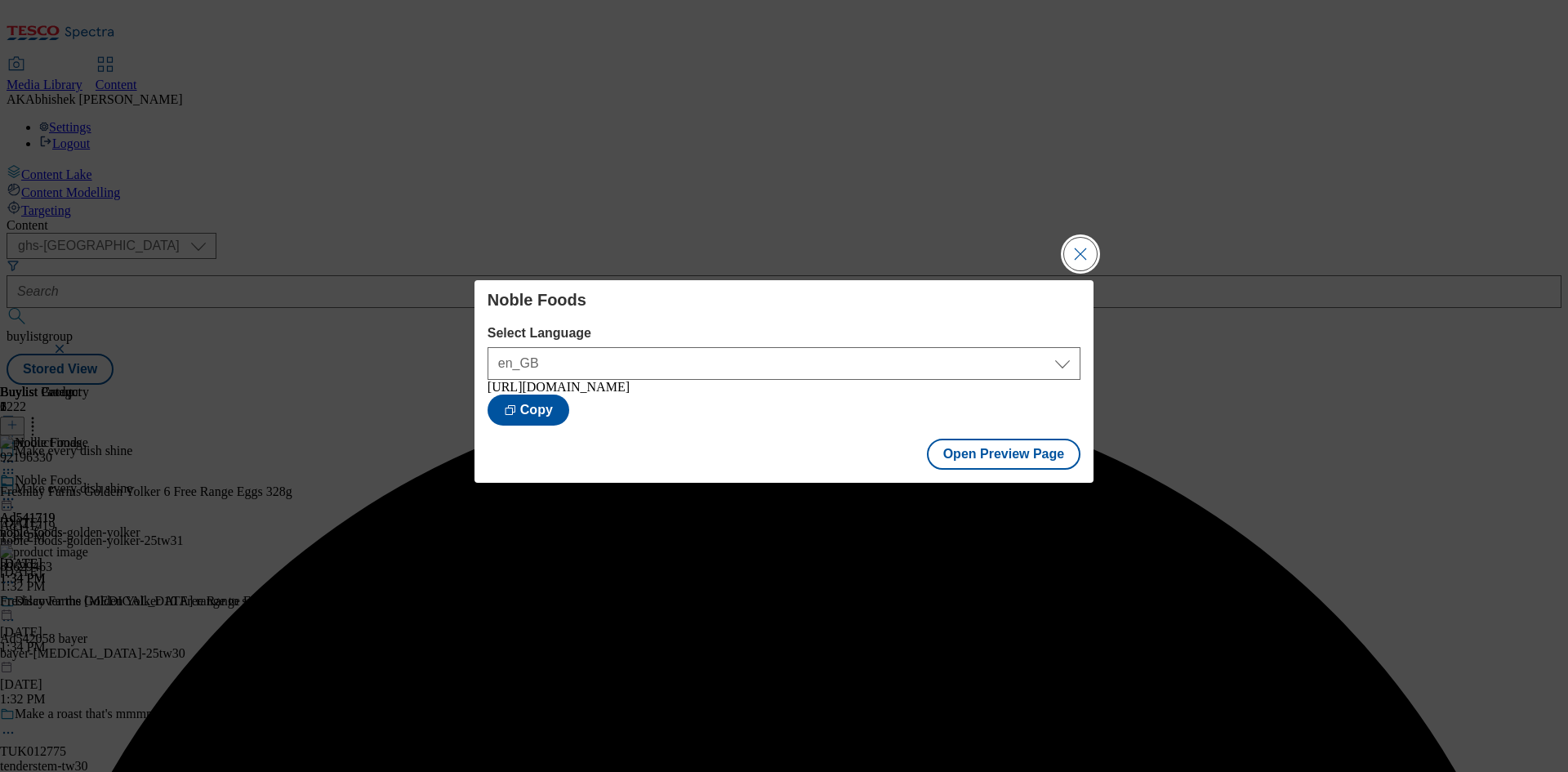
click at [1089, 242] on button "Close Modal" at bounding box center [1080, 254] width 33 height 33
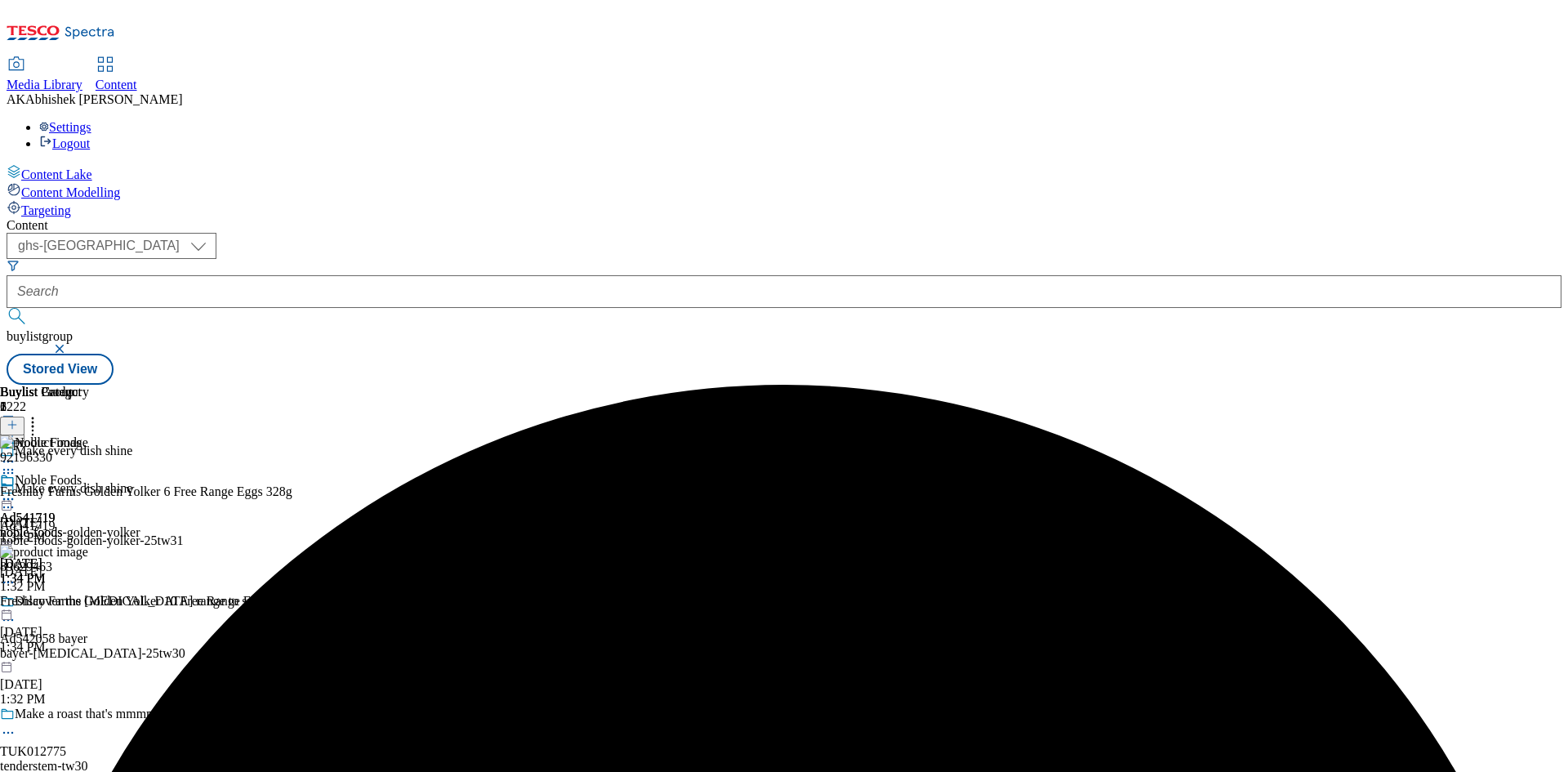
click at [16, 499] on icon at bounding box center [8, 506] width 16 height 16
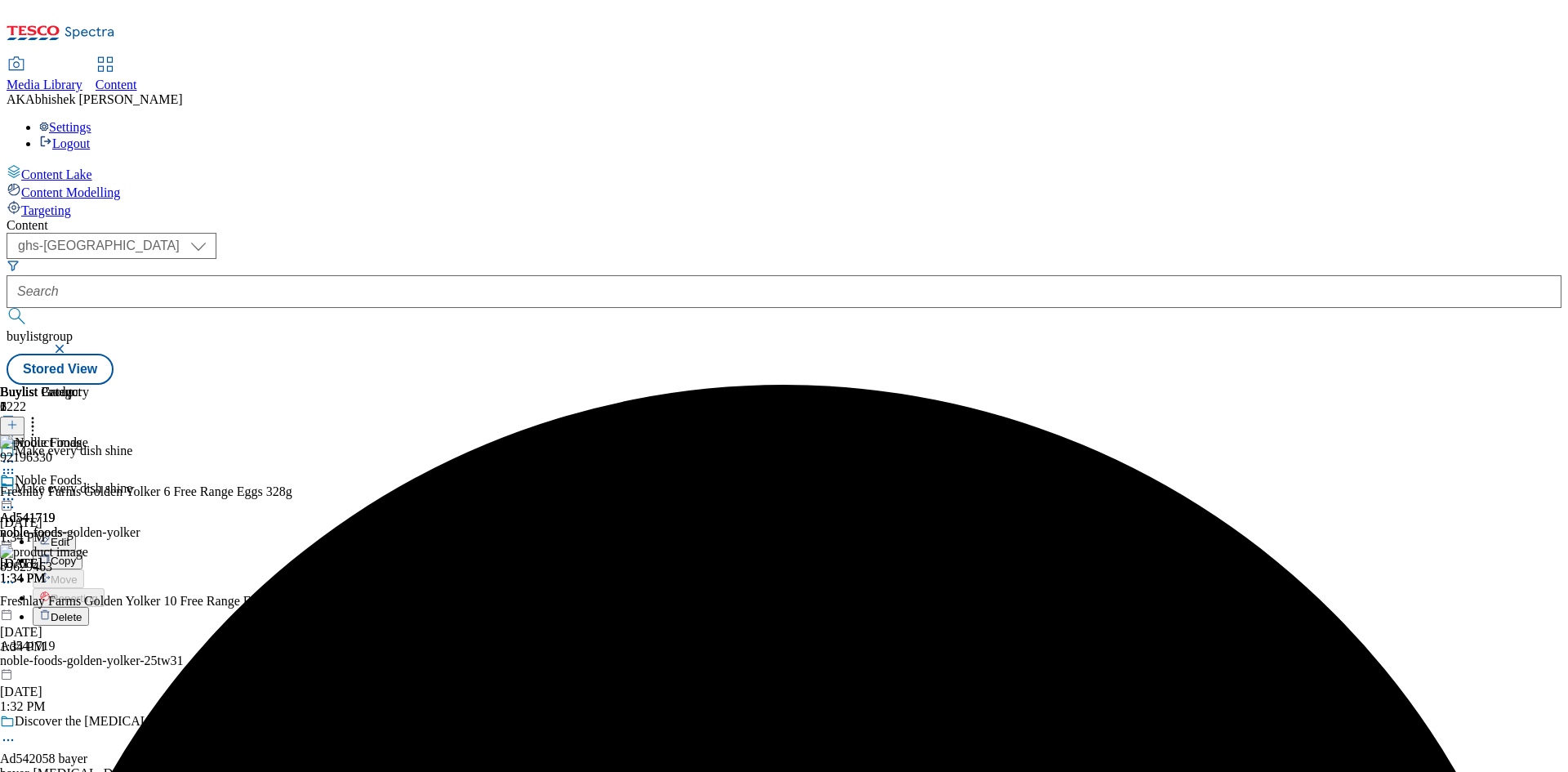
click at [76, 532] on button "Edit" at bounding box center [55, 541] width 43 height 19
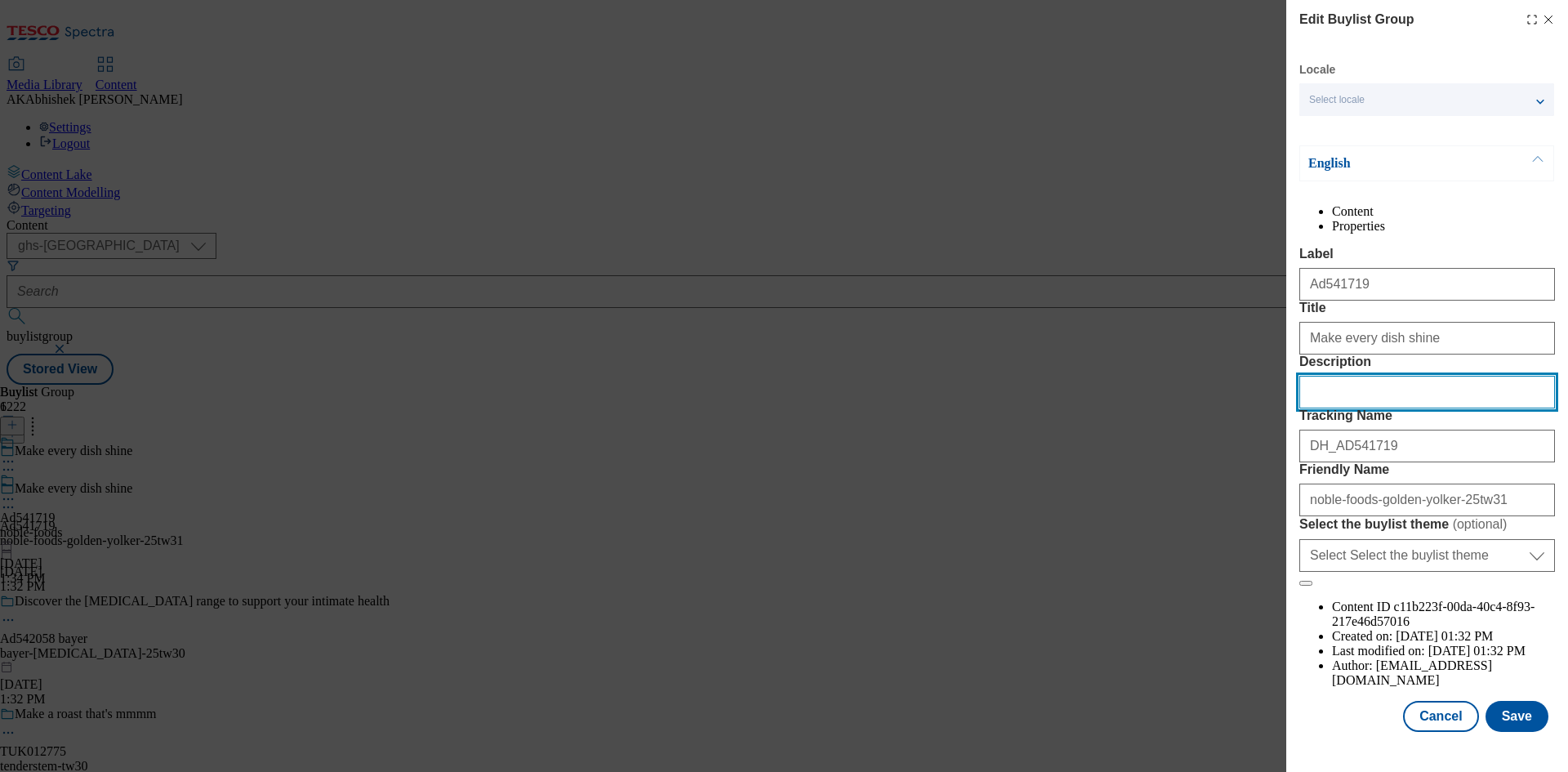
click at [1422, 408] on input "Description" at bounding box center [1427, 392] width 256 height 33
paste input "Freshlay Golden Yolks Free Range Eggs 10 Pack 540G"
type input "Freshlay Golden Yolks Free Range Eggs 10 Pack 540G"
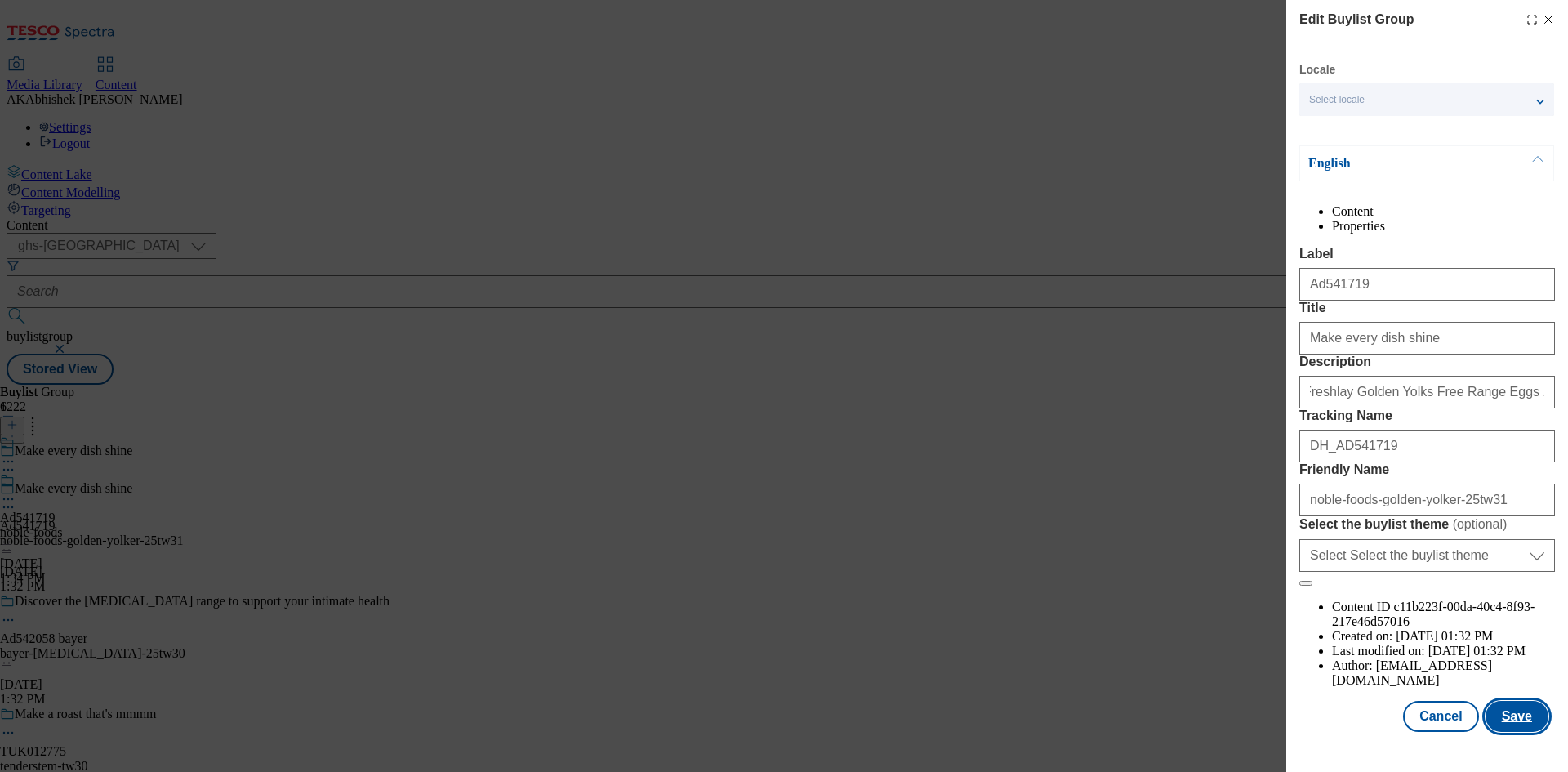
click at [1517, 725] on button "Save" at bounding box center [1517, 716] width 63 height 31
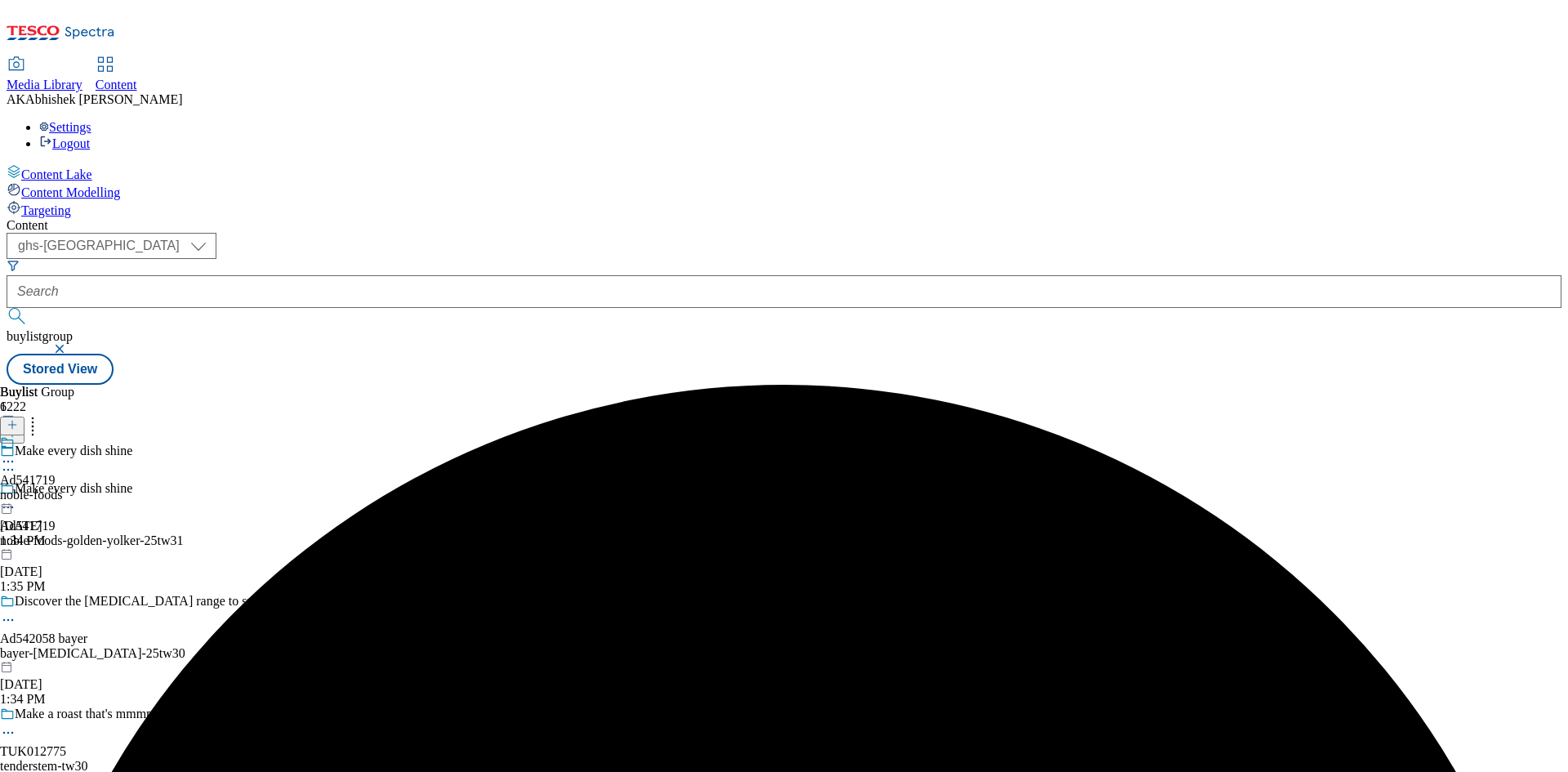
click at [16, 454] on icon at bounding box center [8, 461] width 16 height 16
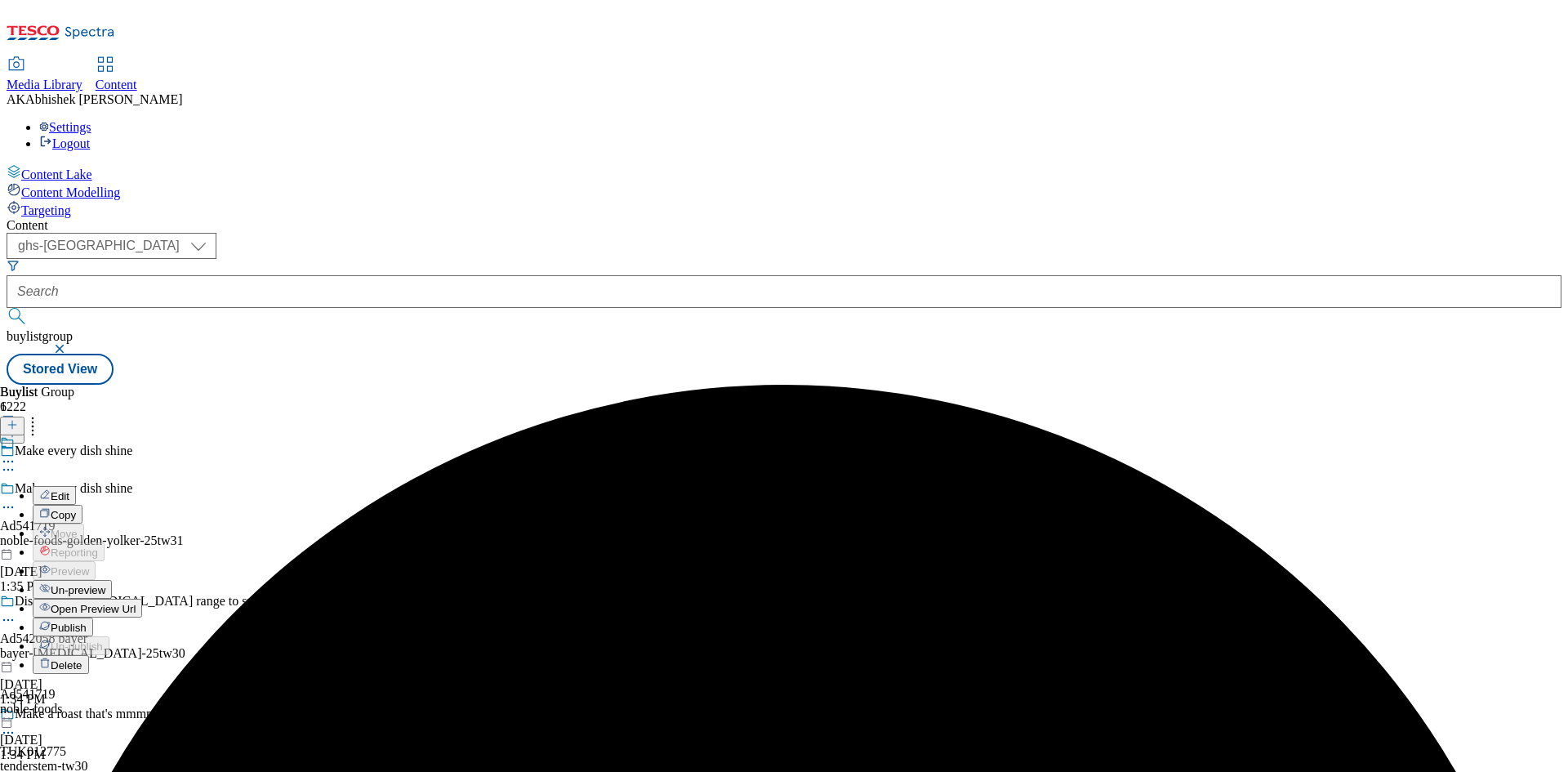
click at [69, 490] on span "Edit" at bounding box center [60, 496] width 19 height 12
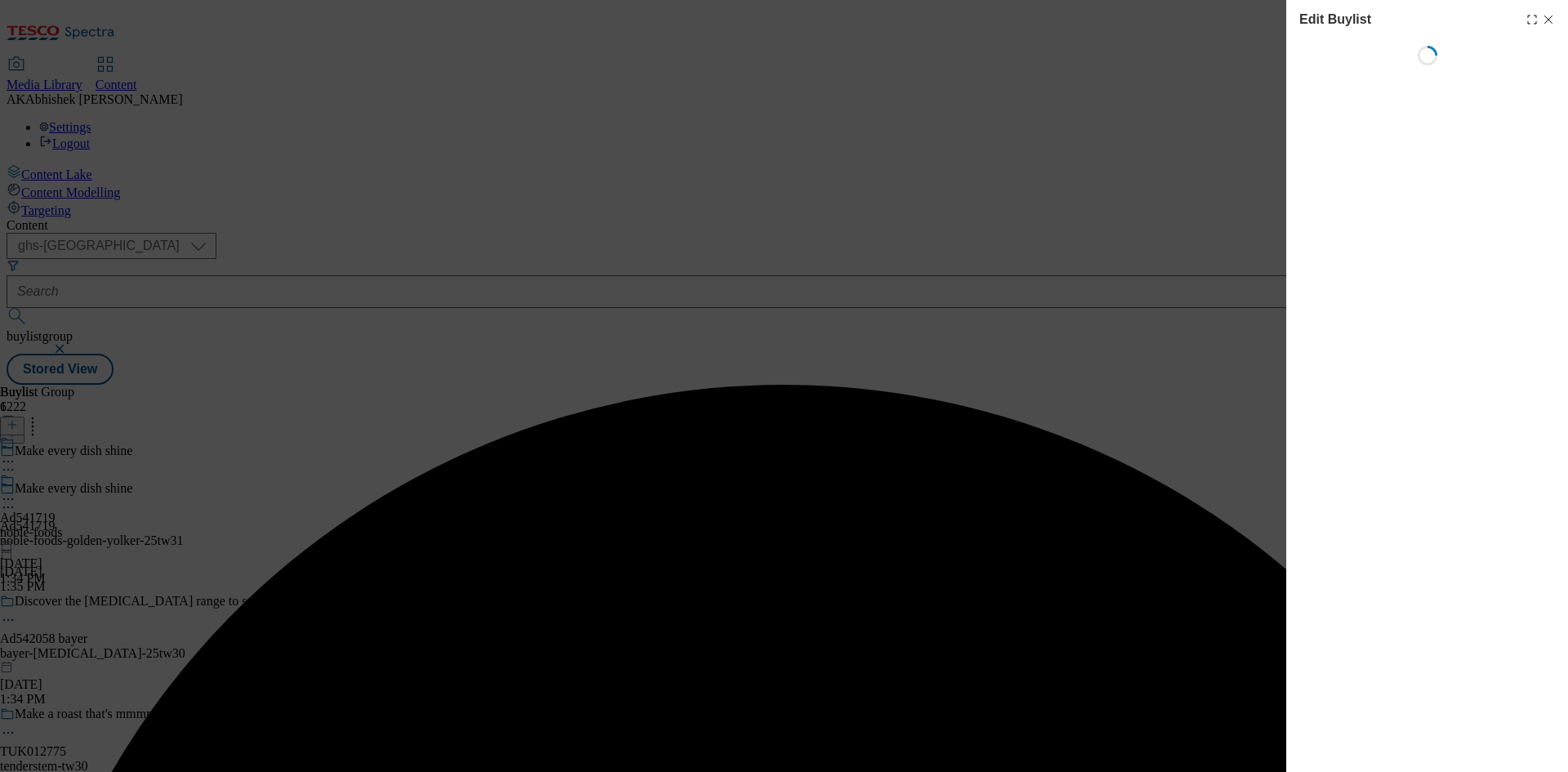
select select "tactical"
select select "supplier funded short term 1-3 weeks"
select select "dunnhumby"
select select "Banner"
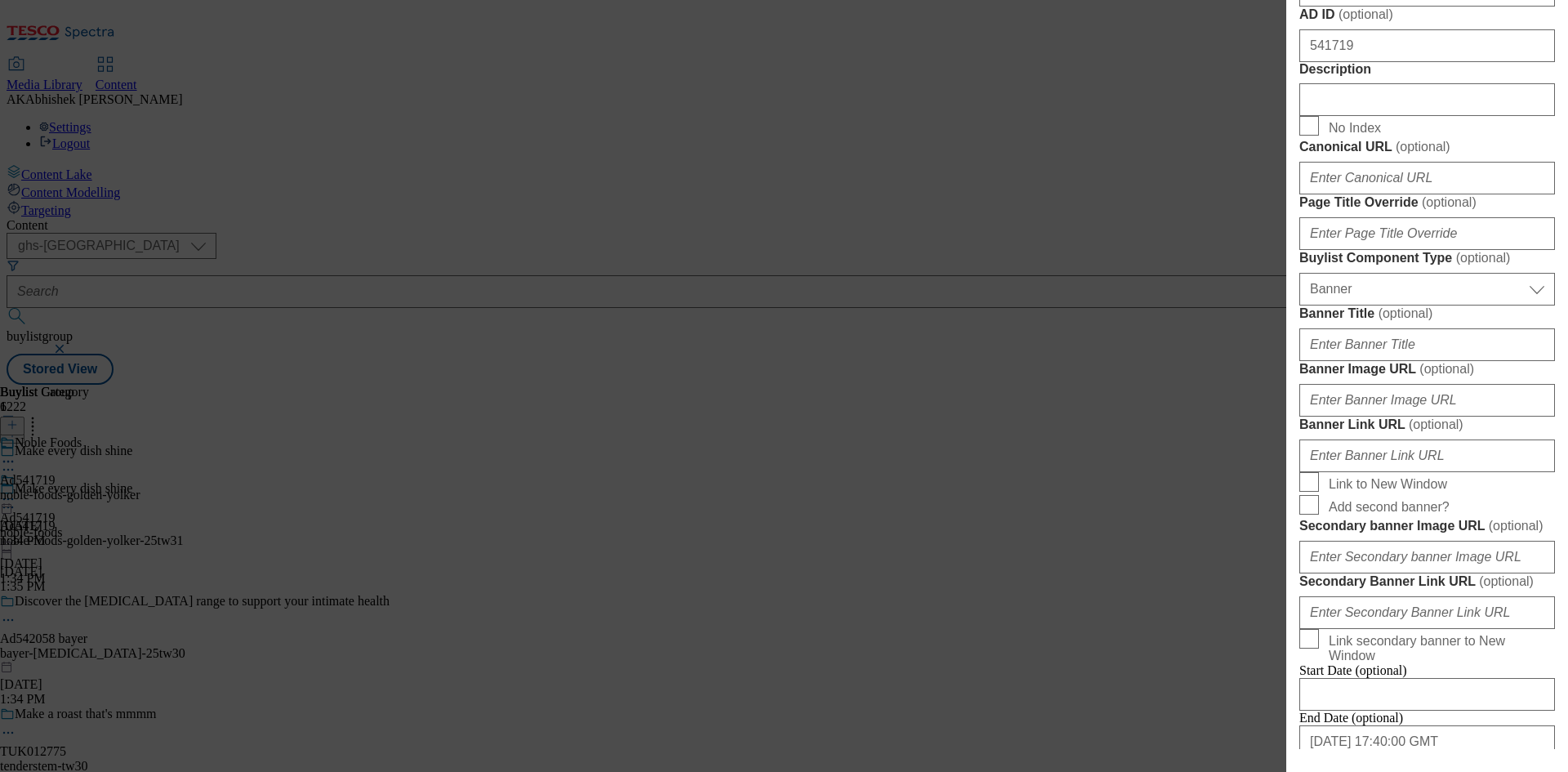
scroll to position [899, 0]
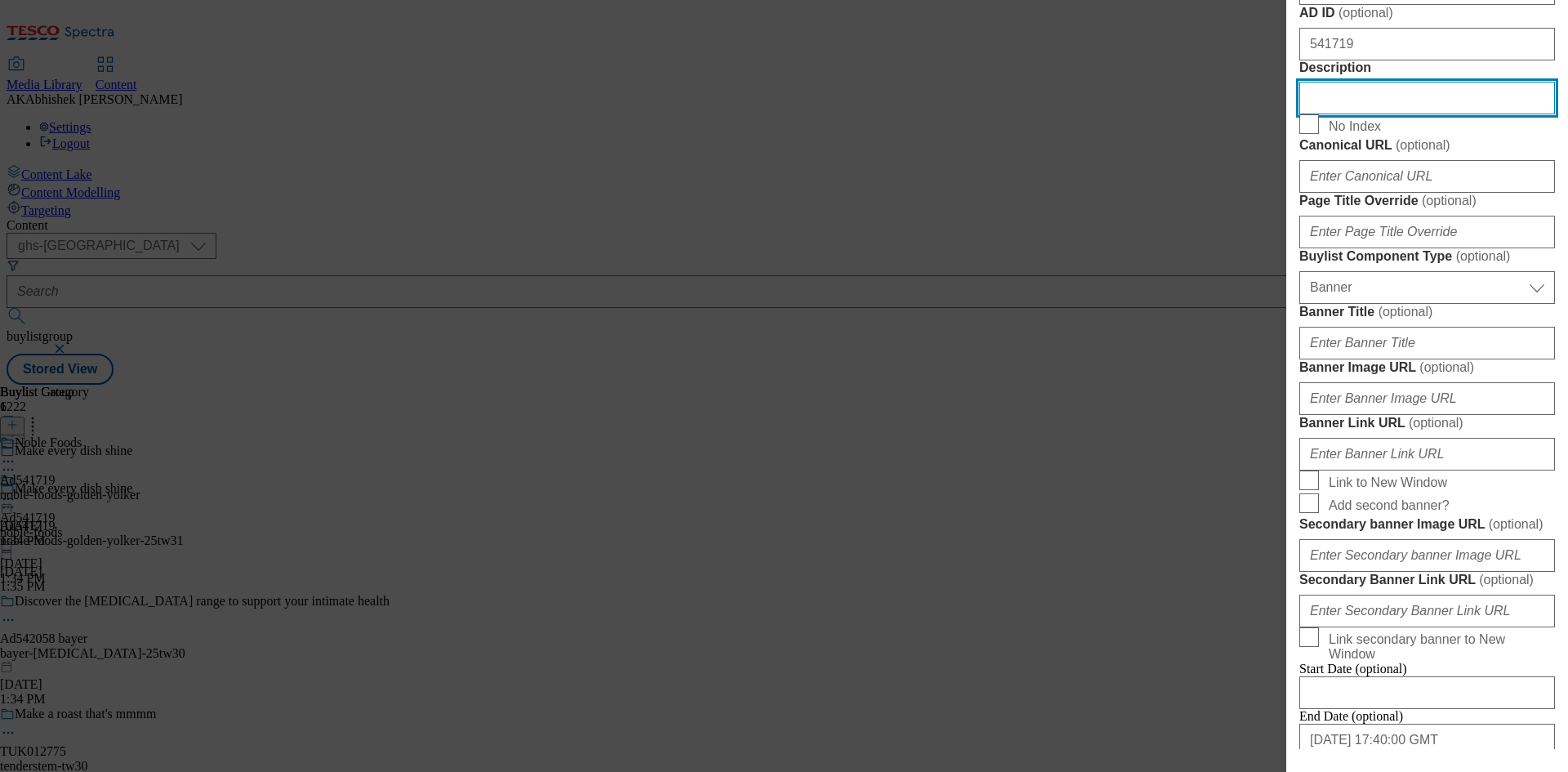
click at [1354, 114] on input "Description" at bounding box center [1427, 97] width 256 height 33
paste input "Freshlay Golden Yolks Free Range Eggs 10 Pack 540G"
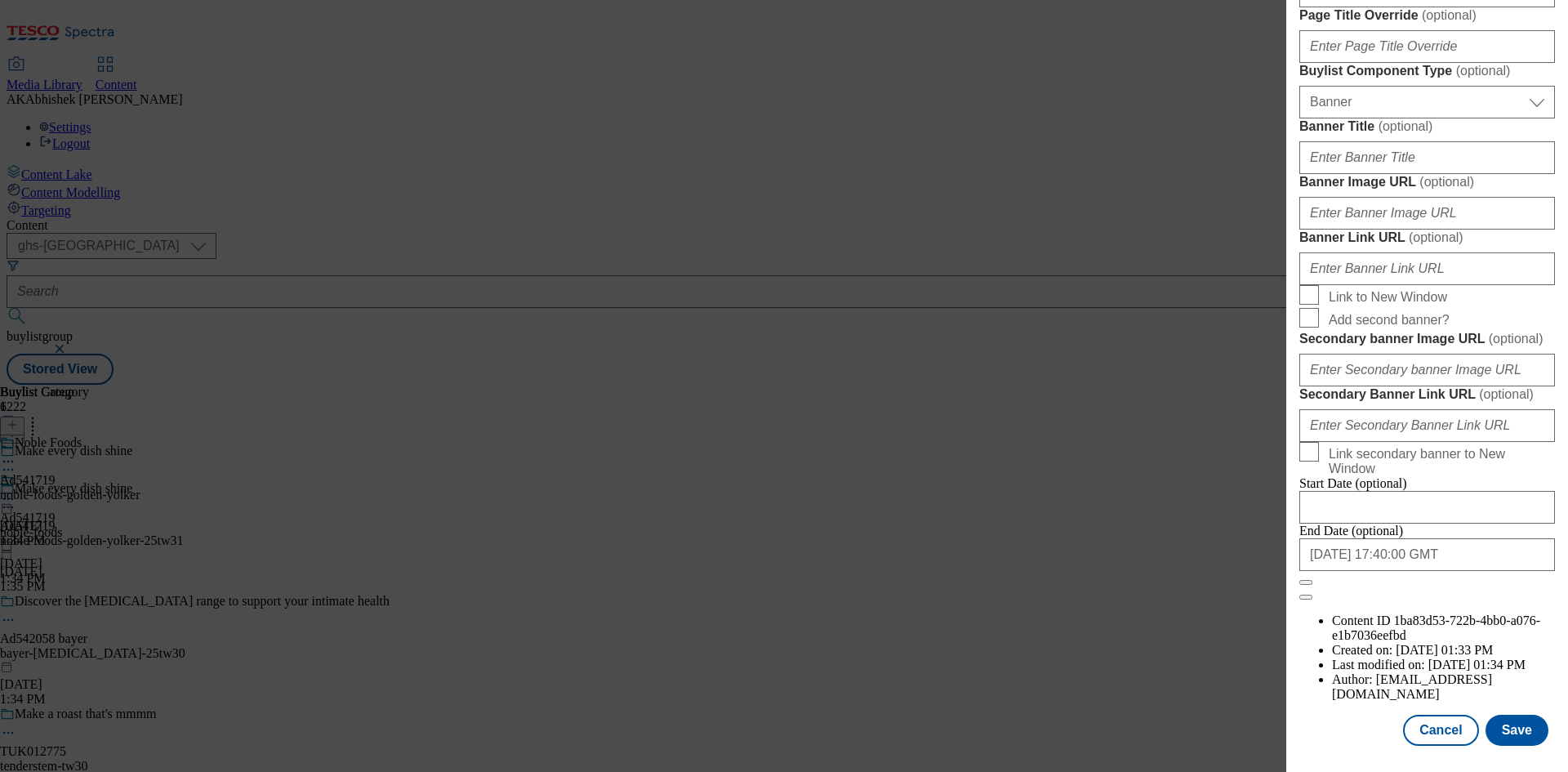
scroll to position [1690, 0]
type input "Freshlay Golden Yolks Free Range Eggs 10 Pack 540G"
click at [1508, 739] on button "Save" at bounding box center [1517, 729] width 63 height 31
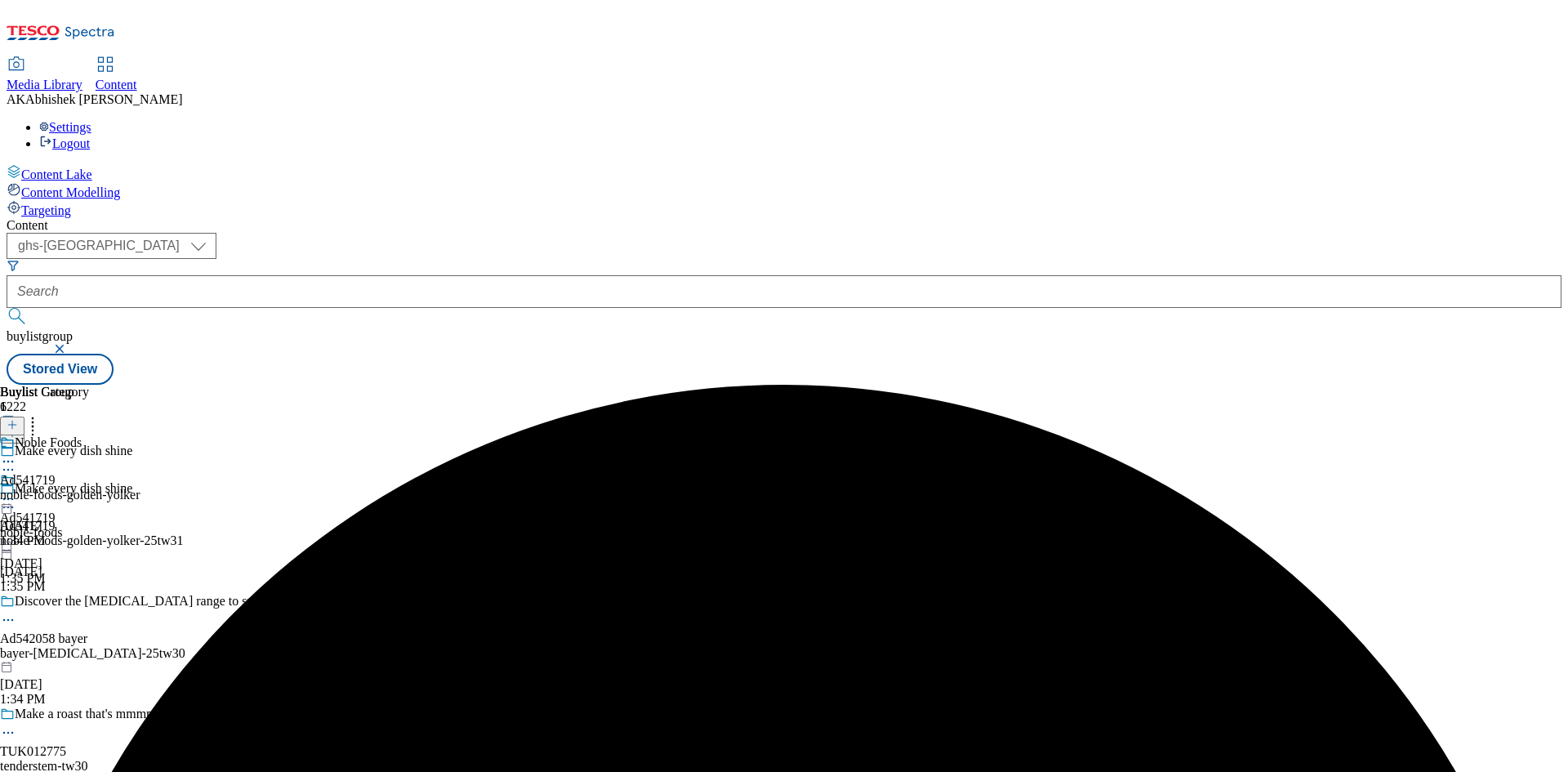
click at [16, 454] on icon at bounding box center [8, 461] width 16 height 16
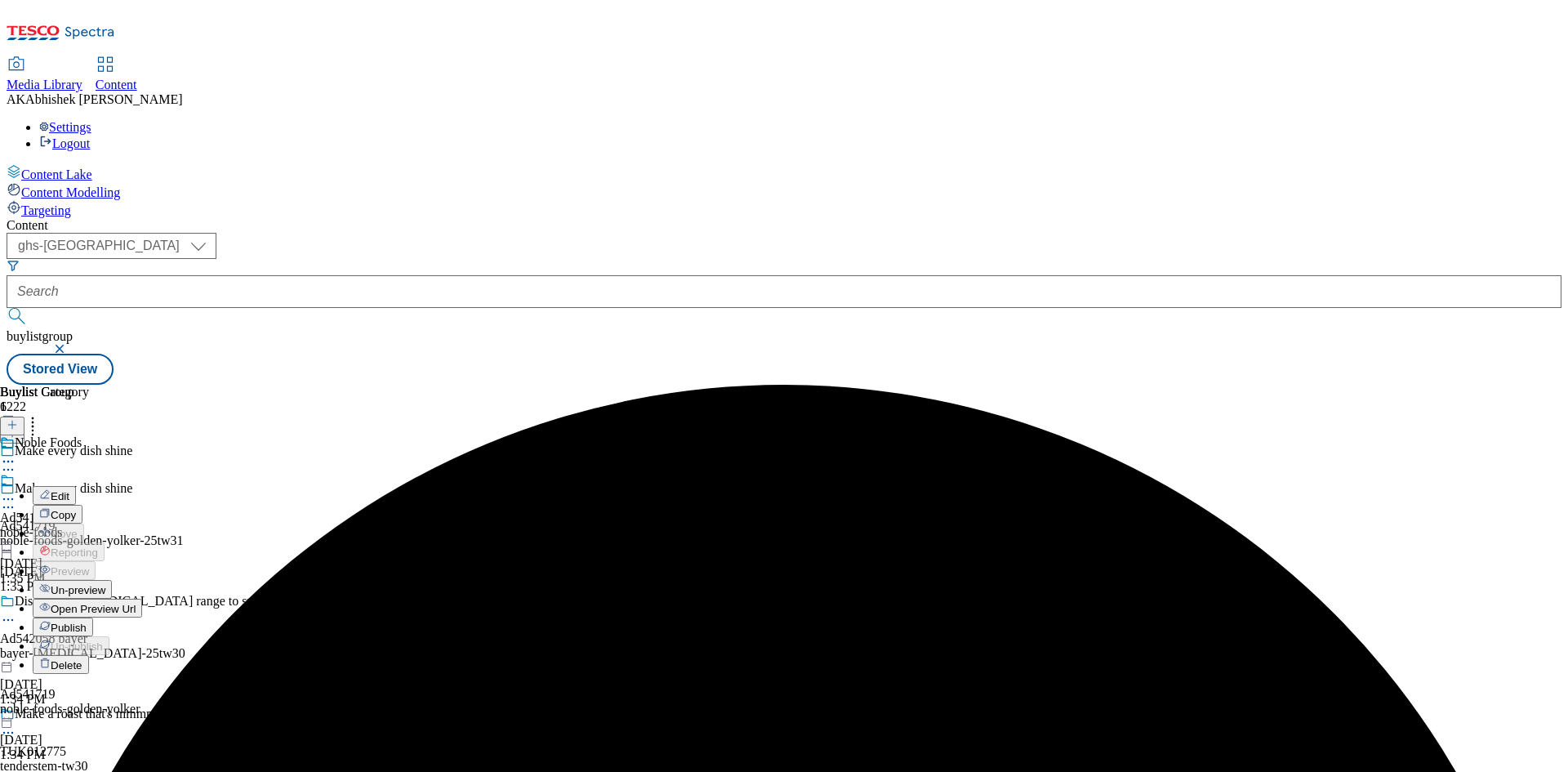
click at [69, 490] on span "Edit" at bounding box center [60, 496] width 19 height 12
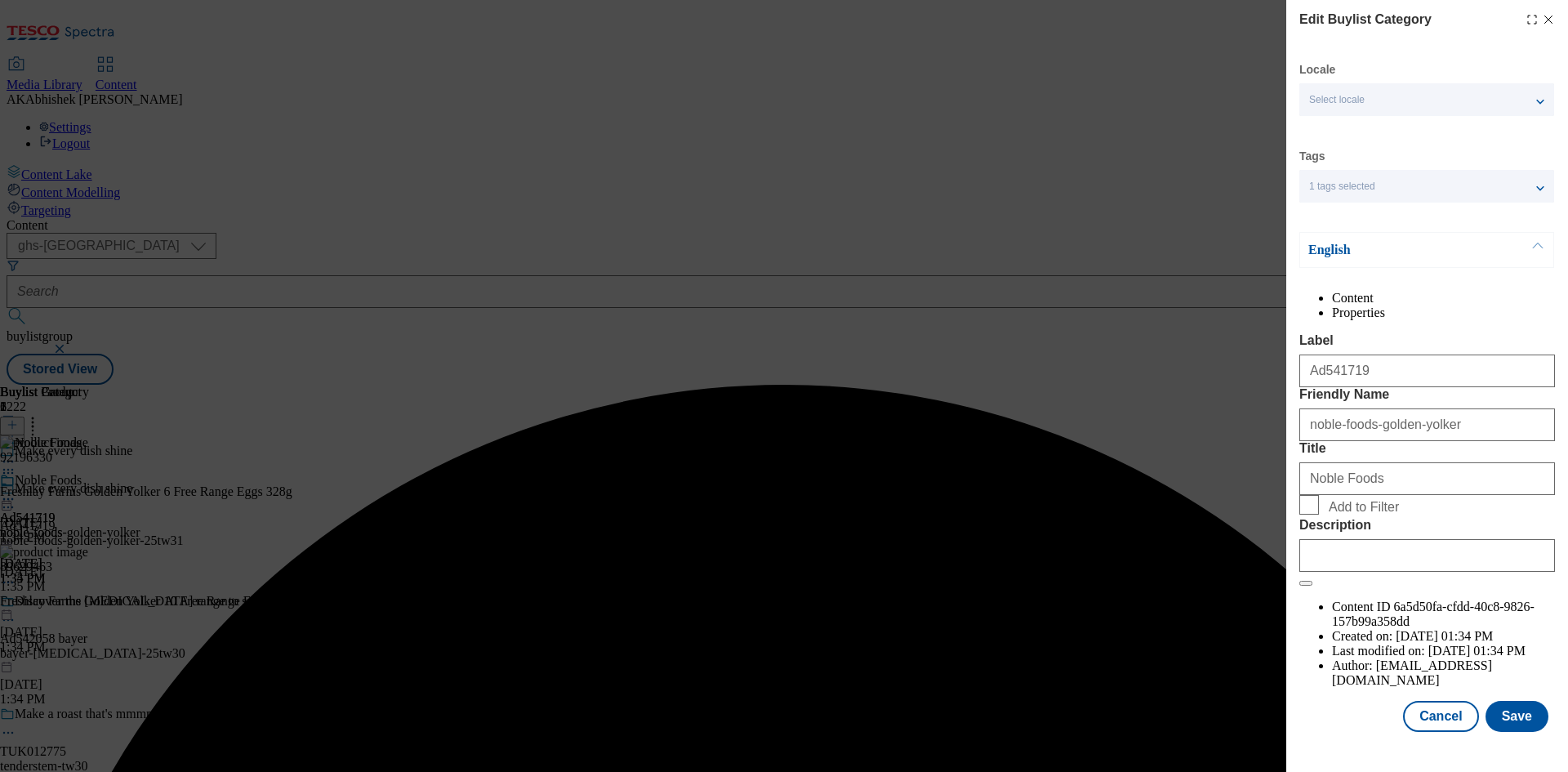
scroll to position [32, 0]
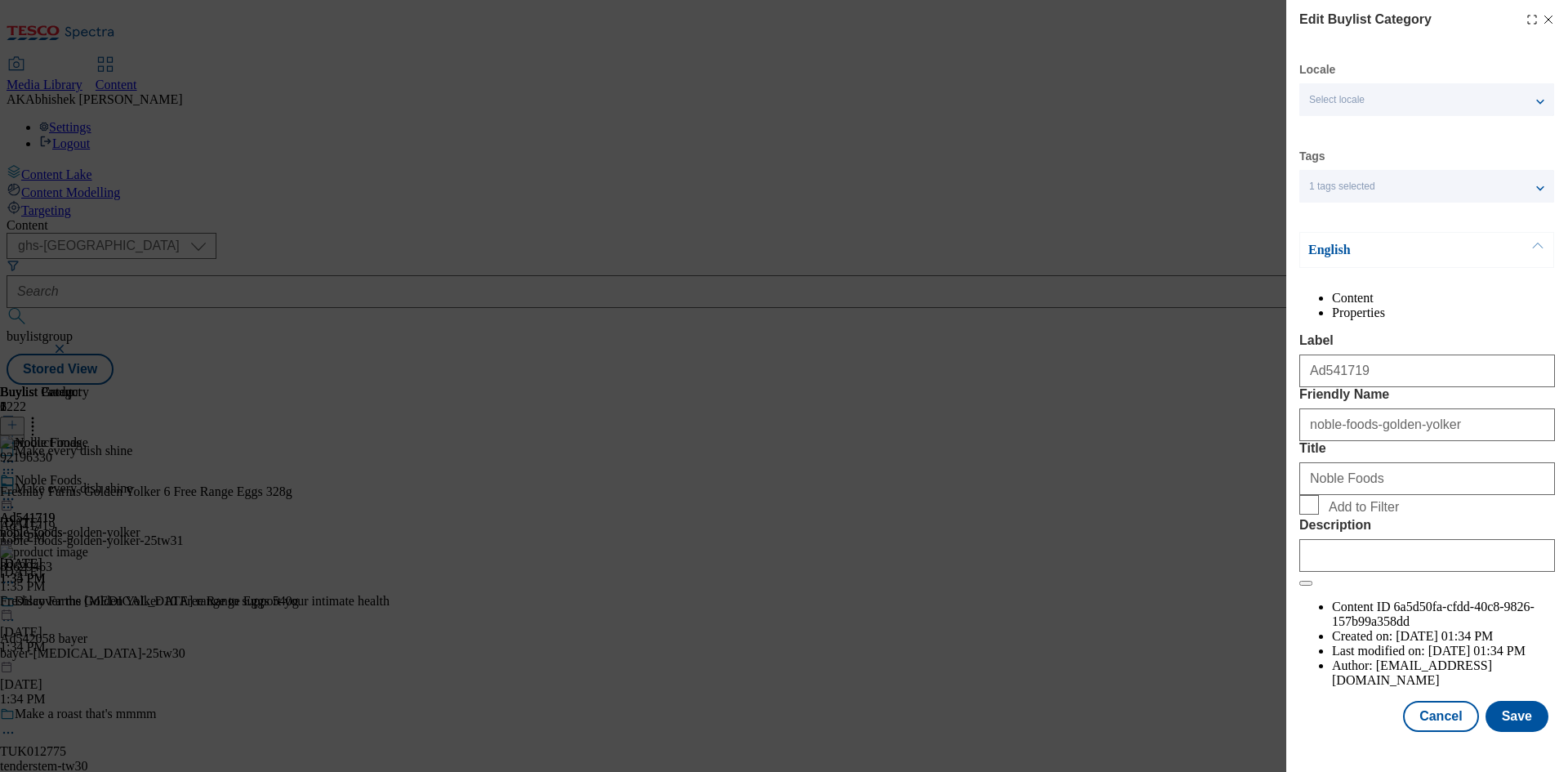
click at [1411, 572] on div "Modal" at bounding box center [1427, 552] width 256 height 39
click at [1416, 572] on input "Description" at bounding box center [1427, 555] width 256 height 33
paste input "Freshlay Golden Yolks Free Range Eggs 10 Pack 540G"
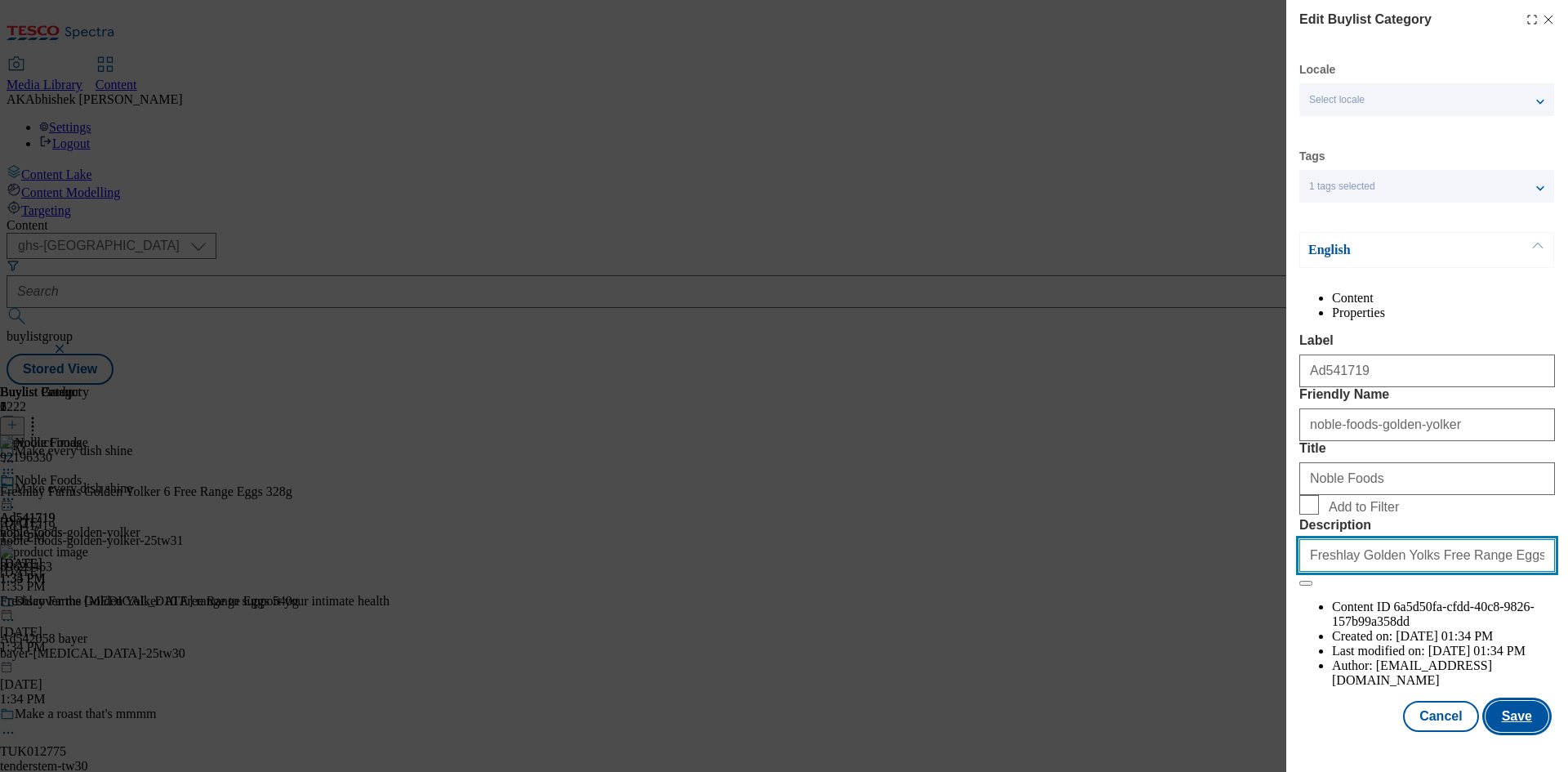
scroll to position [0, 7]
type input "Freshlay Golden Yolks Free Range Eggs 10 Pack 540G"
click at [1503, 722] on button "Save" at bounding box center [1517, 716] width 63 height 31
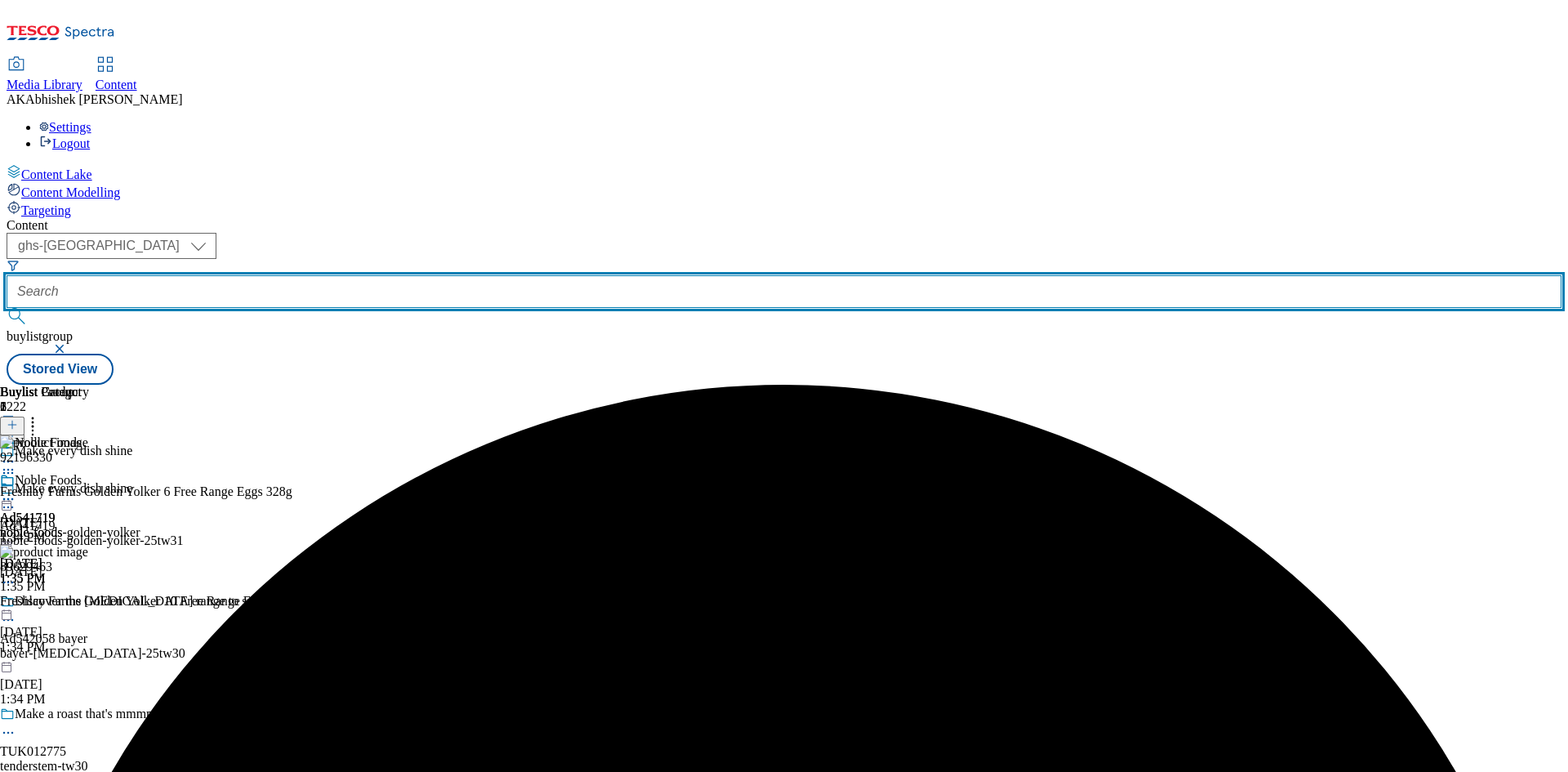
click at [408, 275] on input "text" at bounding box center [784, 291] width 1556 height 33
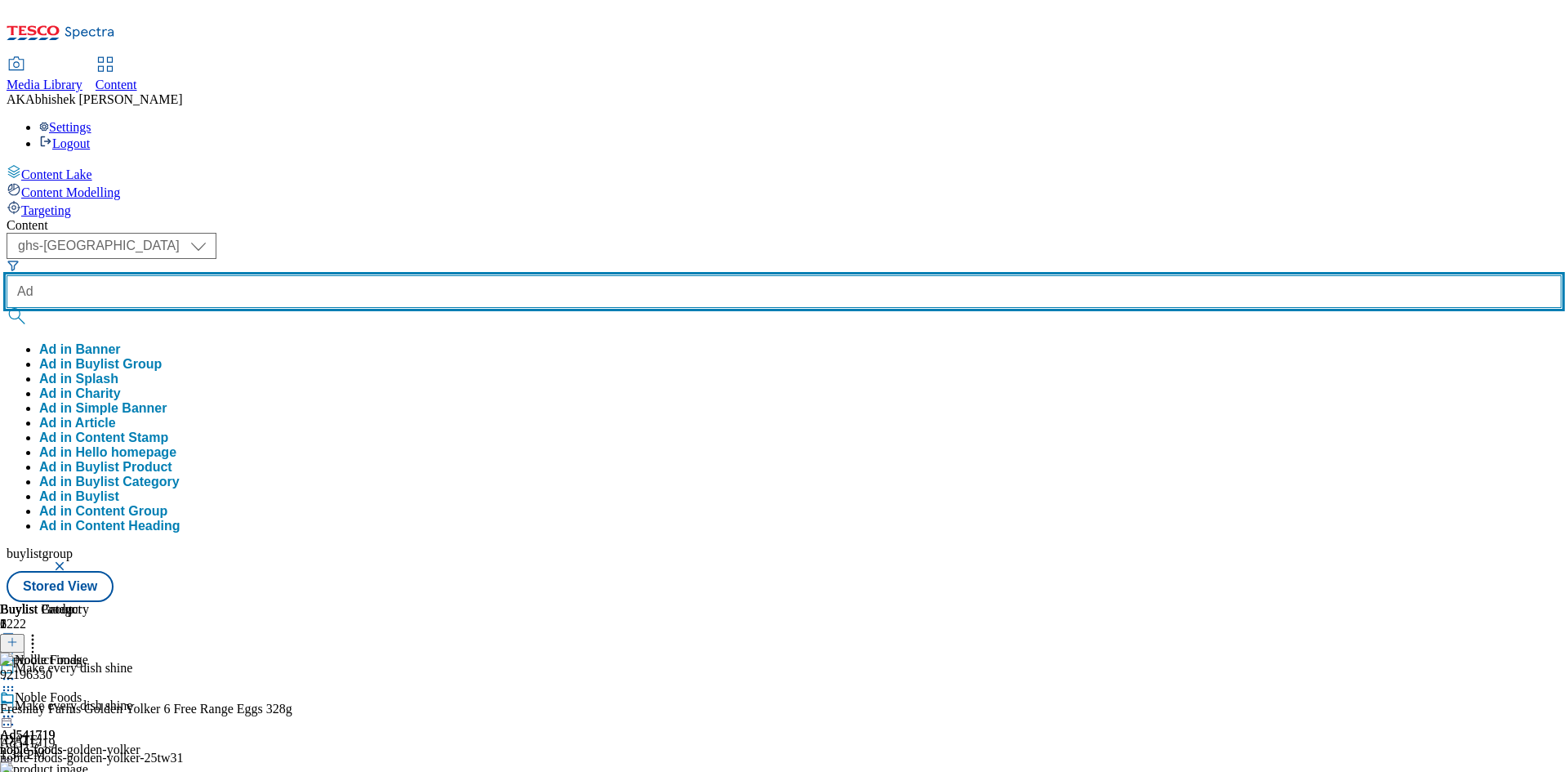
paste input "541949"
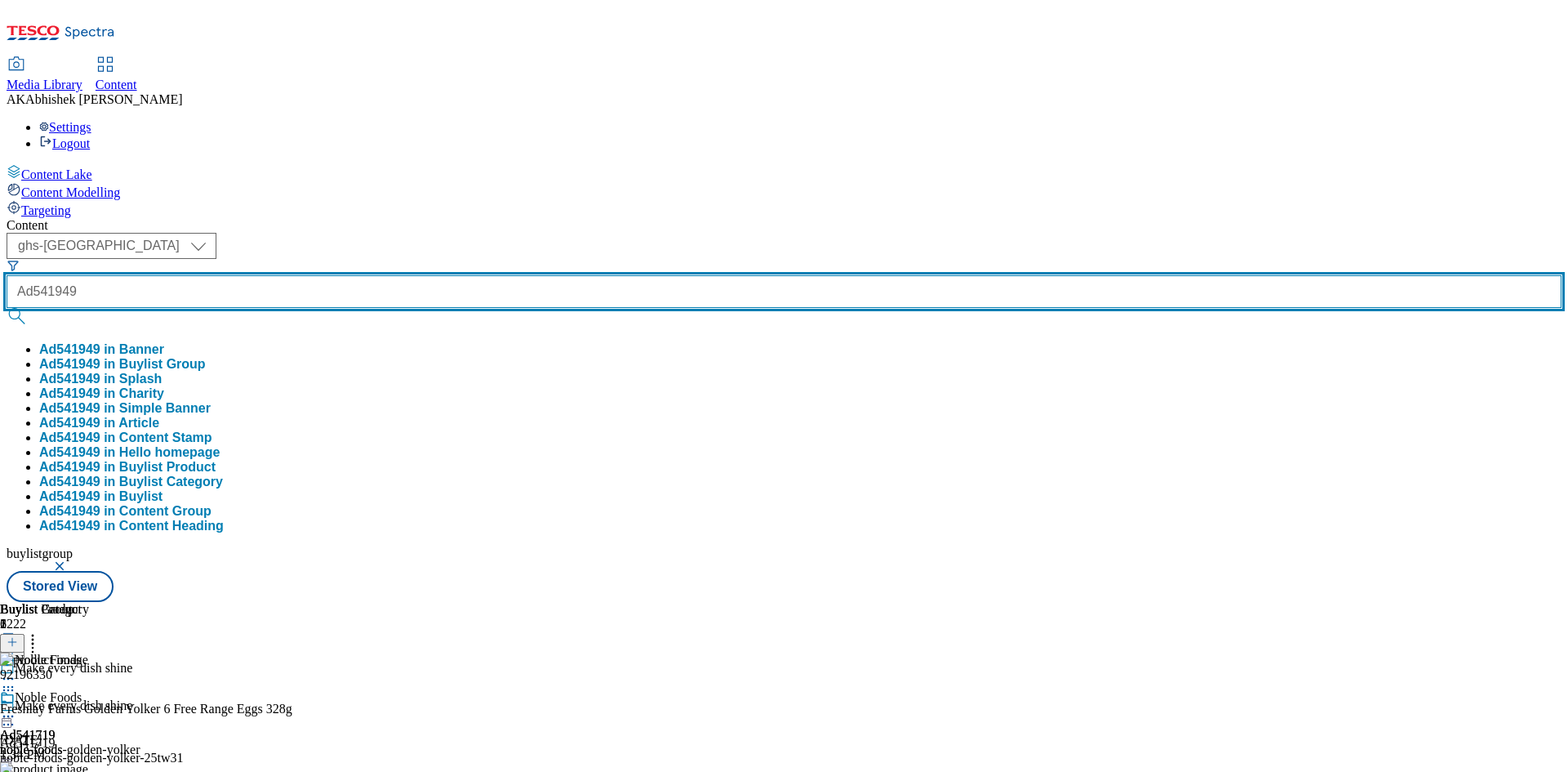
type input "Ad541949"
click at [7, 308] on button "submit" at bounding box center [18, 316] width 23 height 16
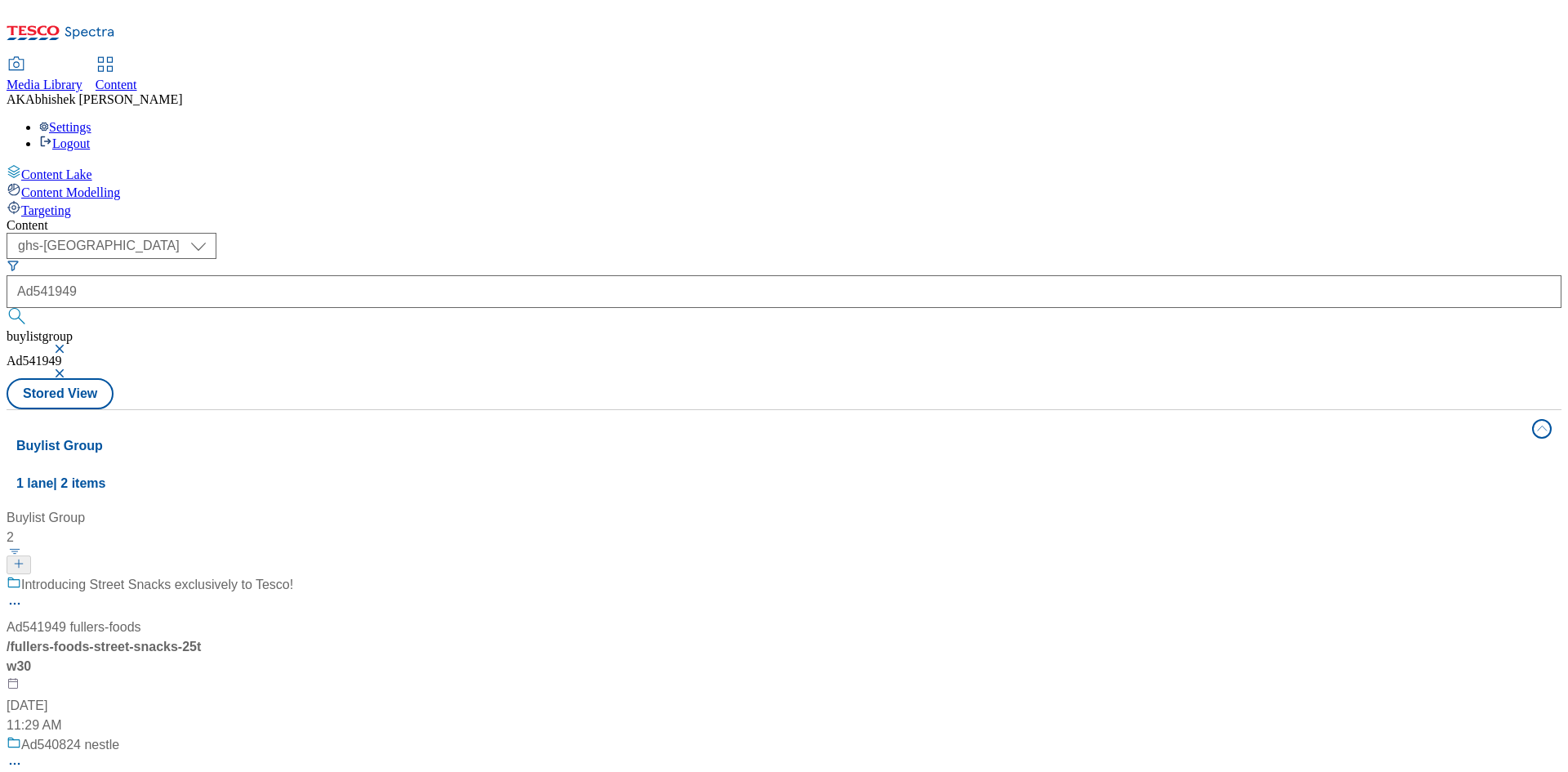
click at [293, 575] on div "Introducing Street Snacks exclusively to Tesco!" at bounding box center [149, 595] width 286 height 43
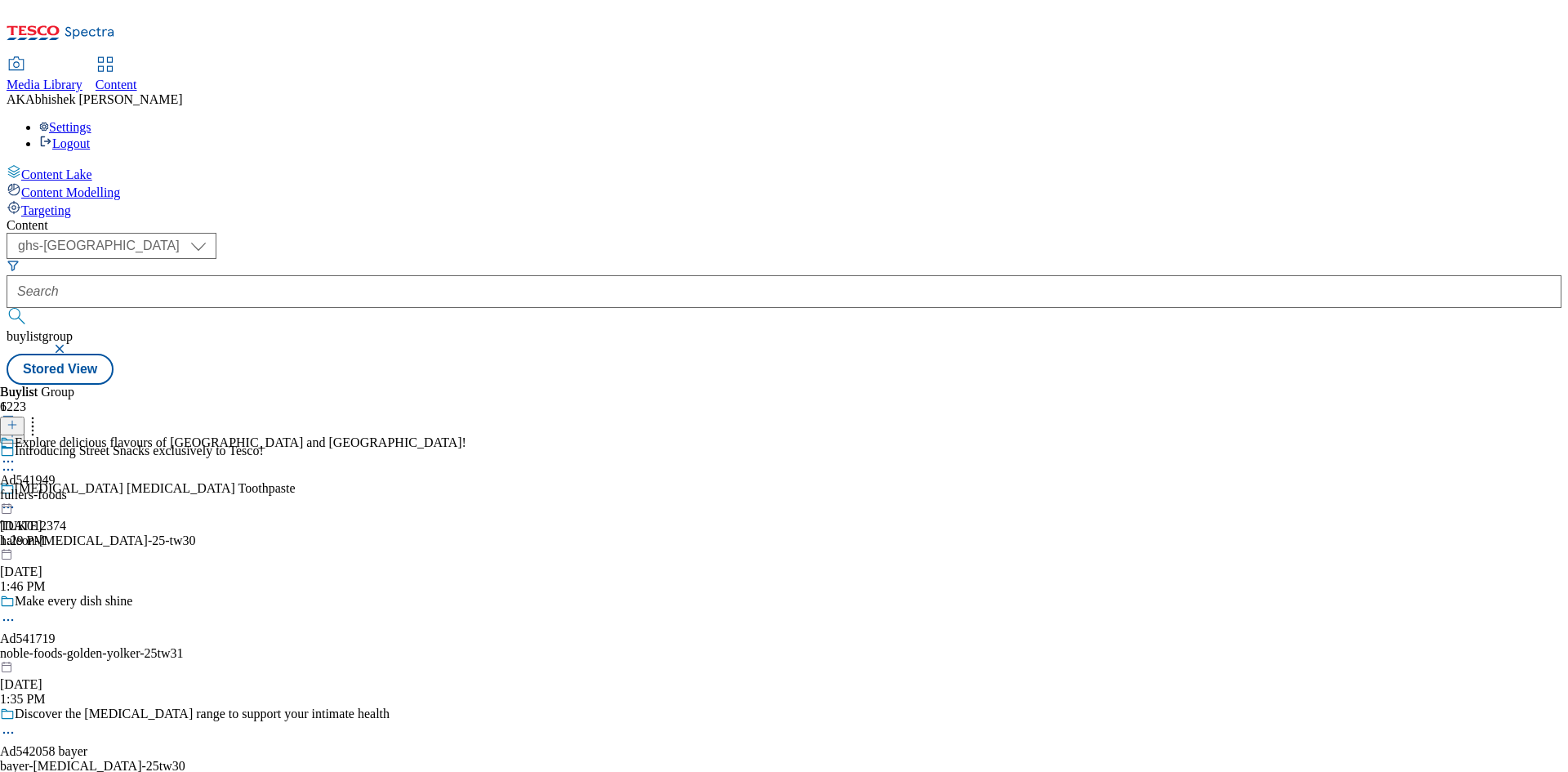
click at [16, 461] on icon at bounding box center [8, 469] width 16 height 16
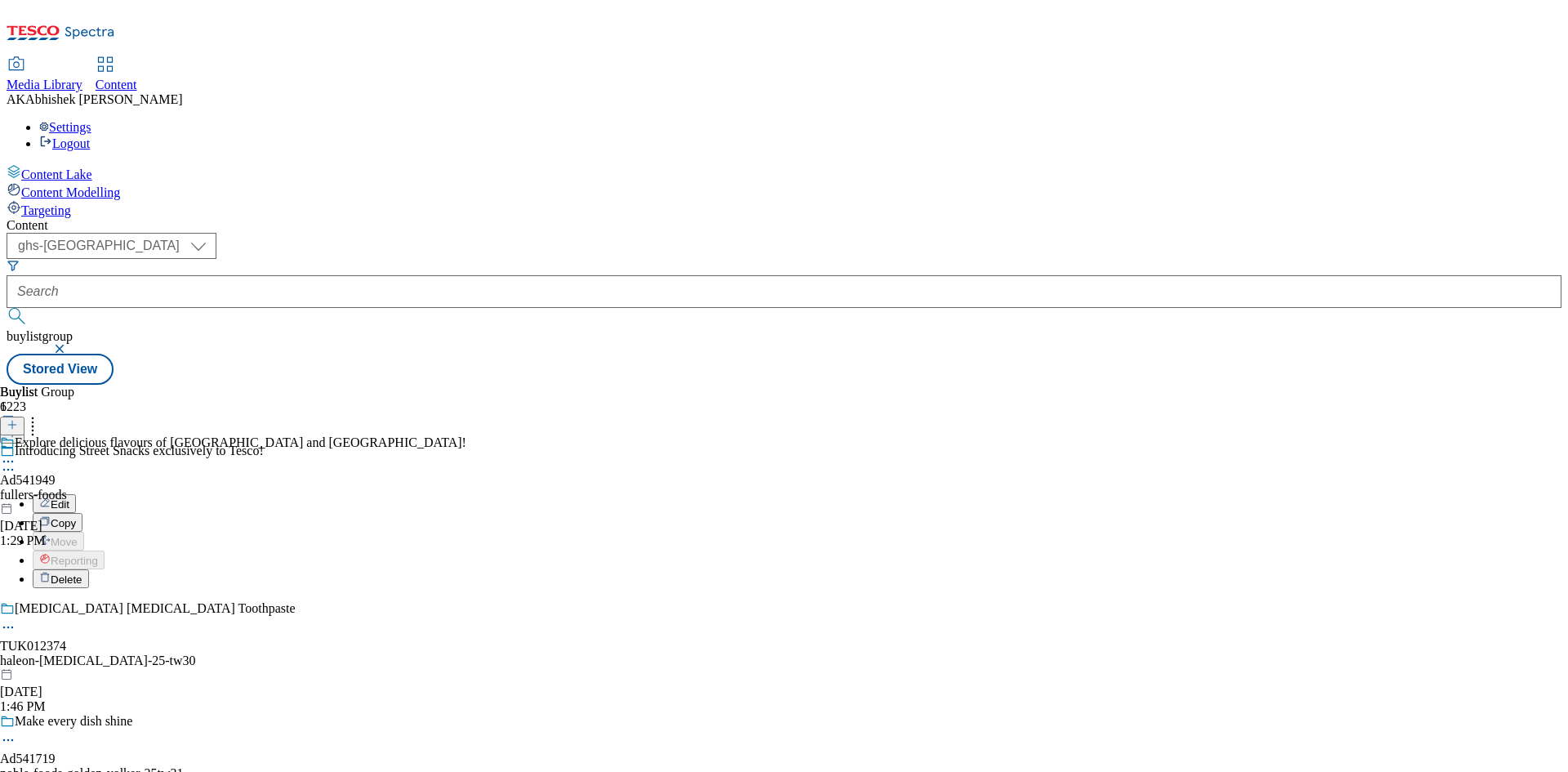
click at [69, 498] on span "Edit" at bounding box center [60, 504] width 19 height 12
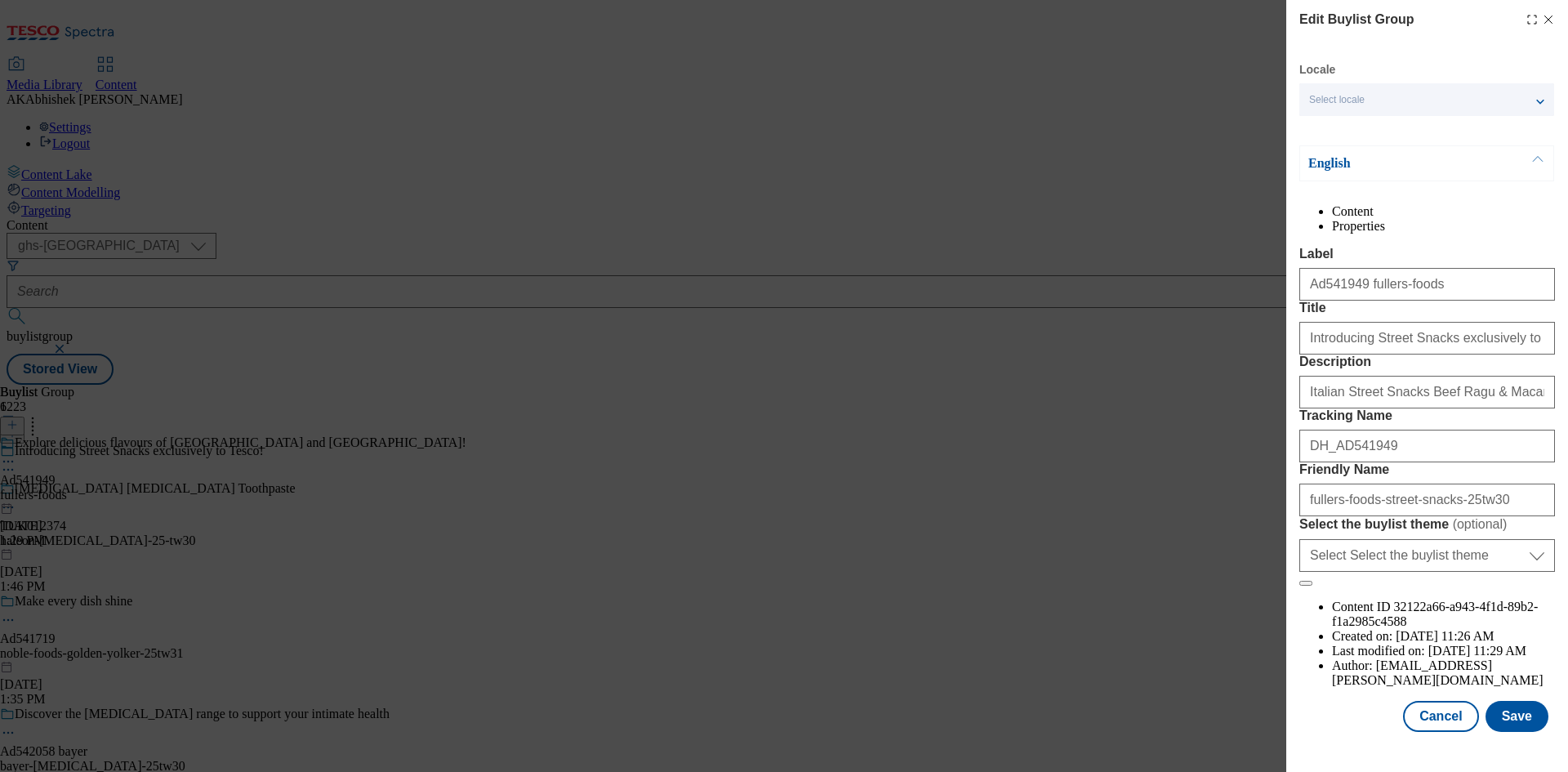
scroll to position [838, 0]
click at [1397, 408] on input "Italian Street Snacks Beef Ragu & Macaroni Pasta 300g" at bounding box center [1427, 392] width 256 height 33
click at [1520, 725] on button "Save" at bounding box center [1517, 716] width 63 height 31
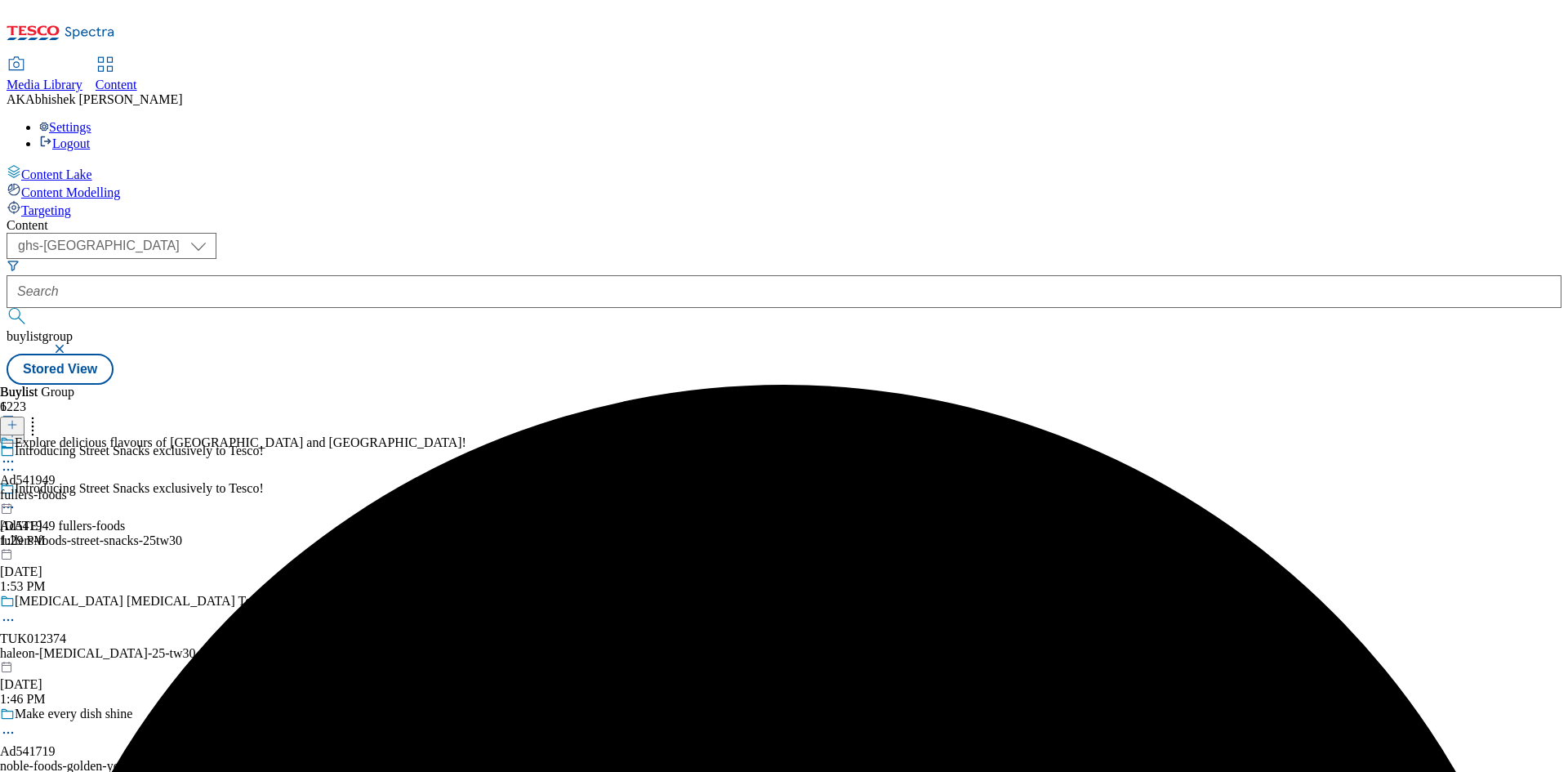
click at [16, 499] on icon at bounding box center [8, 506] width 16 height 16
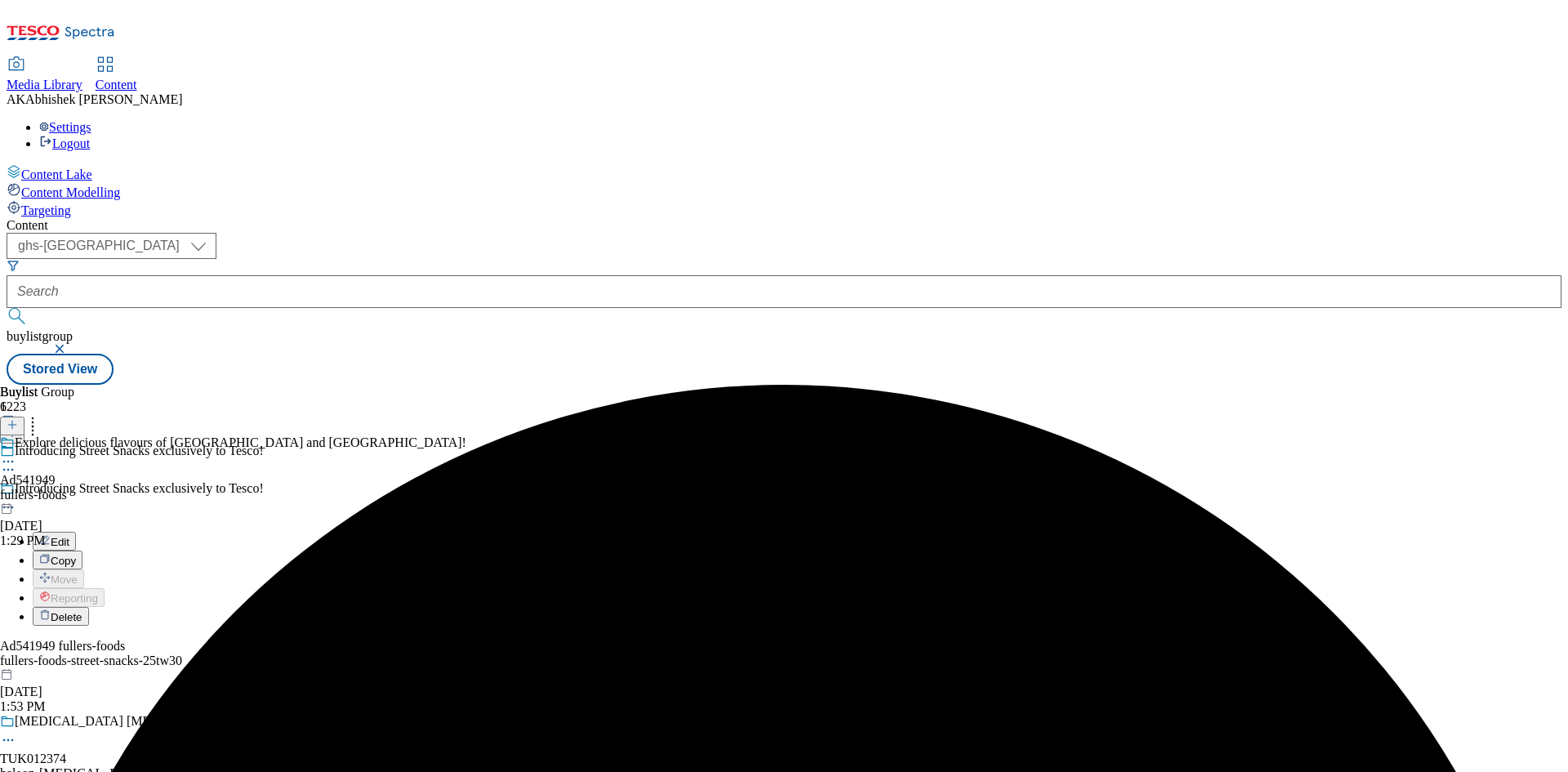
click at [69, 536] on span "Edit" at bounding box center [60, 541] width 19 height 12
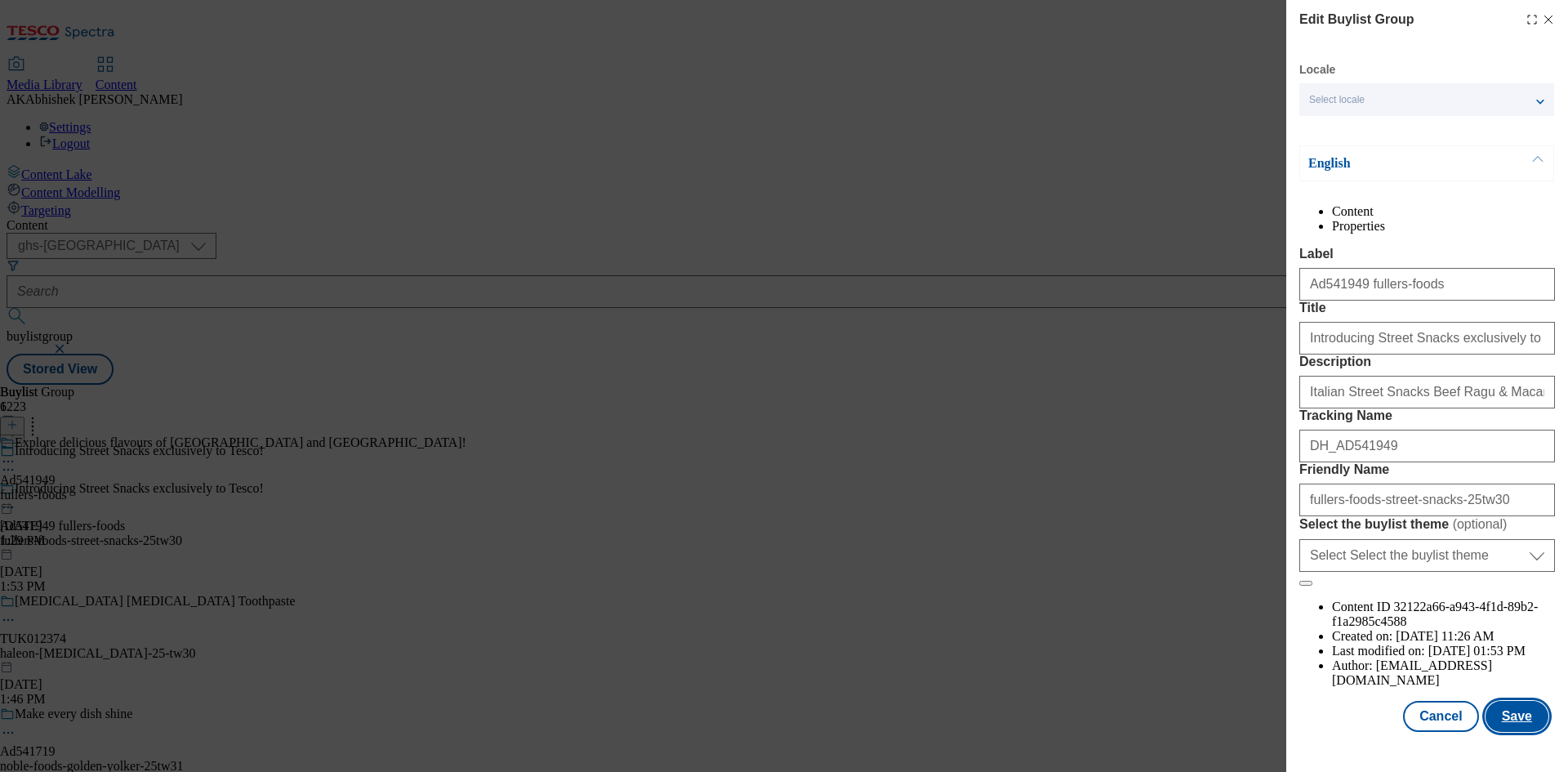
click at [1514, 726] on button "Save" at bounding box center [1517, 716] width 63 height 31
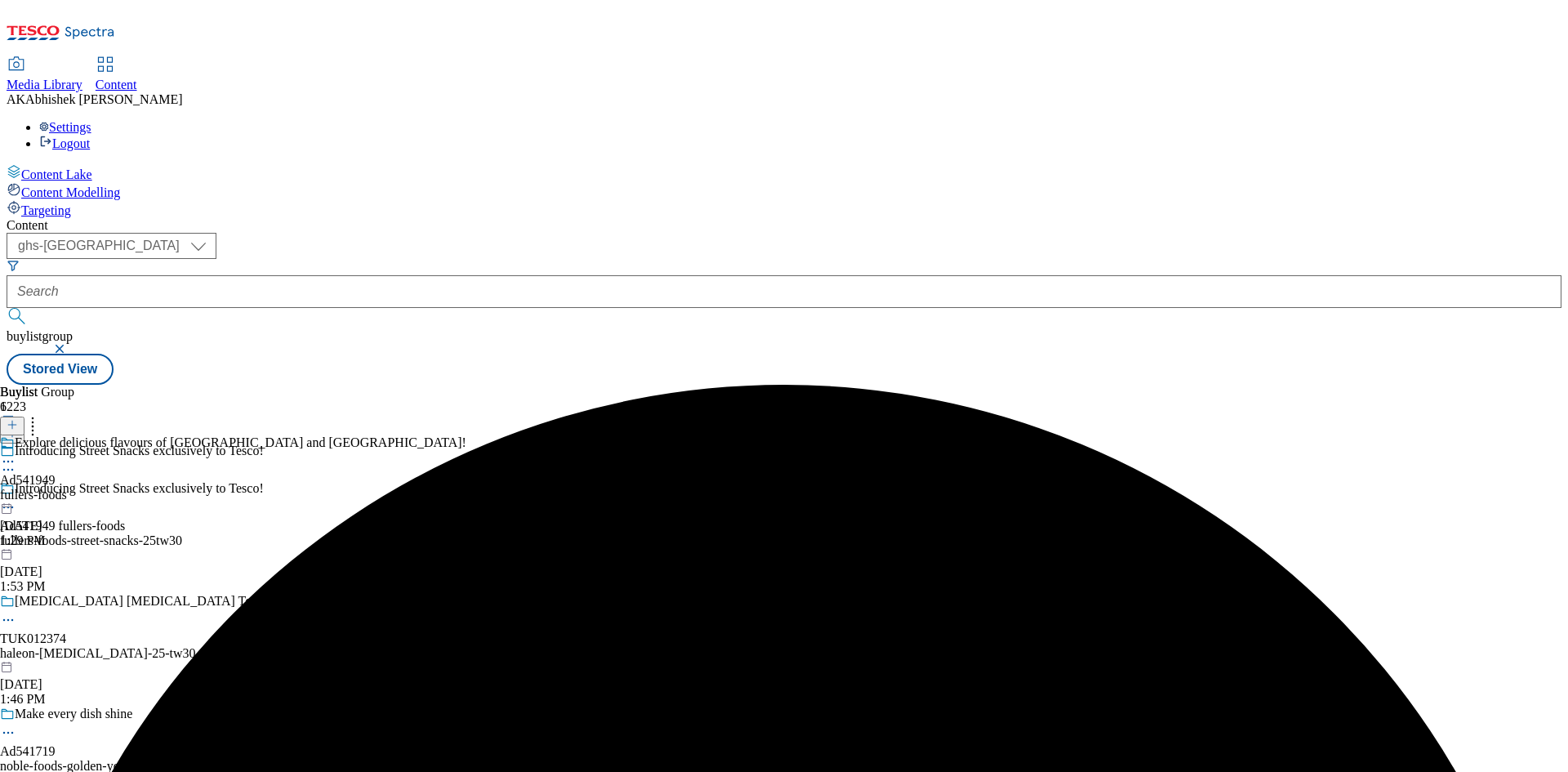
click at [6, 460] on circle at bounding box center [4, 461] width 3 height 3
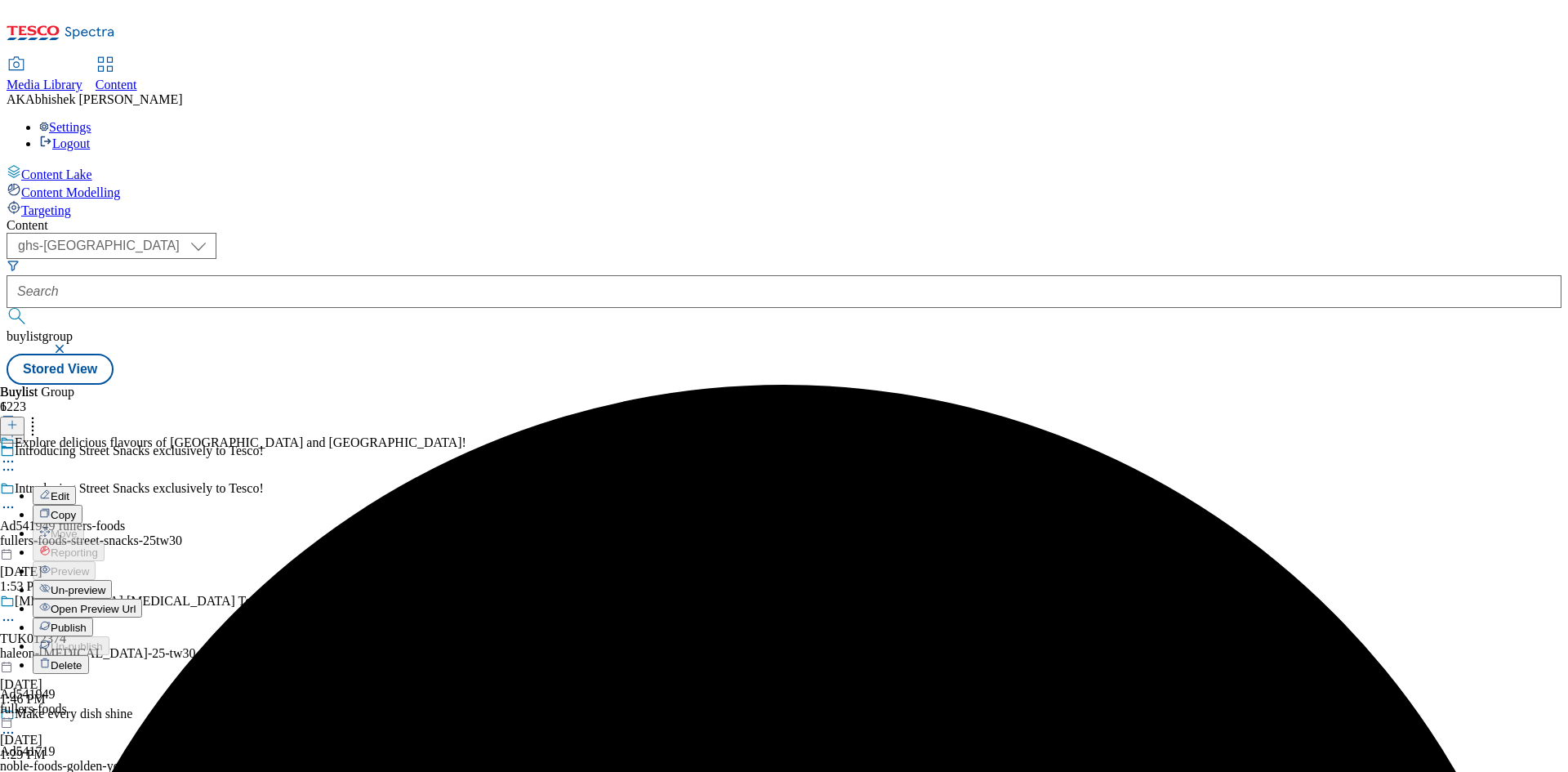
click at [69, 490] on span "Edit" at bounding box center [60, 496] width 19 height 12
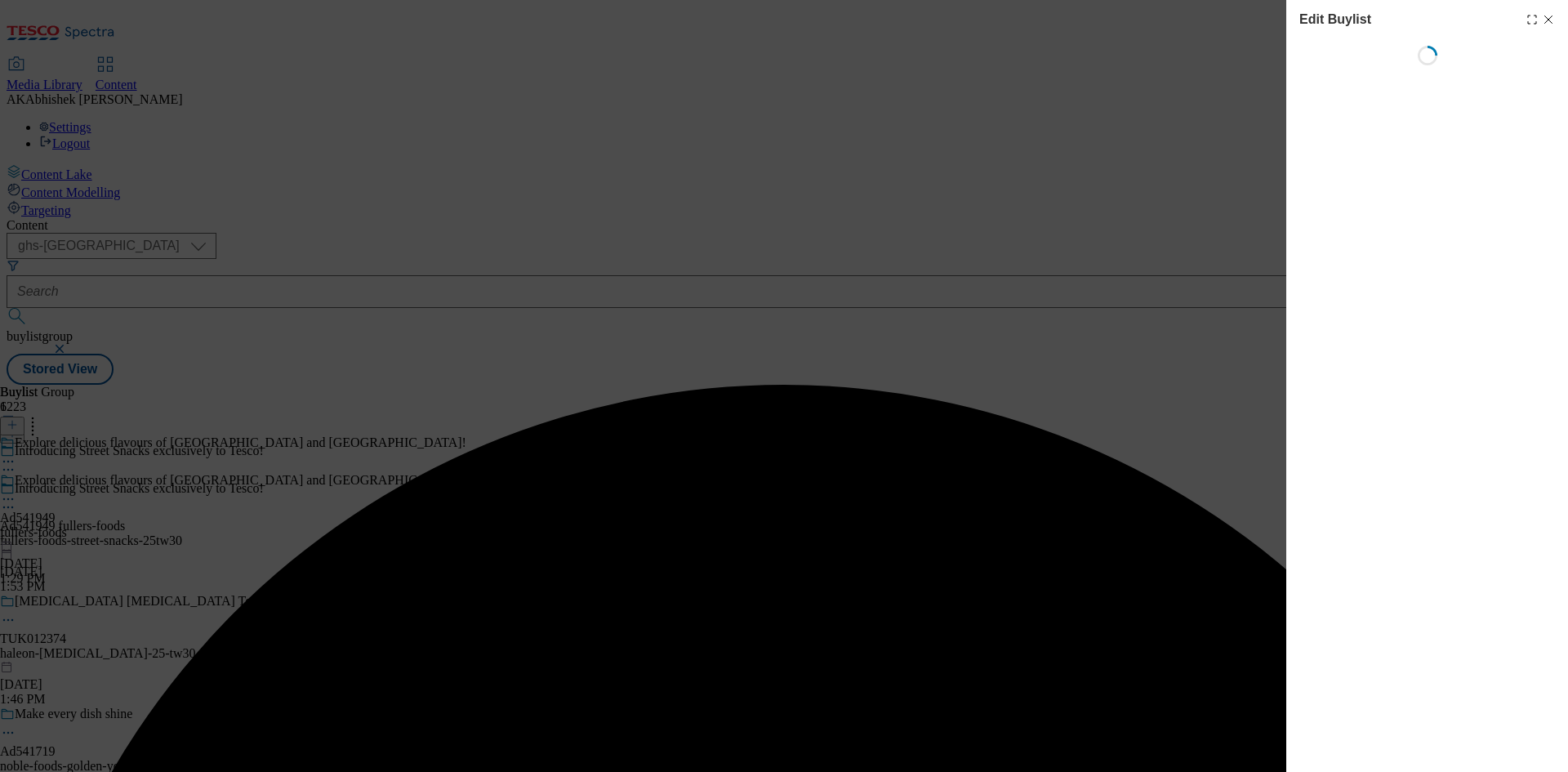
select select "tactical"
select select "supplier funded short term 1-3 weeks"
select select "dunnhumby"
select select "Banner"
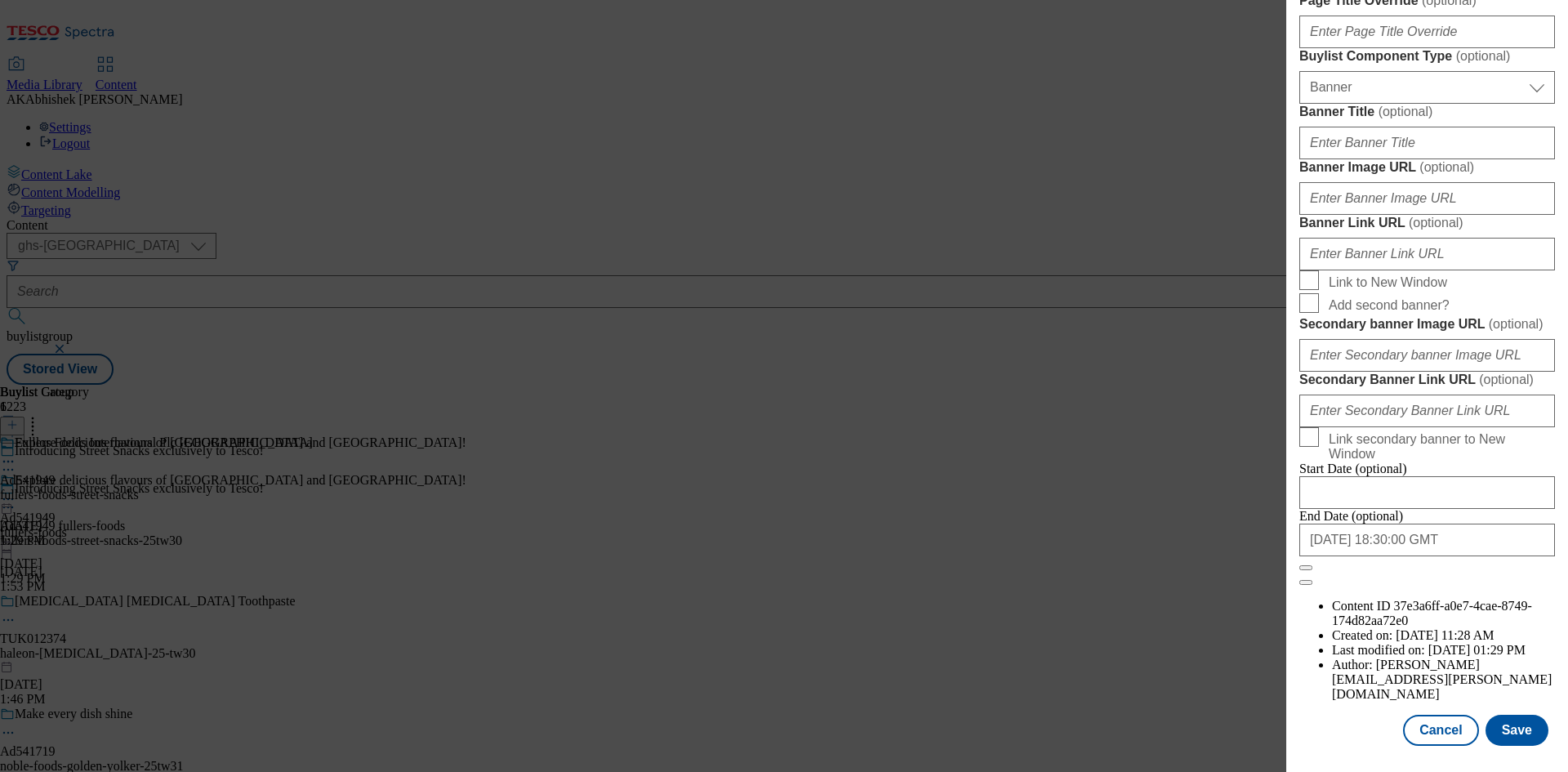
scroll to position [1690, 0]
click at [1477, 557] on input "2025-12-05 18:30:00 GMT" at bounding box center [1427, 540] width 256 height 33
select select "2025"
select select "December"
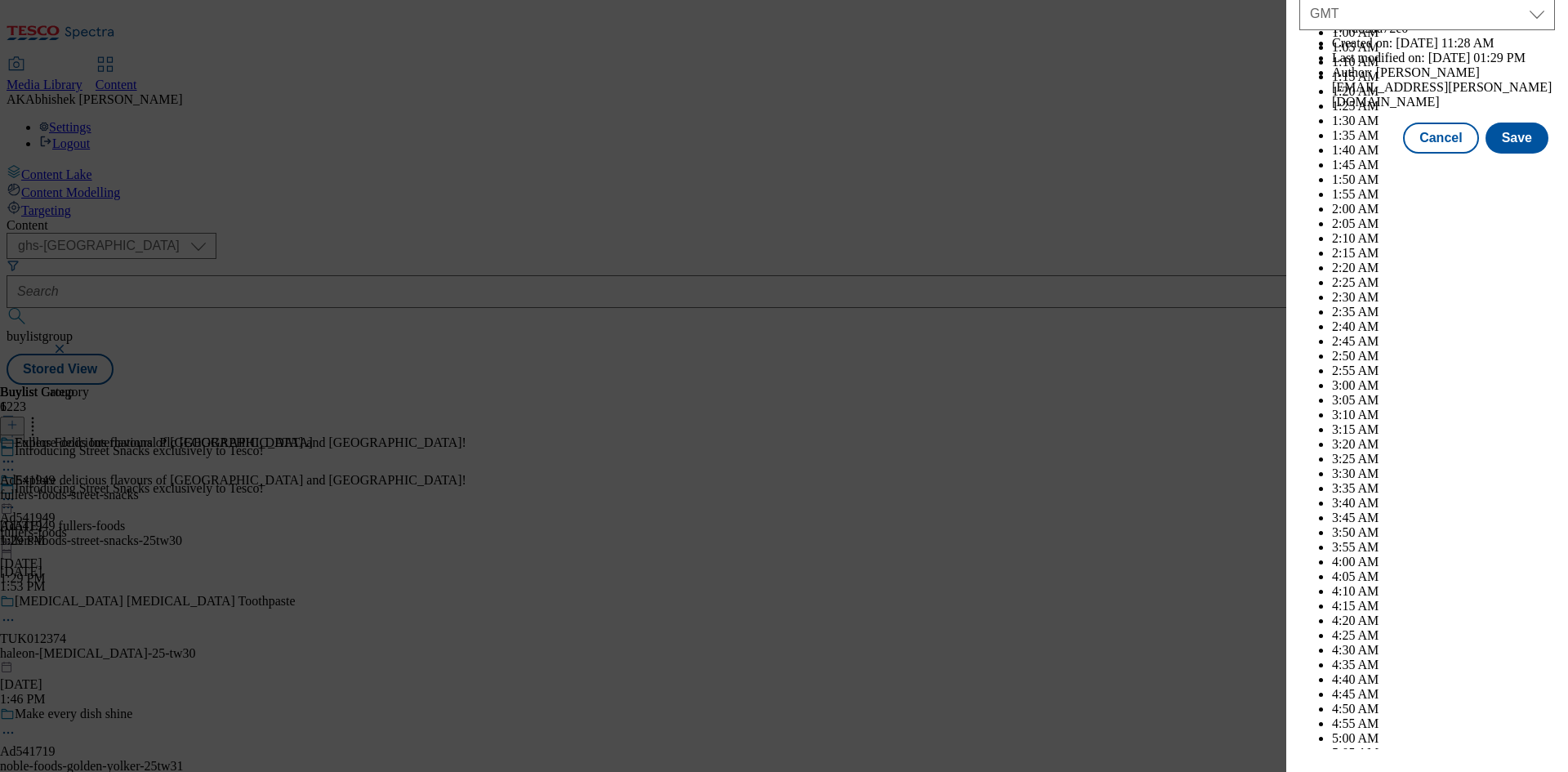
scroll to position [6699, 0]
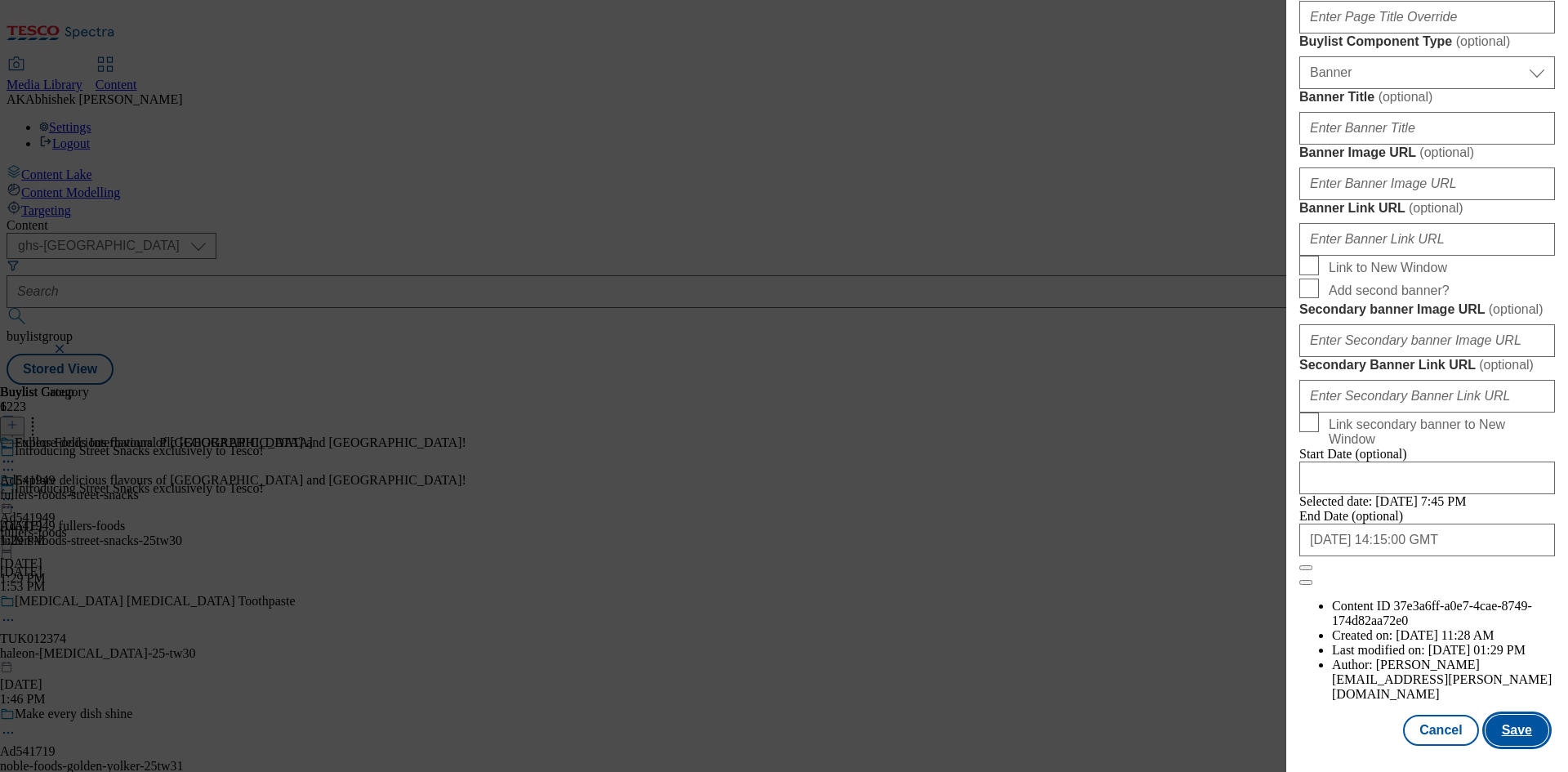
click at [1525, 737] on button "Save" at bounding box center [1517, 729] width 63 height 31
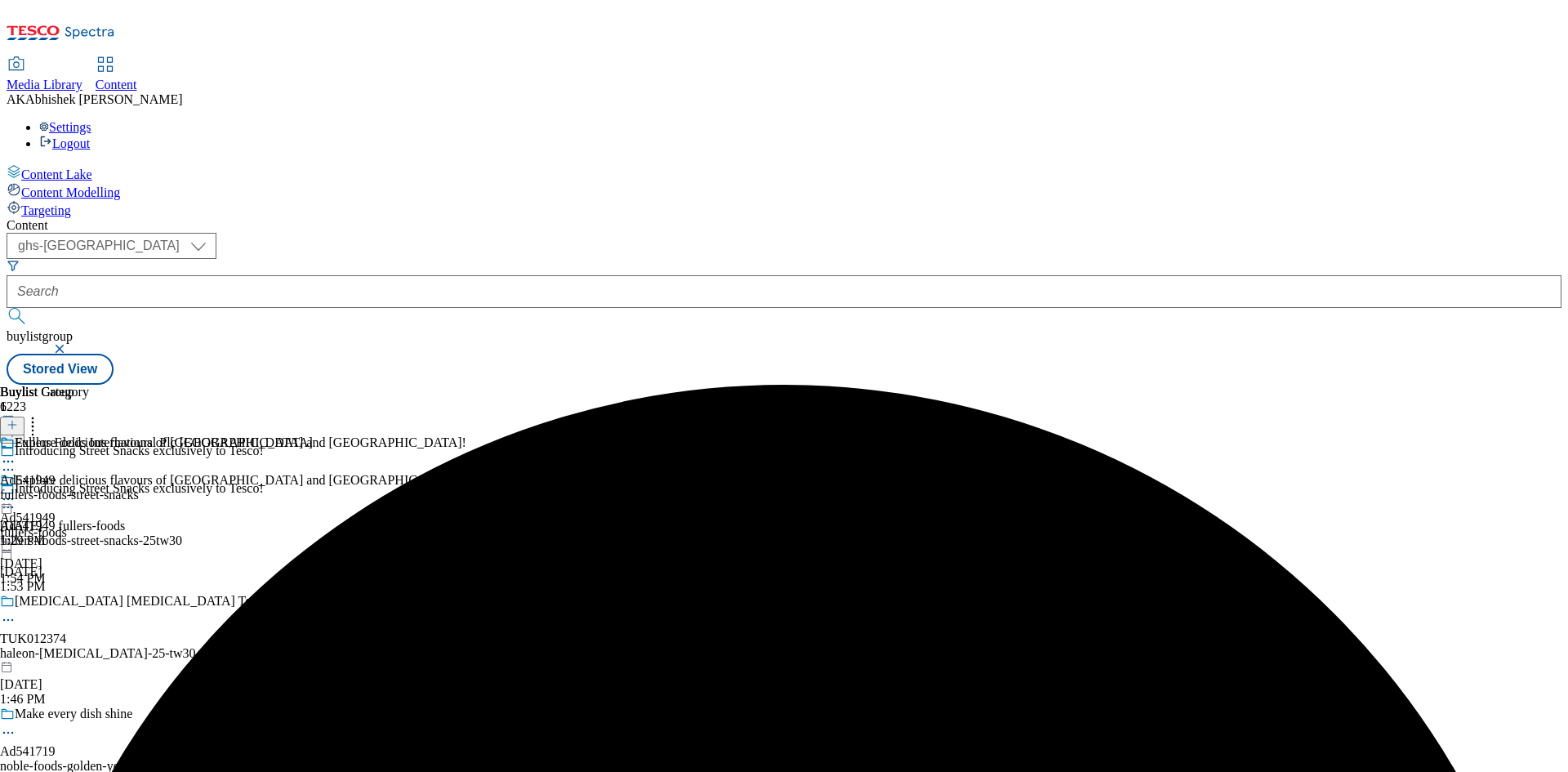
click at [9, 460] on circle at bounding box center [9, 461] width 3 height 3
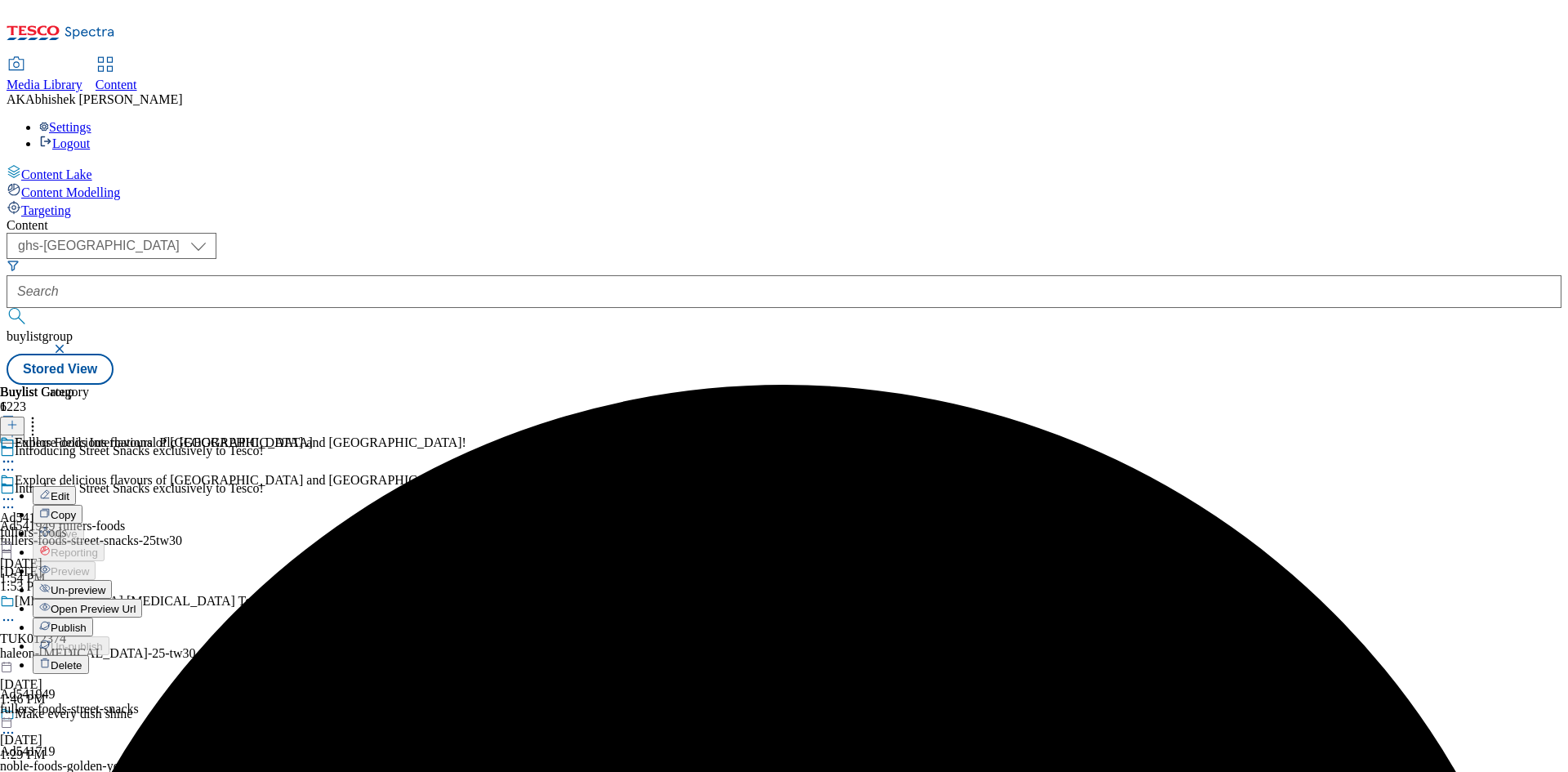
click at [69, 490] on span "Edit" at bounding box center [60, 496] width 19 height 12
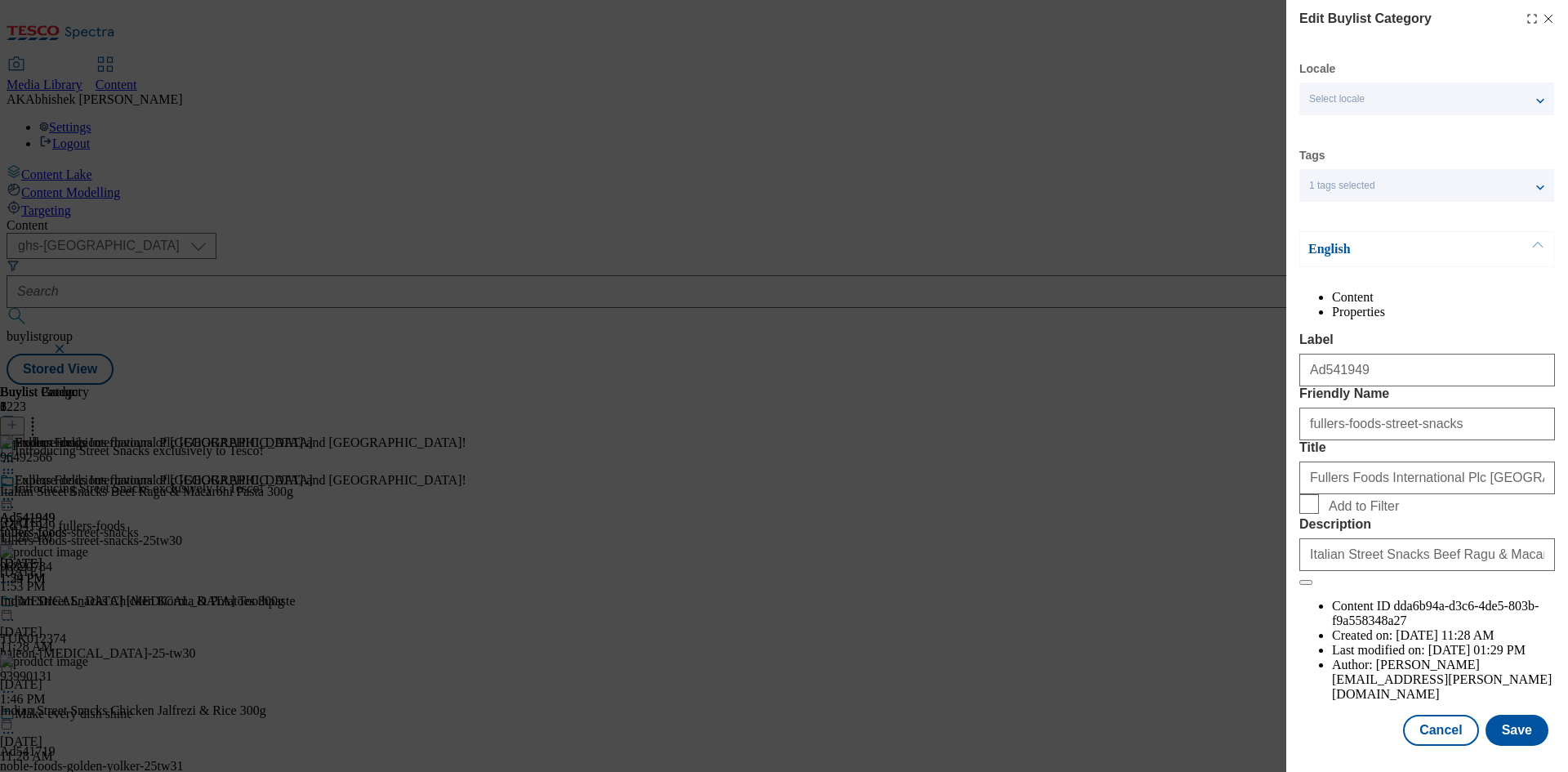
scroll to position [32, 0]
click at [1511, 737] on button "Save" at bounding box center [1517, 729] width 63 height 31
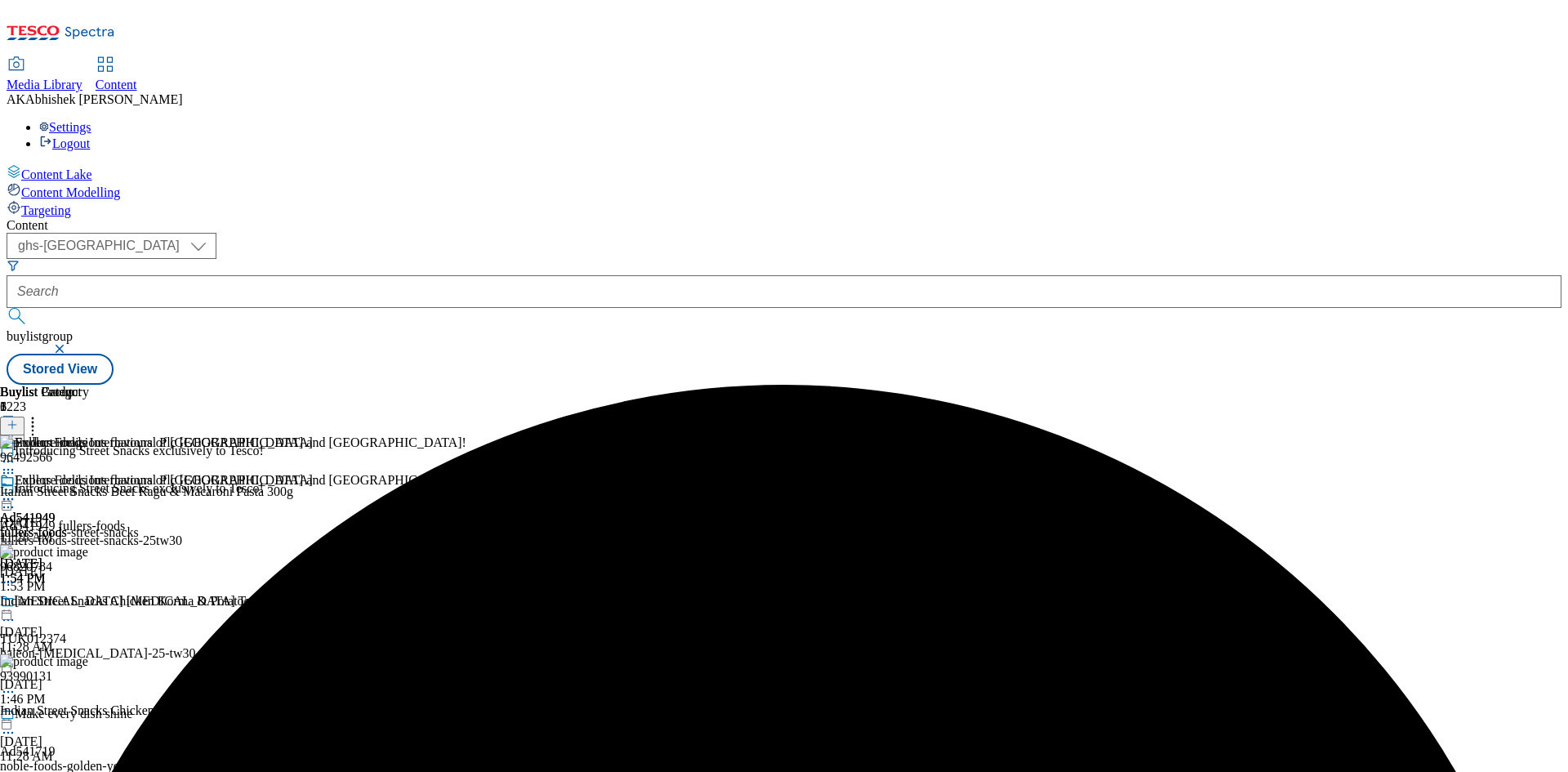
click at [16, 490] on icon at bounding box center [8, 498] width 16 height 16
click at [89, 603] on span "Preview" at bounding box center [70, 609] width 39 height 12
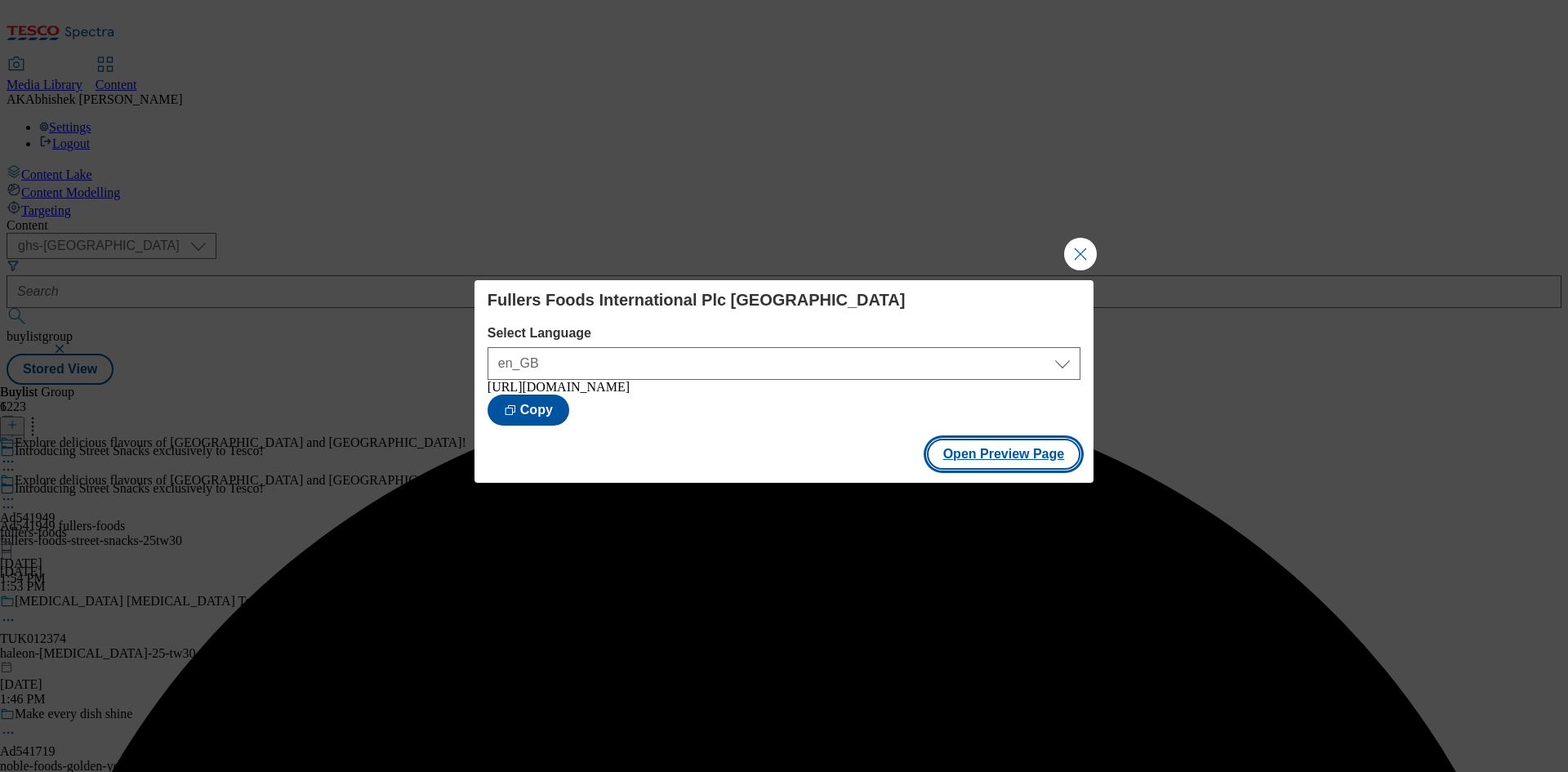
click at [996, 463] on button "Open Preview Page" at bounding box center [1004, 454] width 154 height 31
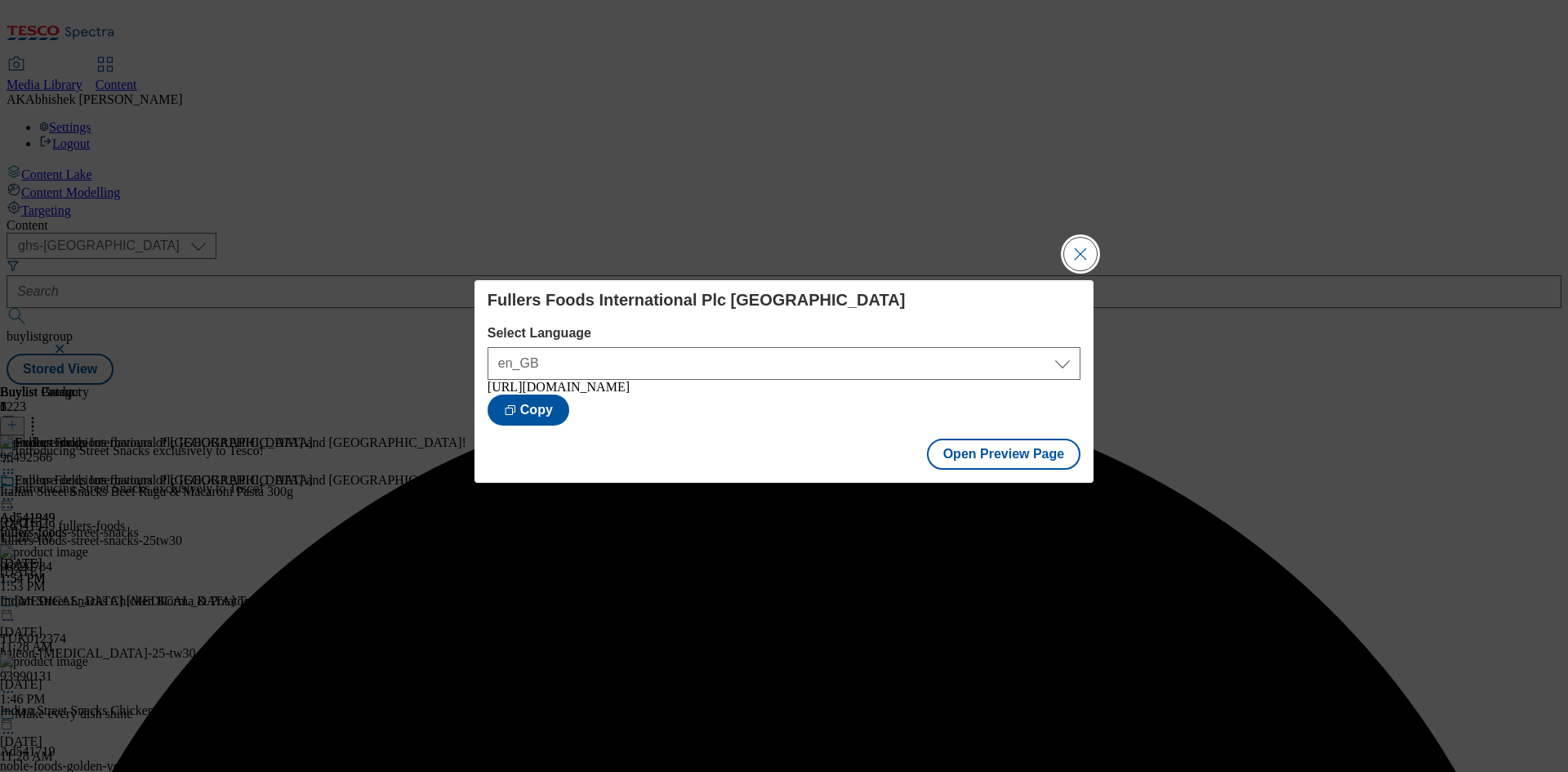
click at [1086, 245] on button "Close Modal" at bounding box center [1080, 254] width 33 height 33
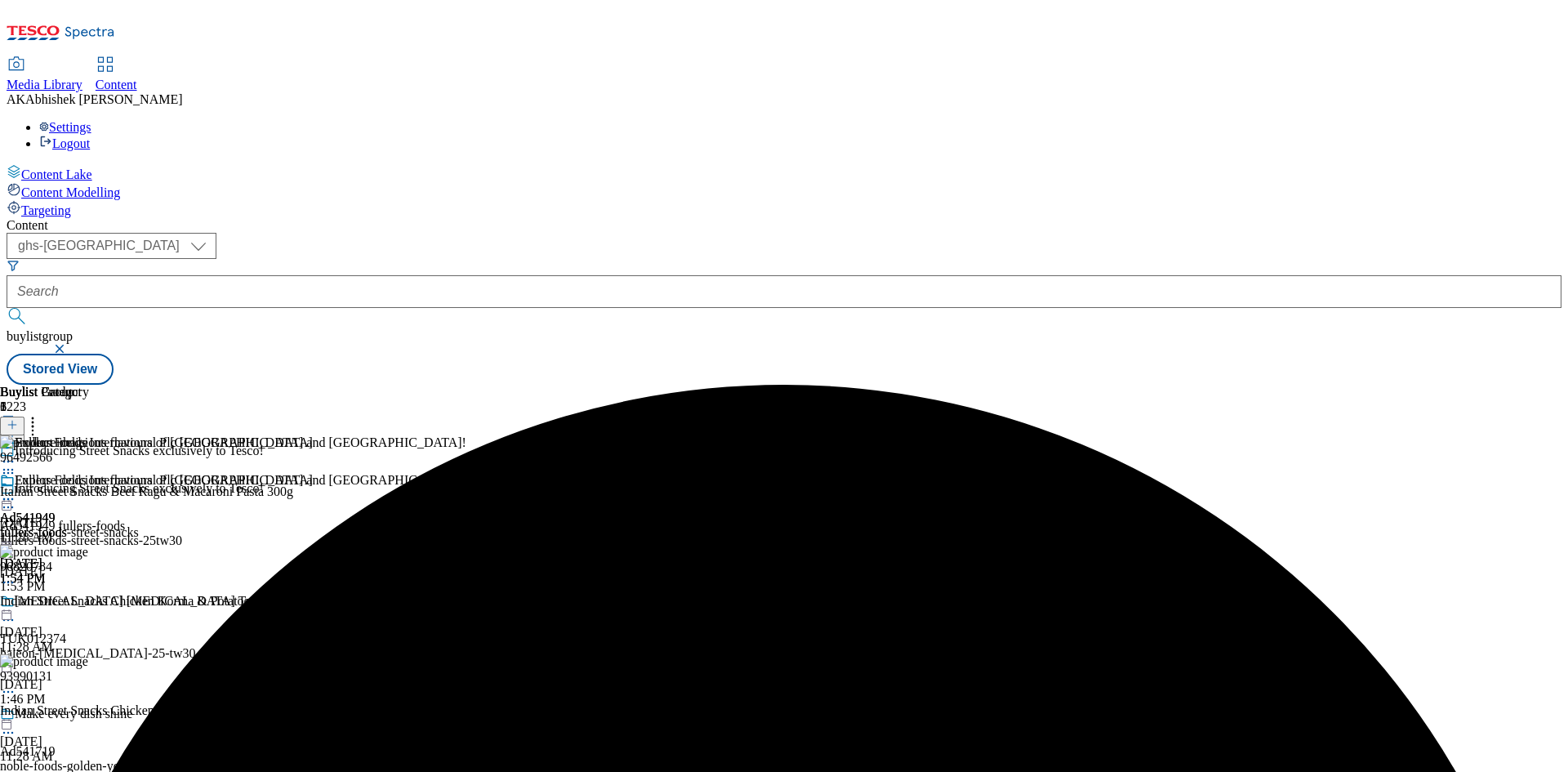
click at [6, 498] on circle at bounding box center [4, 499] width 3 height 3
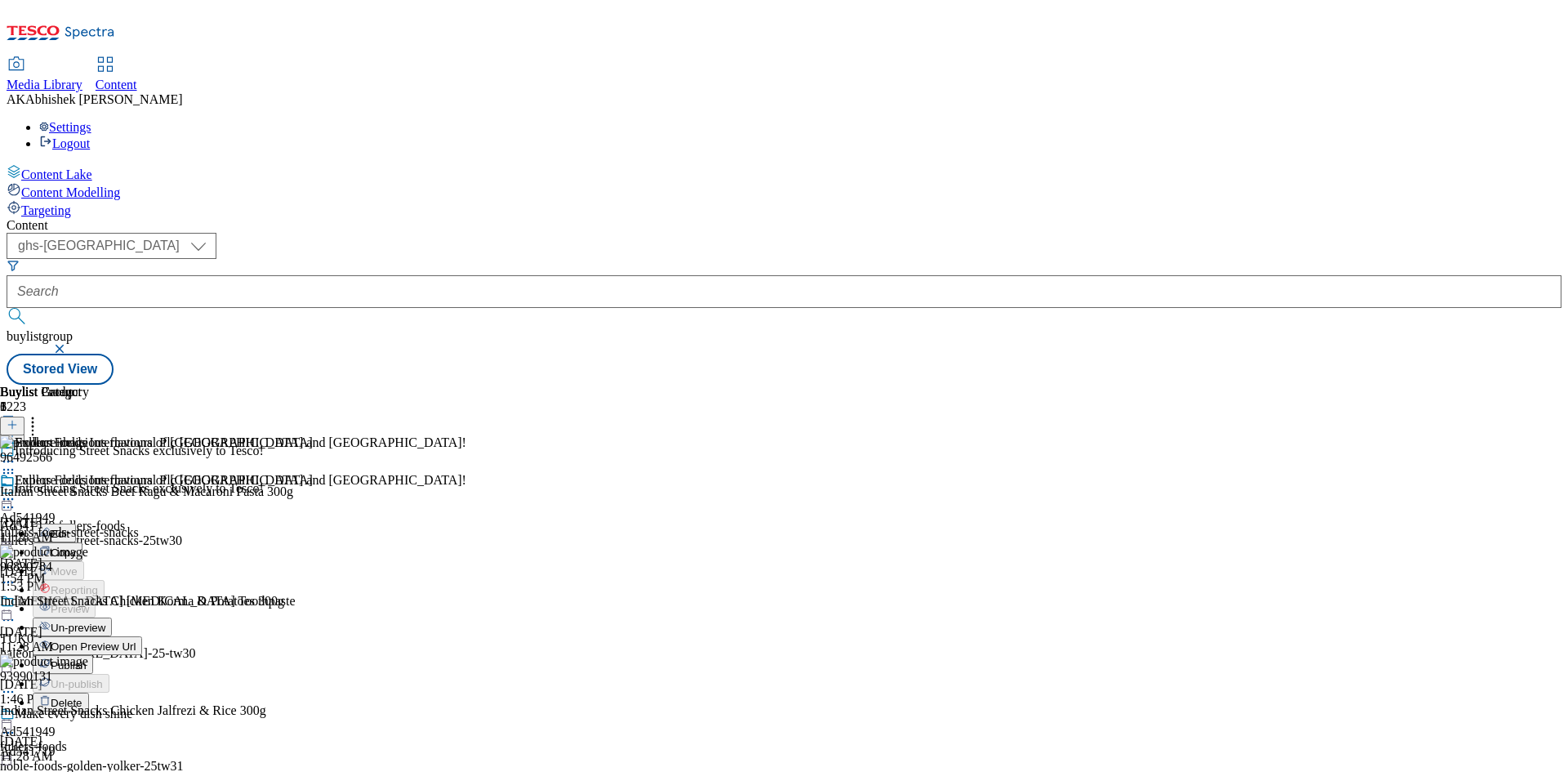
click at [87, 659] on span "Publish" at bounding box center [69, 664] width 36 height 12
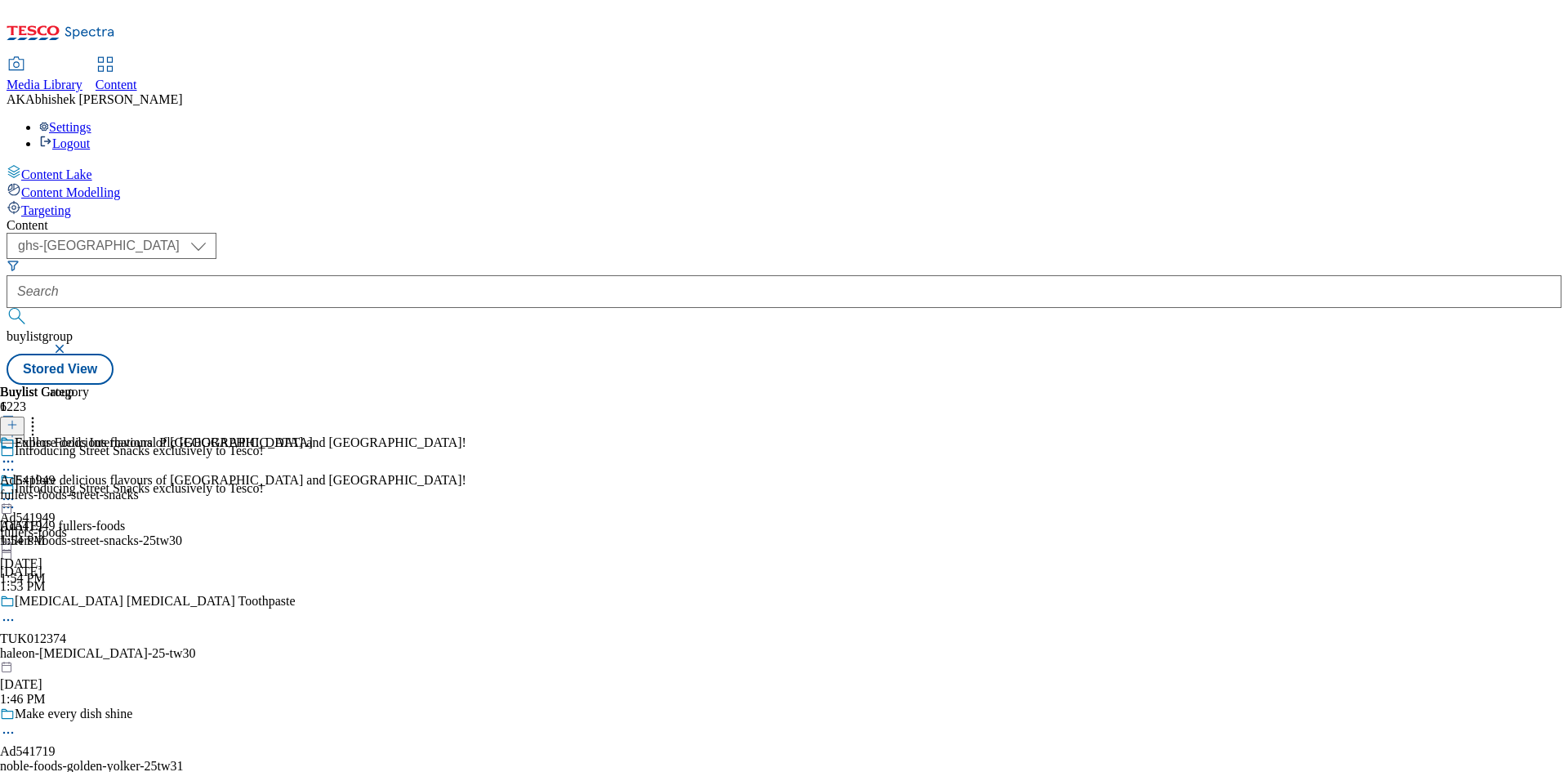
click at [16, 499] on icon at bounding box center [8, 506] width 16 height 16
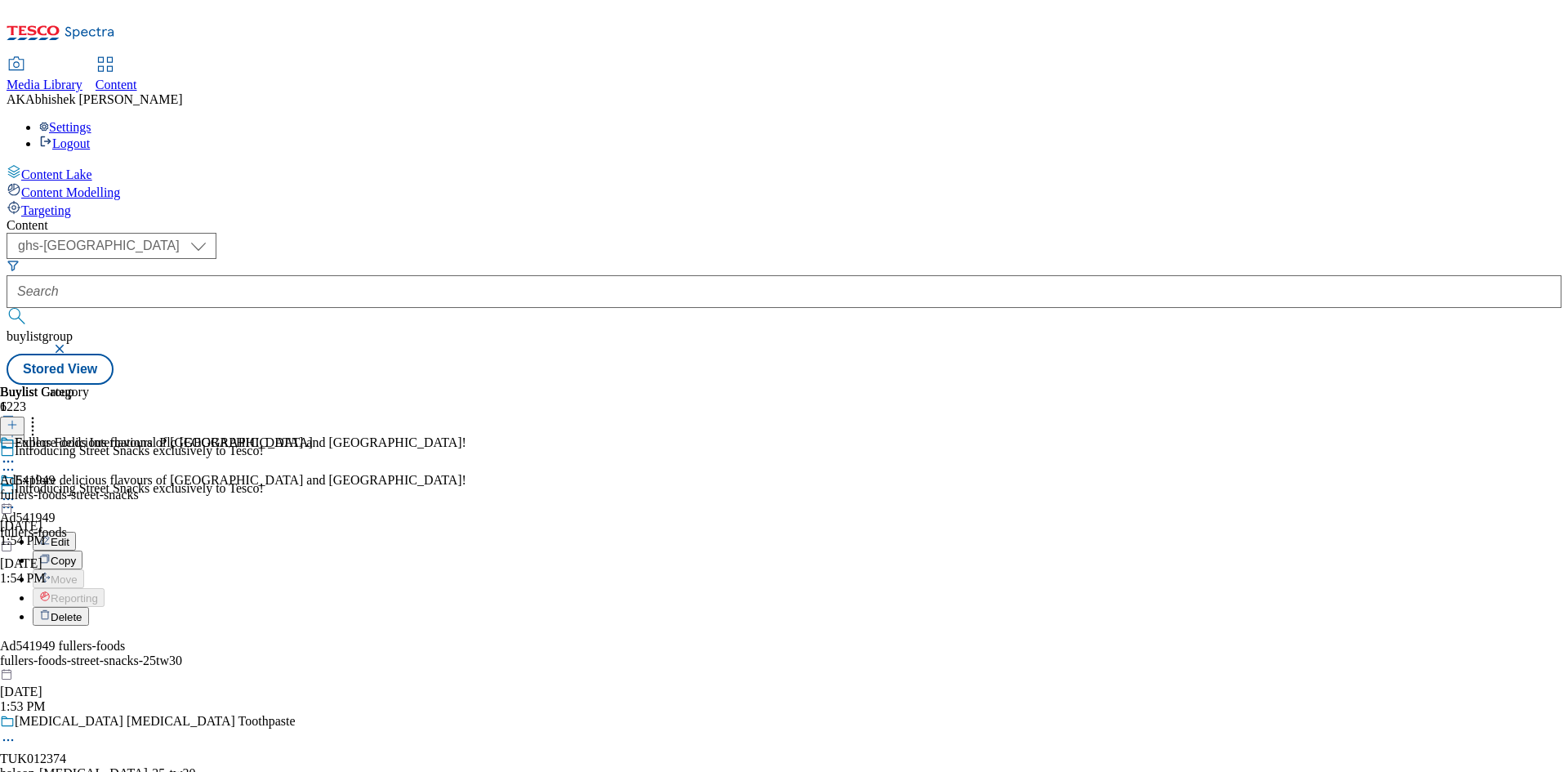
click at [69, 536] on span "Edit" at bounding box center [60, 541] width 19 height 12
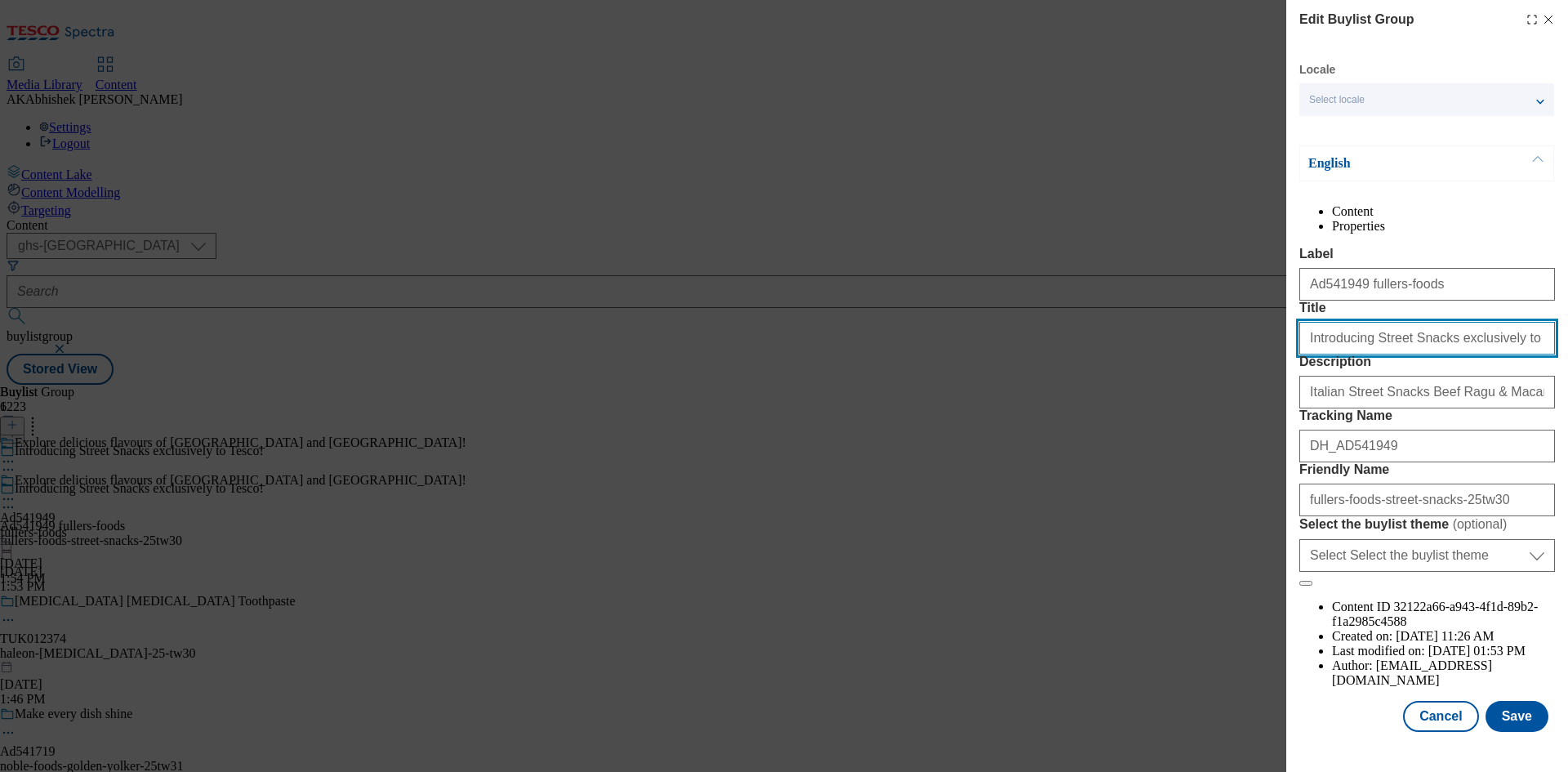
click at [1465, 354] on input "Introducing Street Snacks exclusively to Tesco!" at bounding box center [1427, 338] width 256 height 33
type input "Introducing Street Snacks exclusively to Tesco"
click at [1531, 729] on button "Save" at bounding box center [1517, 716] width 63 height 31
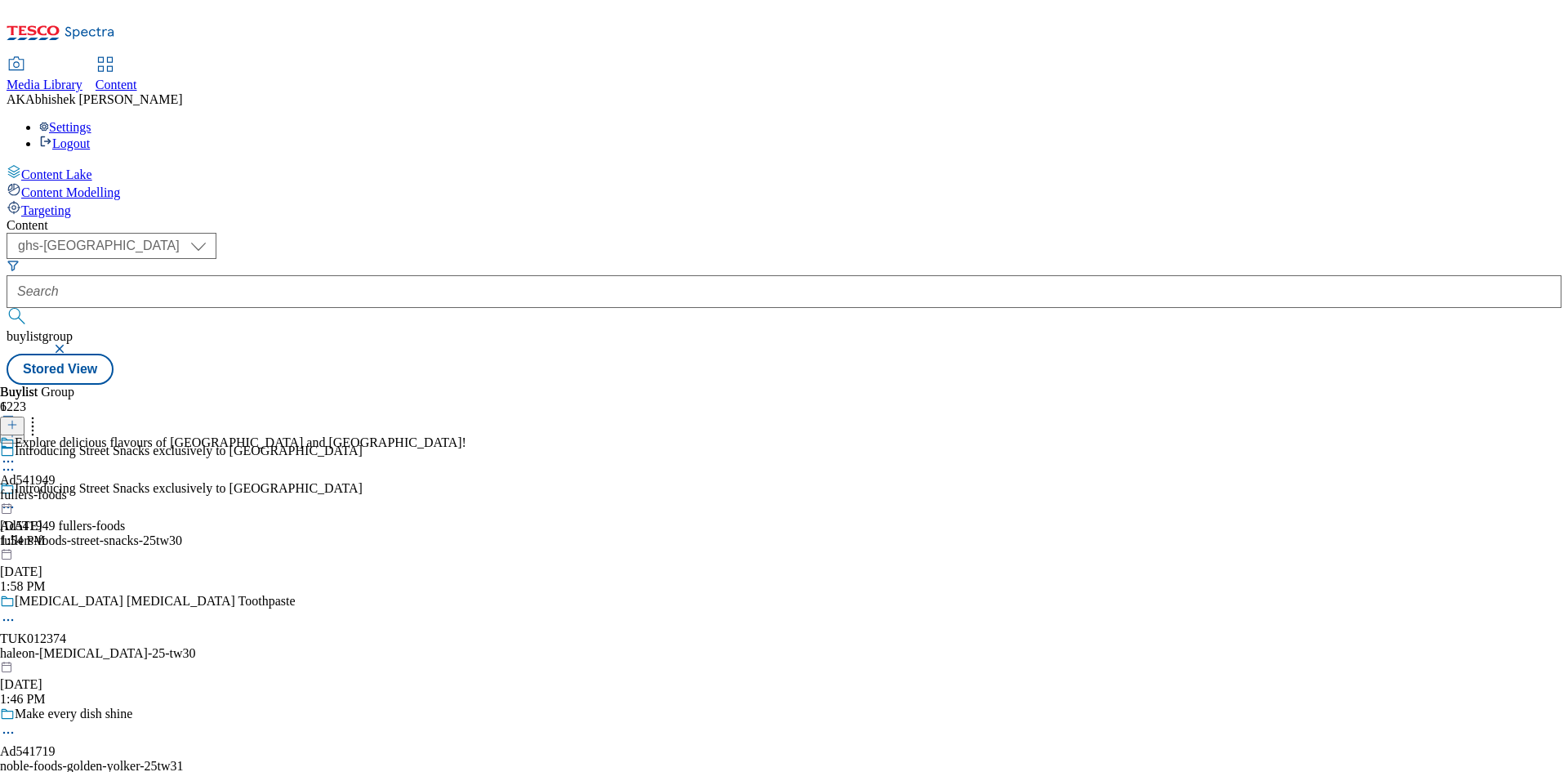
click at [6, 460] on circle at bounding box center [4, 461] width 3 height 3
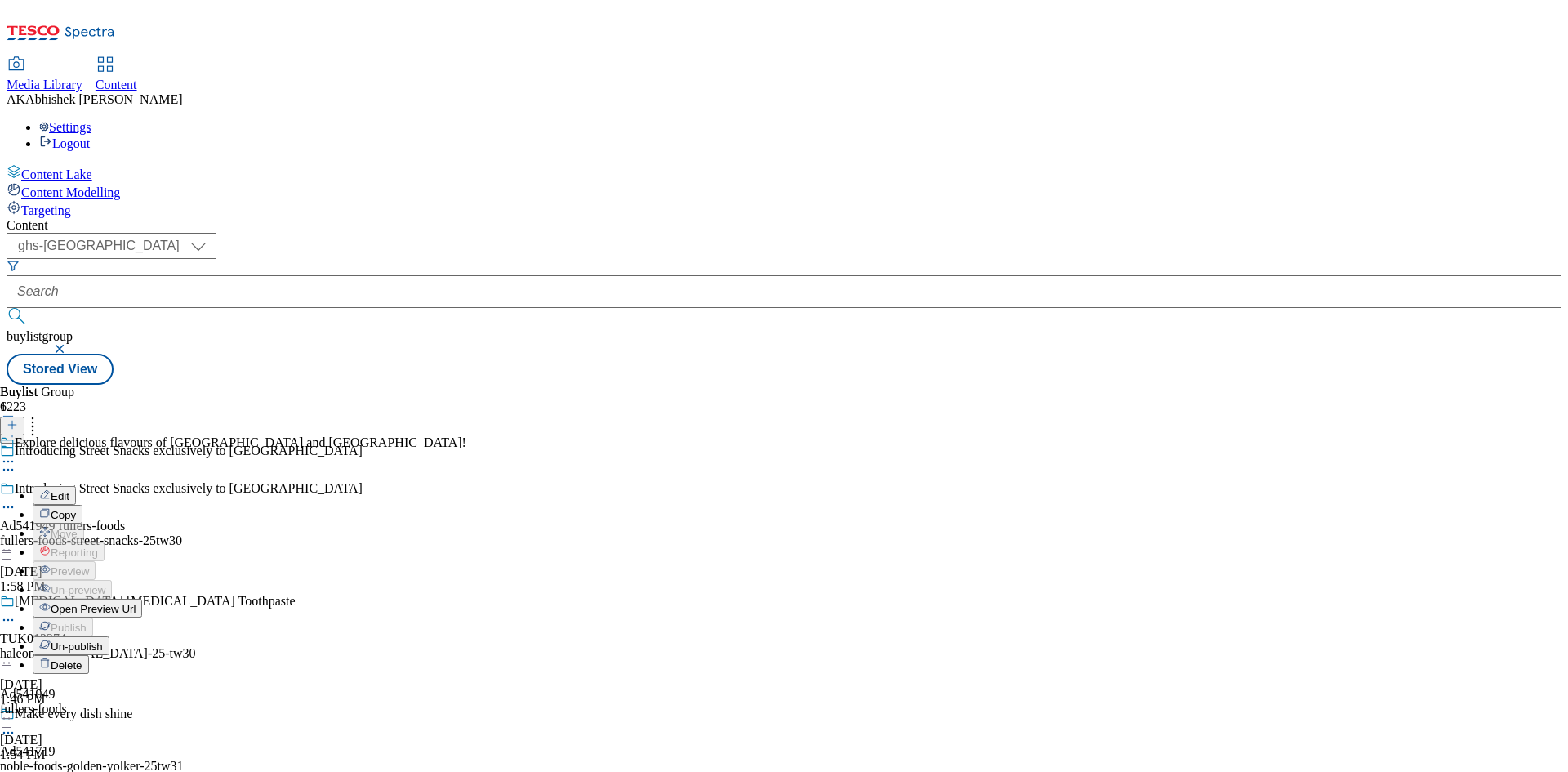
click at [69, 490] on span "Edit" at bounding box center [60, 496] width 19 height 12
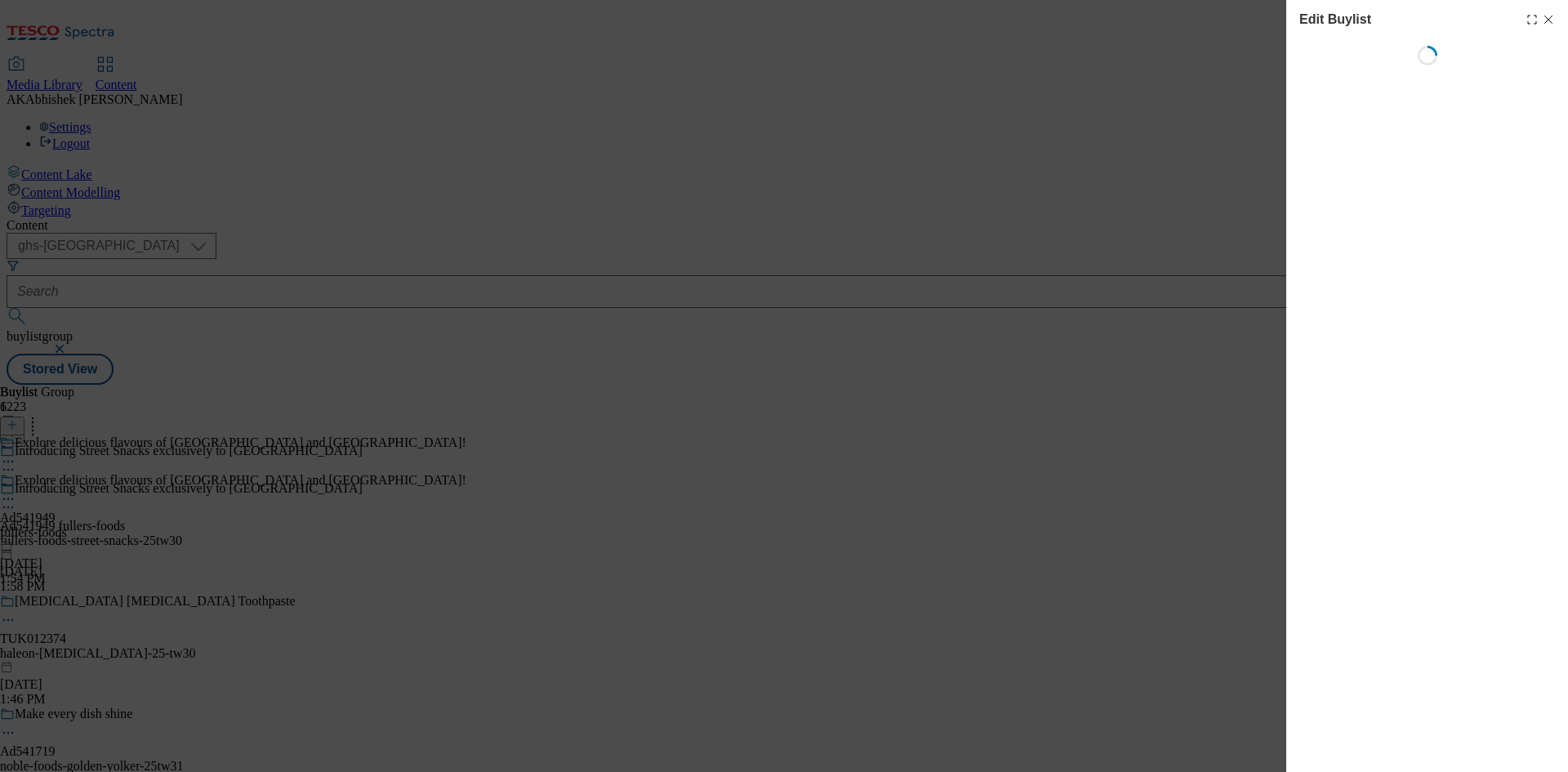
select select "tactical"
select select "supplier funded short term 1-3 weeks"
select select "dunnhumby"
select select "Banner"
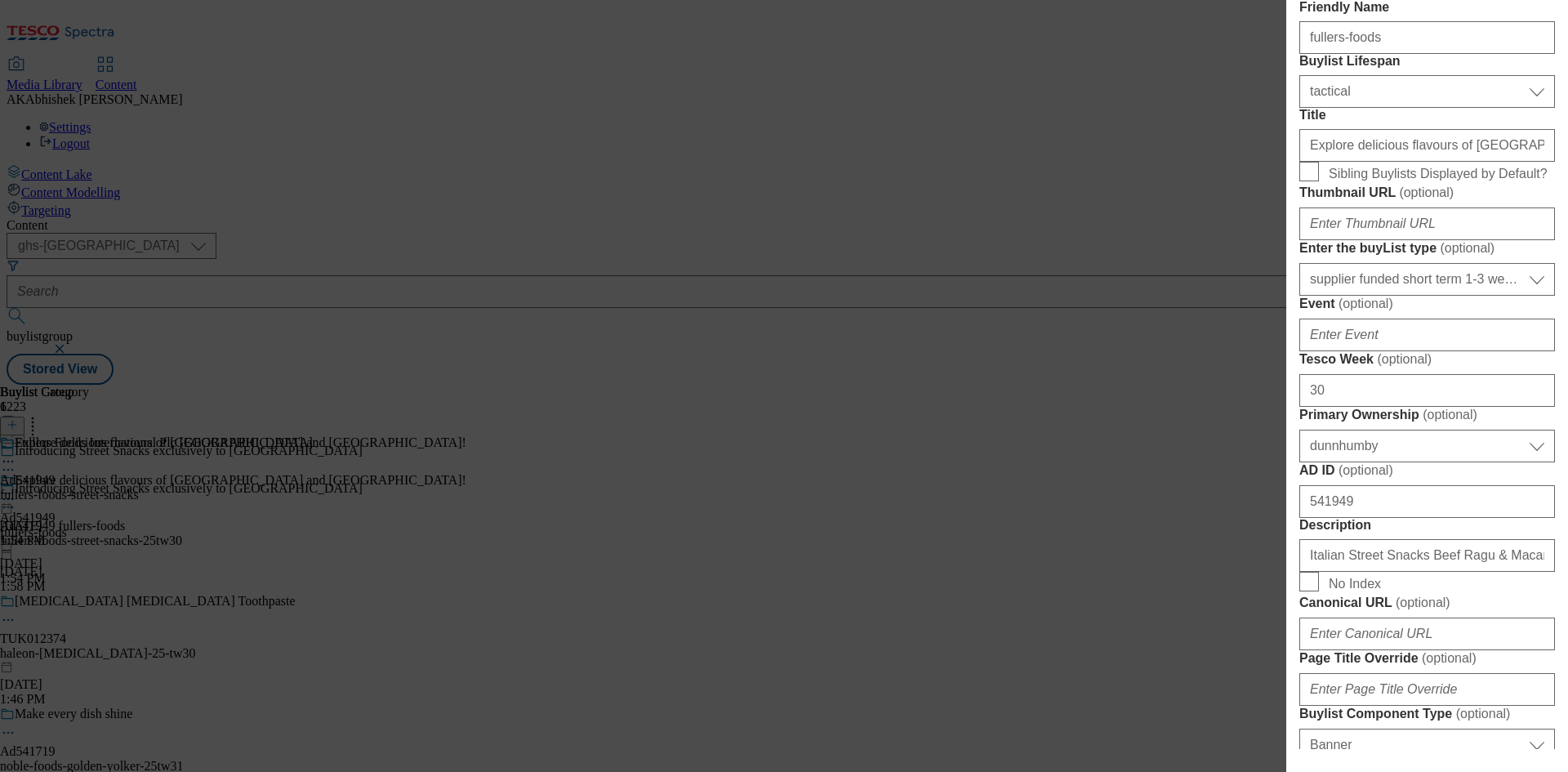
scroll to position [327, 0]
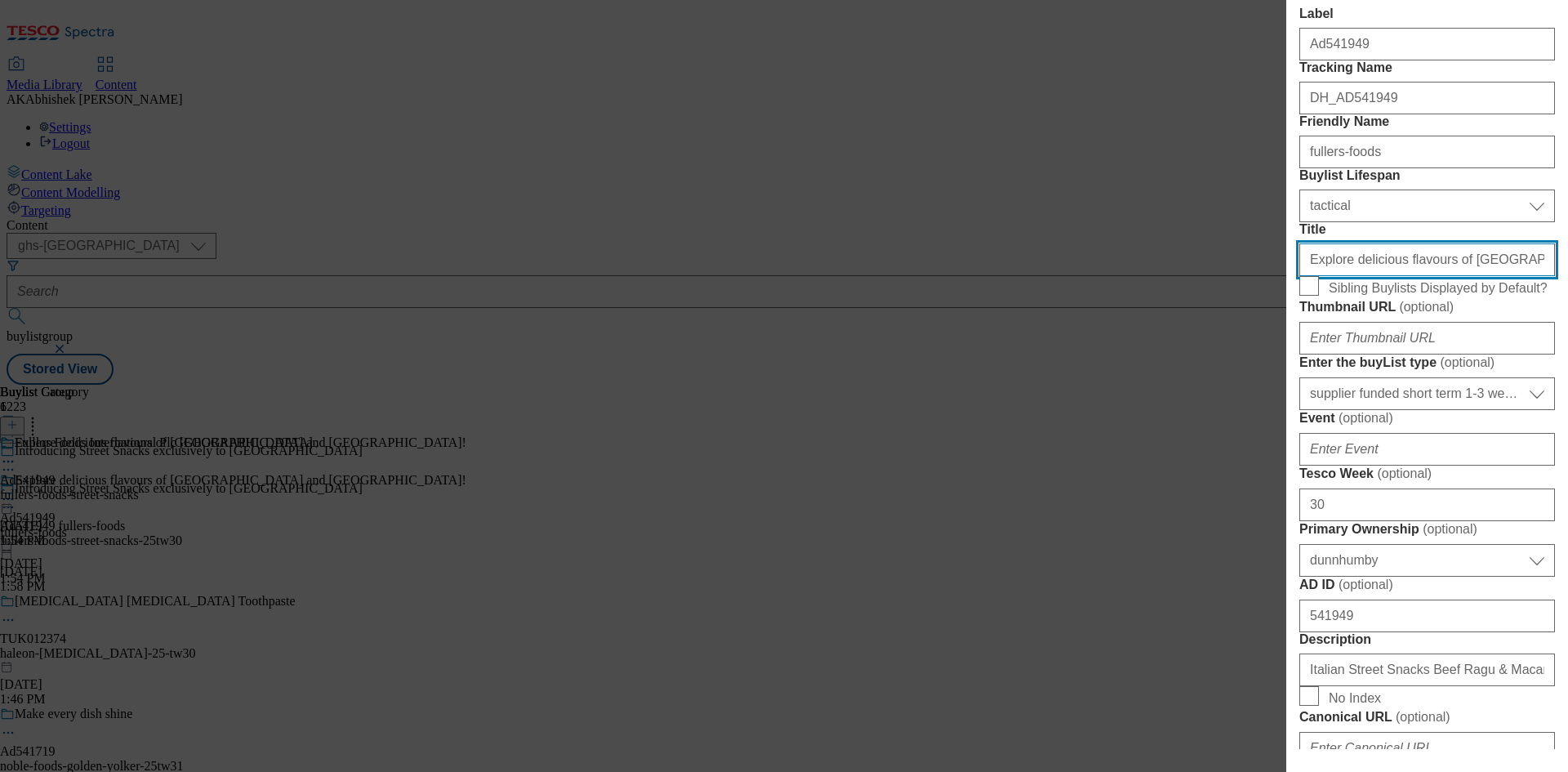
click at [1527, 276] on input "Explore delicious flavours of Italy and India!" at bounding box center [1427, 260] width 256 height 33
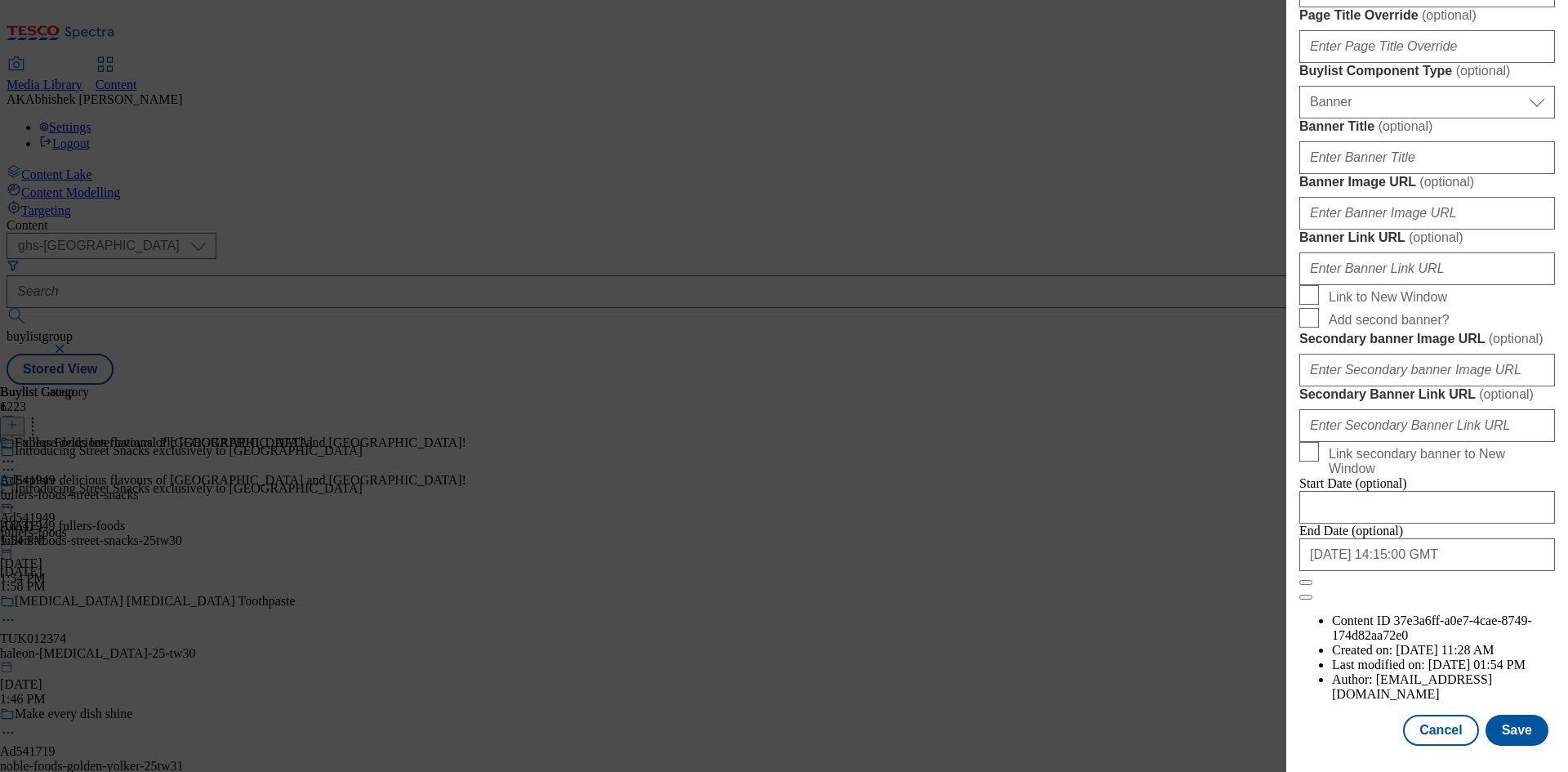
scroll to position [1690, 0]
type input "Explore delicious flavours of Italy and India"
click at [1514, 737] on button "Save" at bounding box center [1517, 729] width 63 height 31
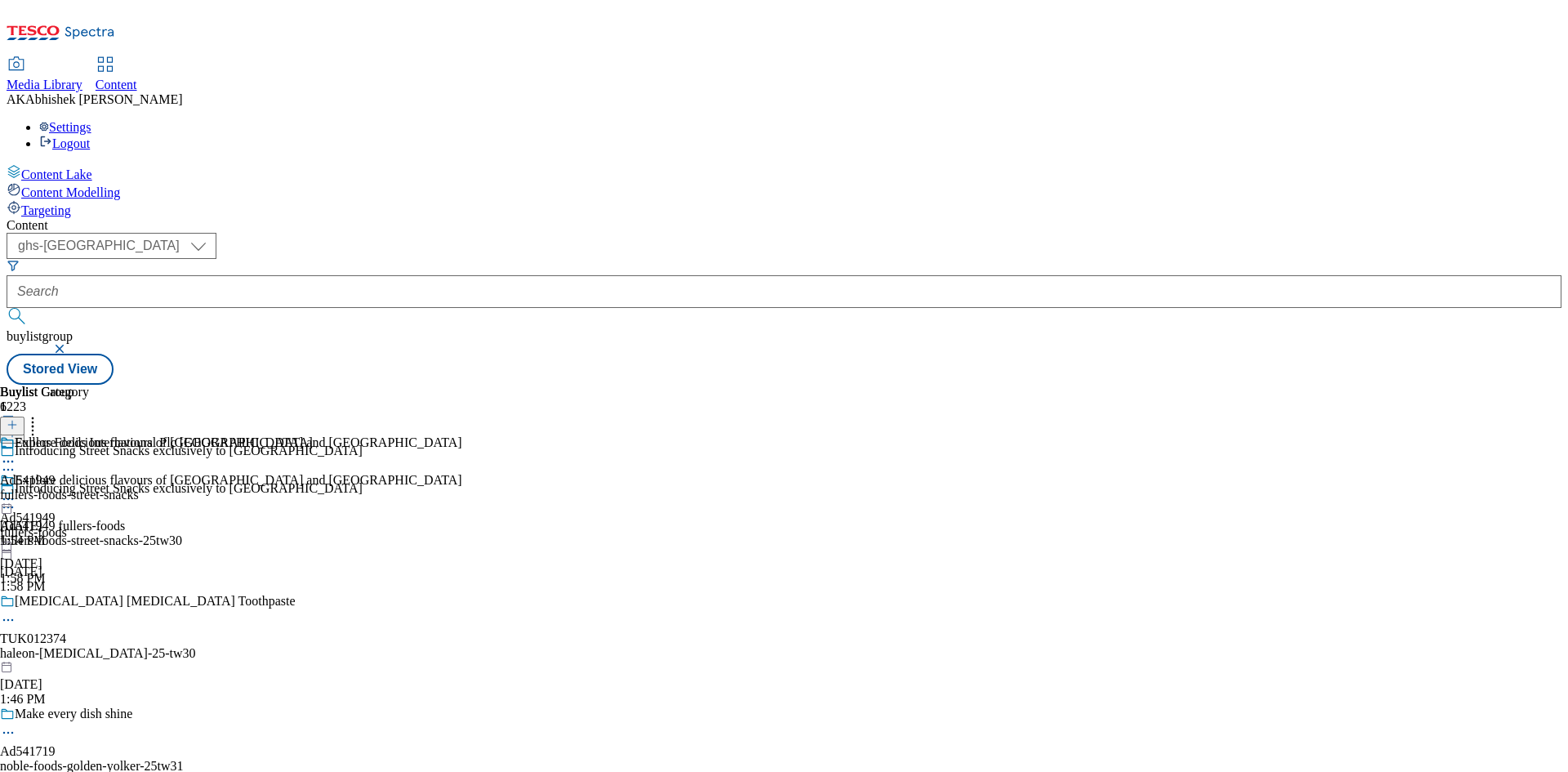
click at [16, 454] on icon at bounding box center [8, 461] width 16 height 16
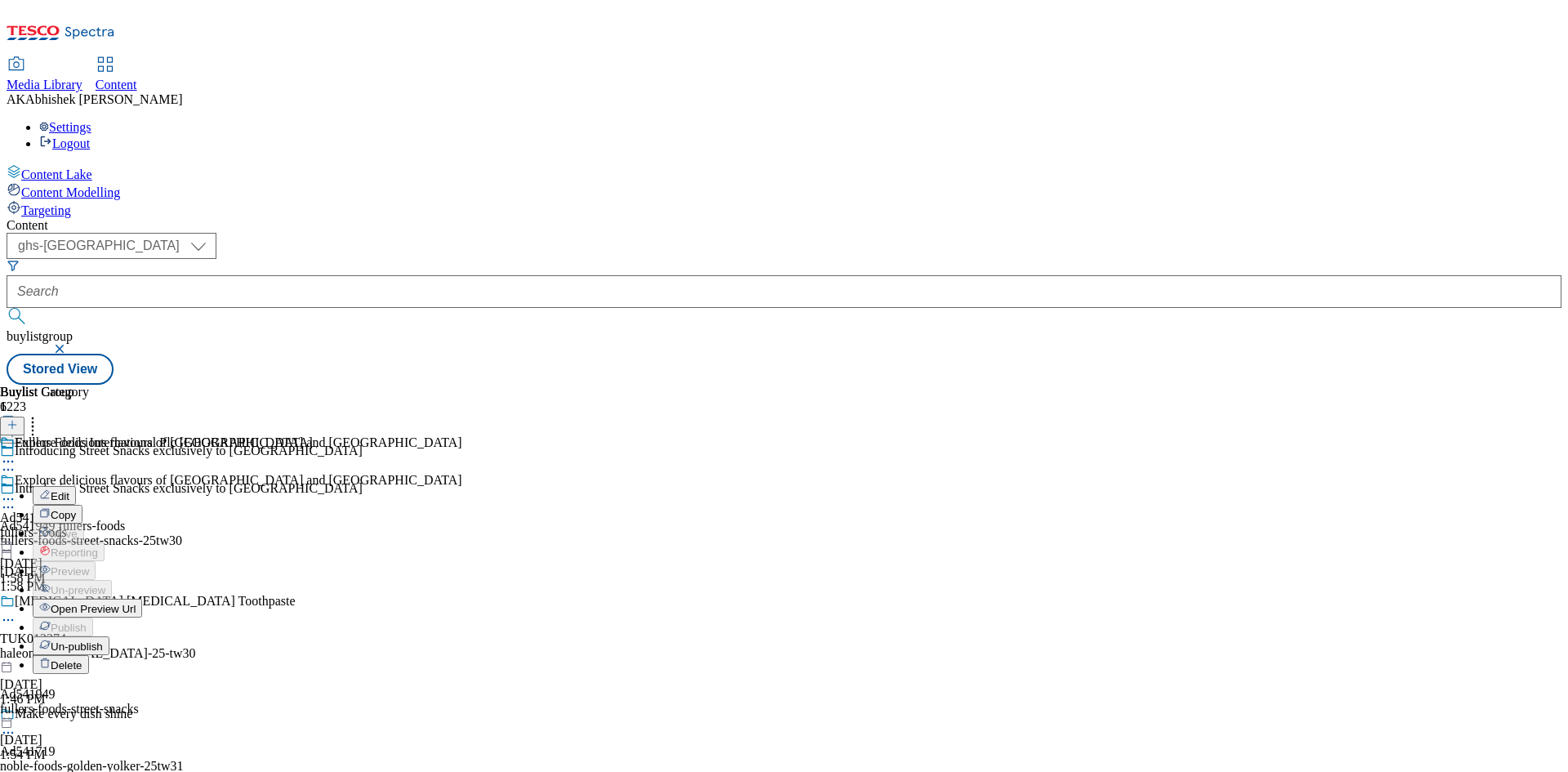
click at [76, 486] on button "Edit" at bounding box center [55, 495] width 43 height 19
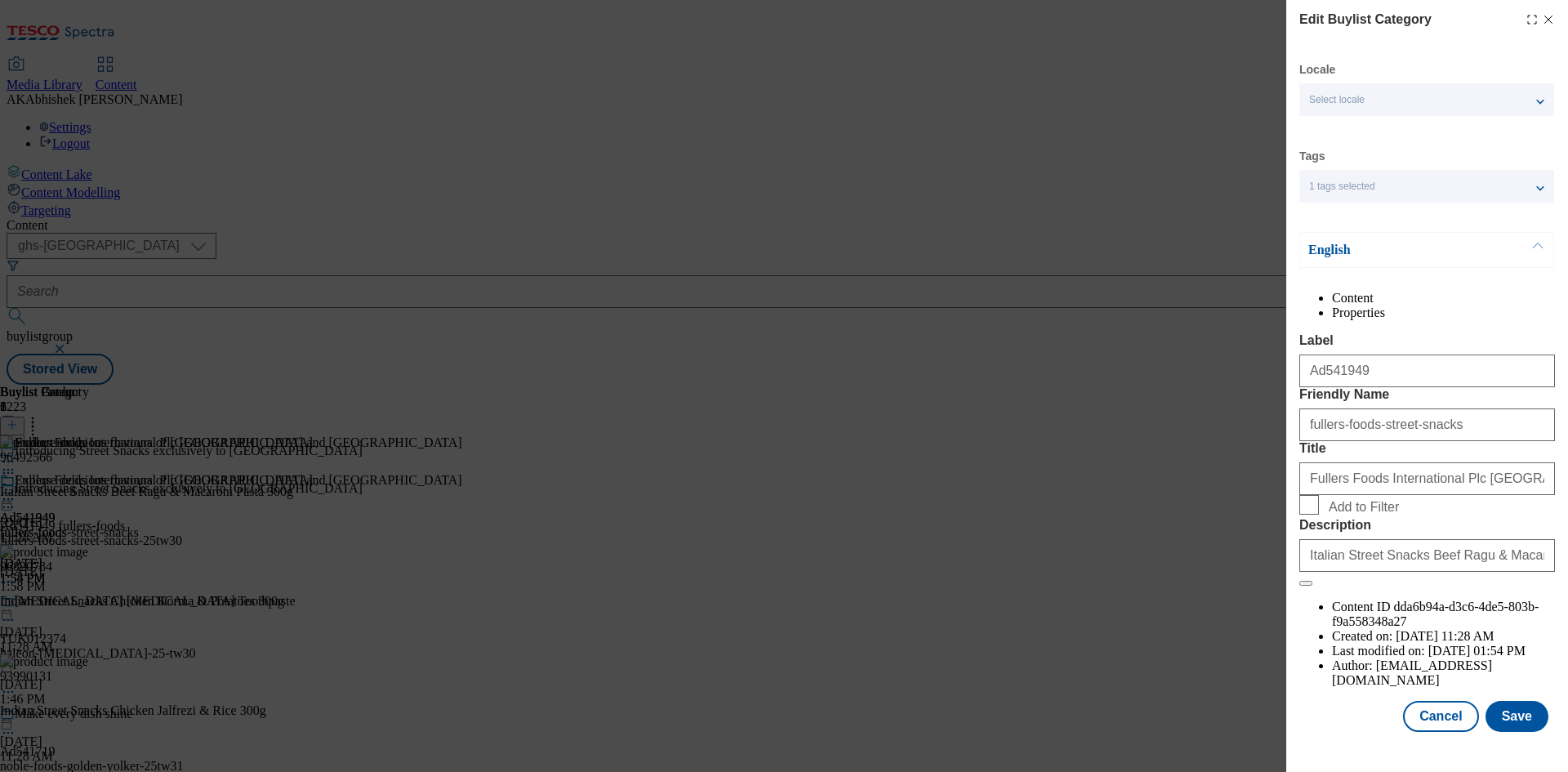
scroll to position [32, 0]
click at [1520, 725] on button "Save" at bounding box center [1517, 716] width 63 height 31
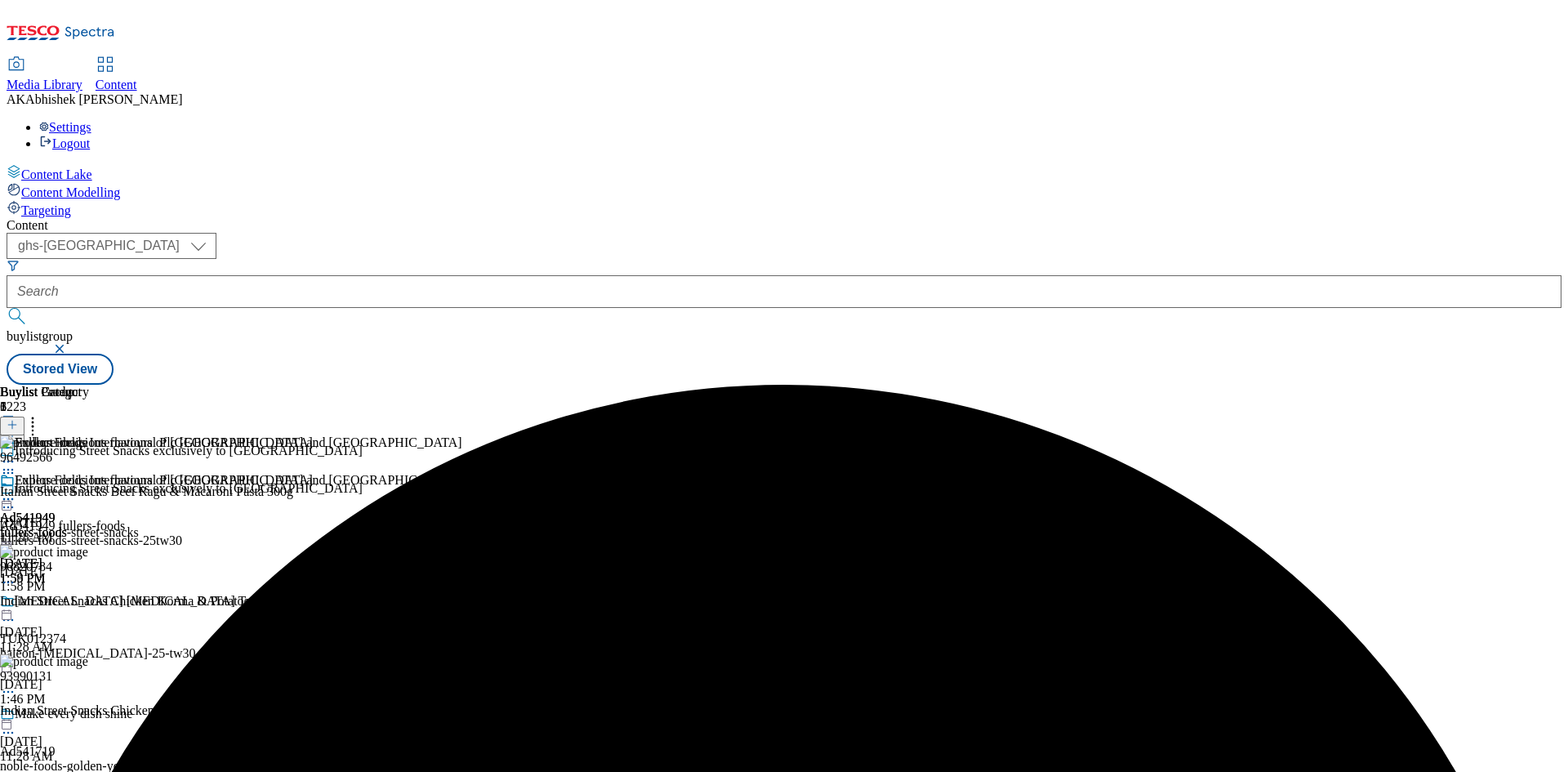
click at [16, 490] on icon at bounding box center [8, 498] width 16 height 16
click at [89, 603] on span "Preview" at bounding box center [70, 609] width 39 height 12
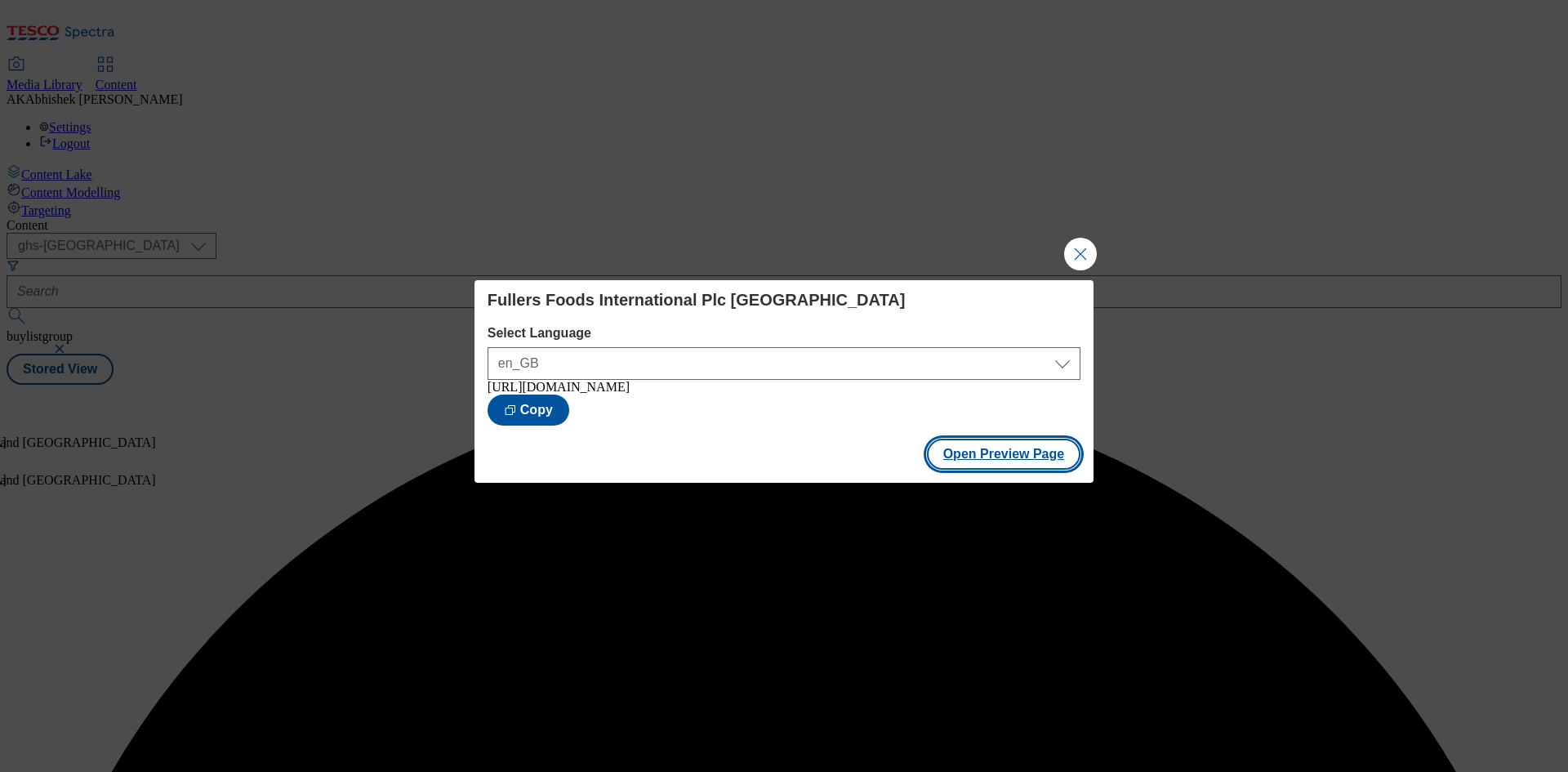
click at [986, 462] on button "Open Preview Page" at bounding box center [1004, 454] width 154 height 31
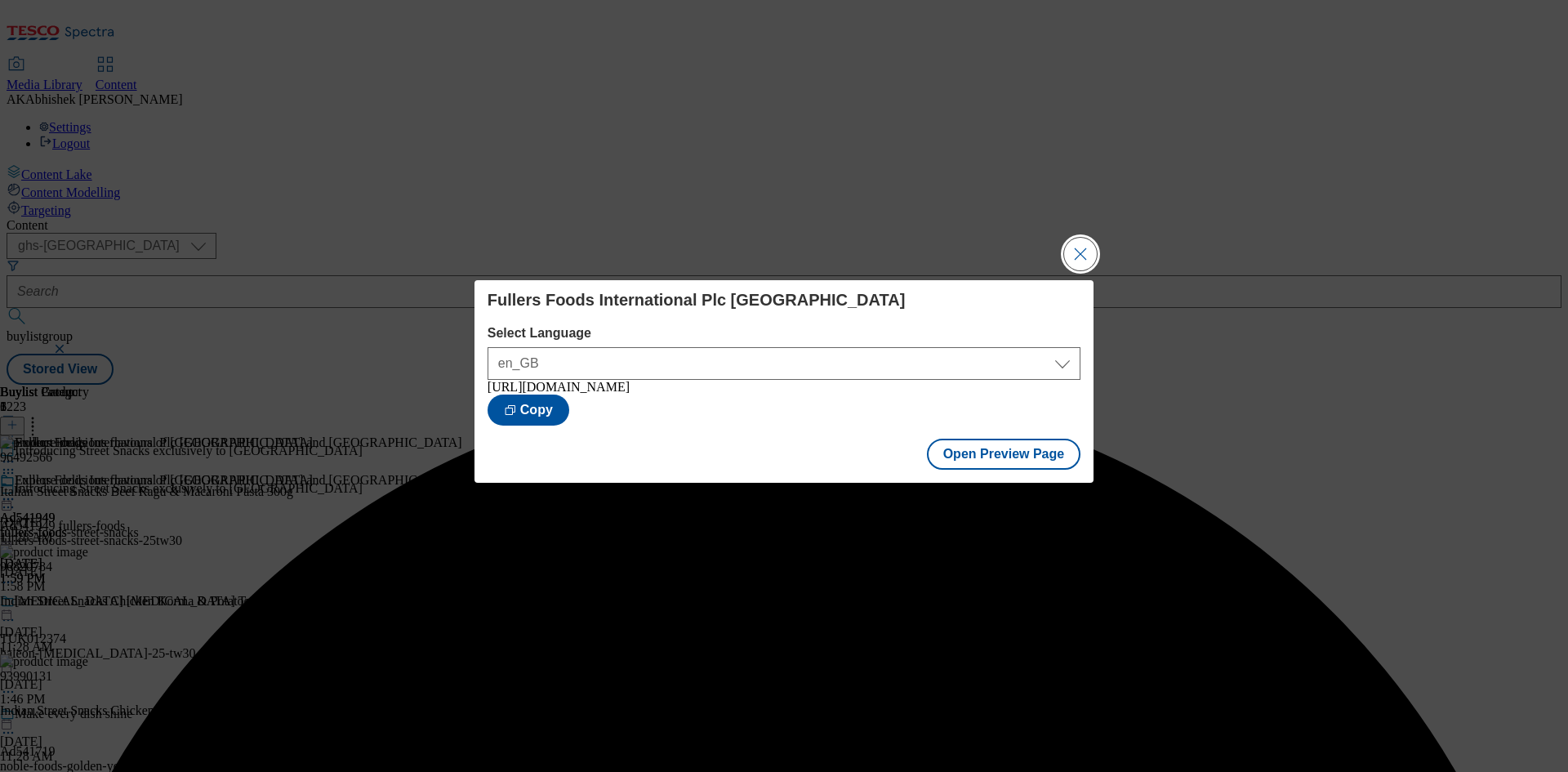
click at [1079, 256] on button "Close Modal" at bounding box center [1080, 254] width 33 height 33
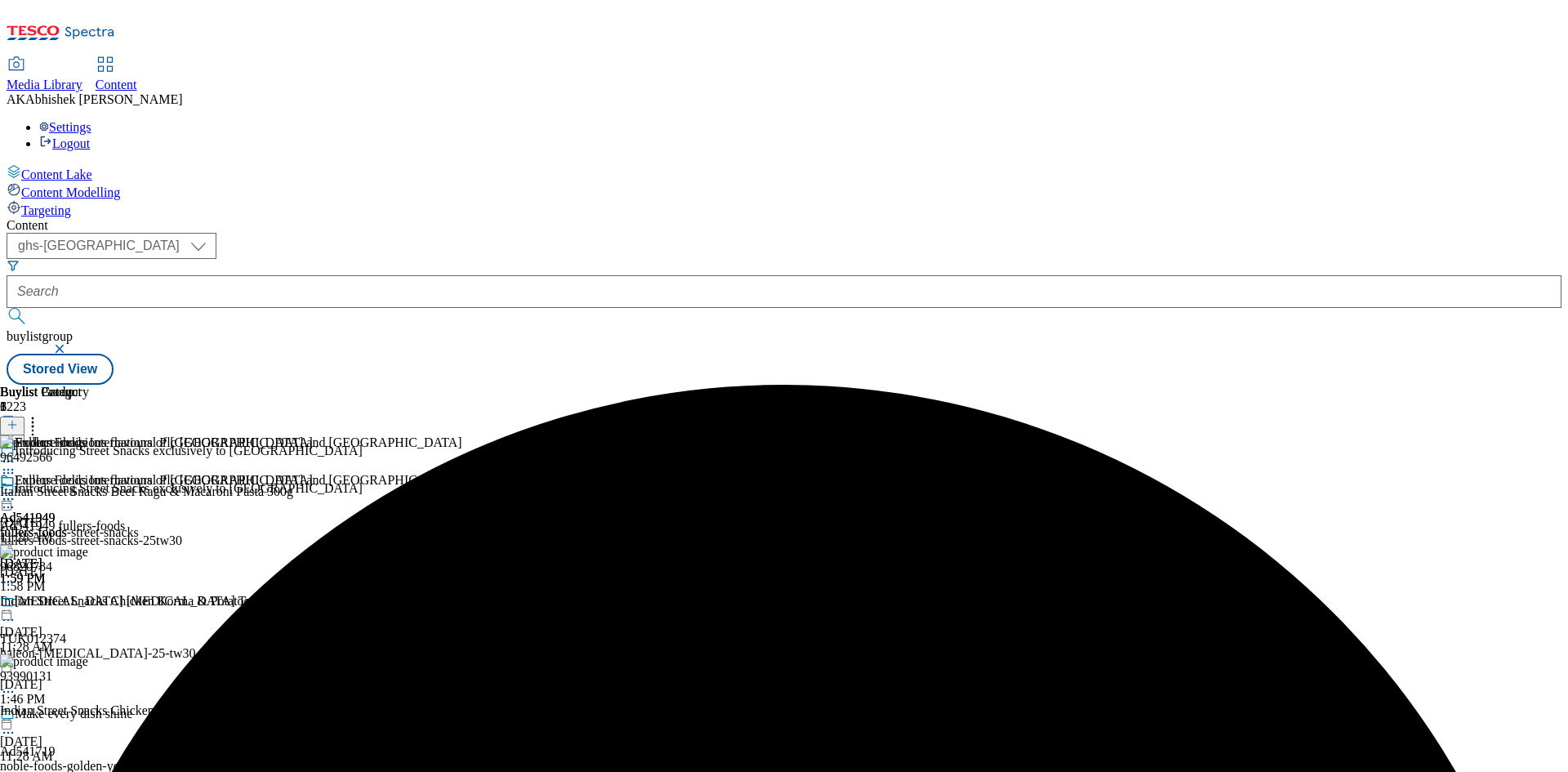
click at [16, 490] on icon at bounding box center [8, 498] width 16 height 16
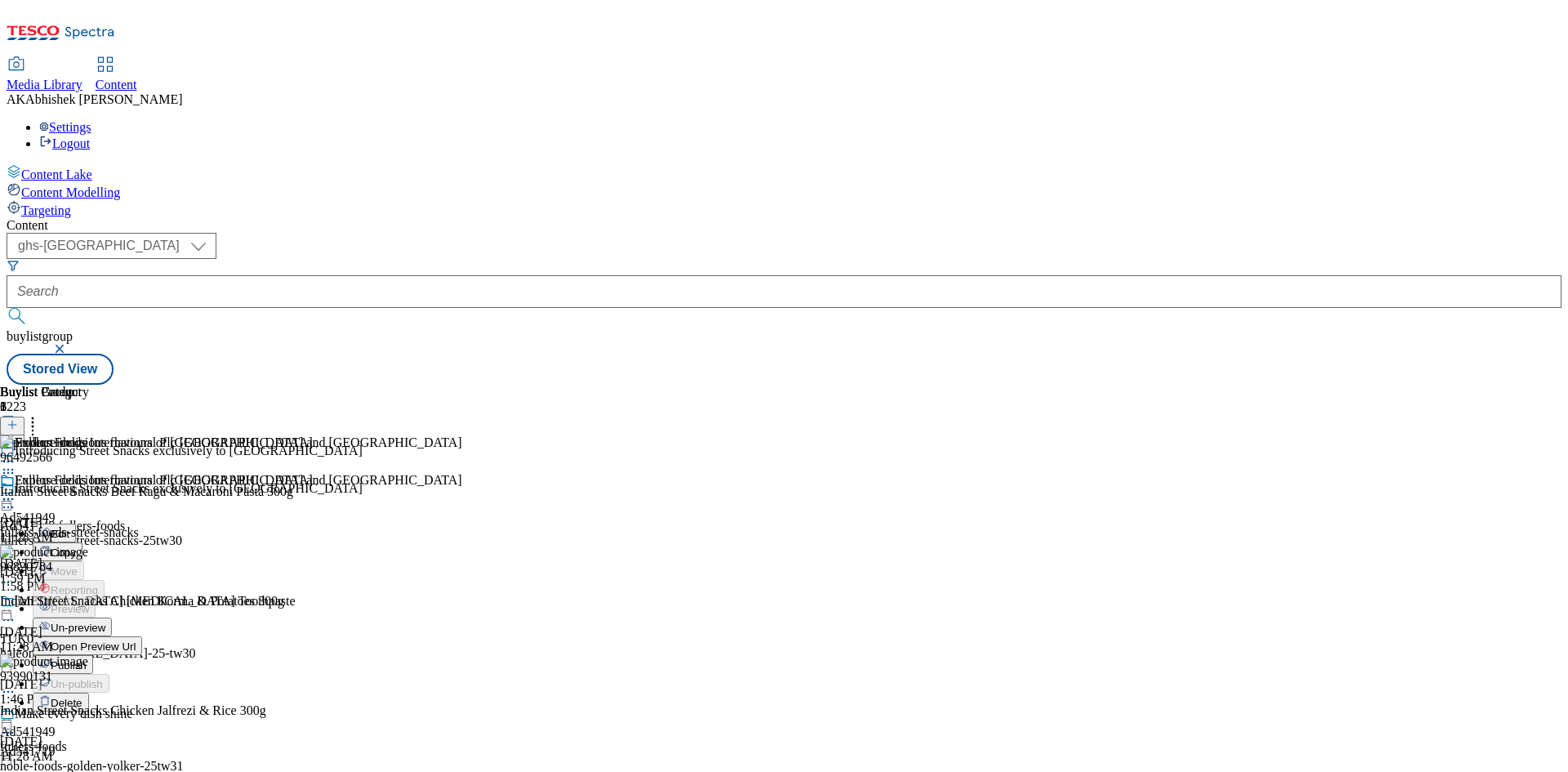
click at [87, 659] on span "Publish" at bounding box center [69, 664] width 36 height 12
